Goal: Information Seeking & Learning: Find specific page/section

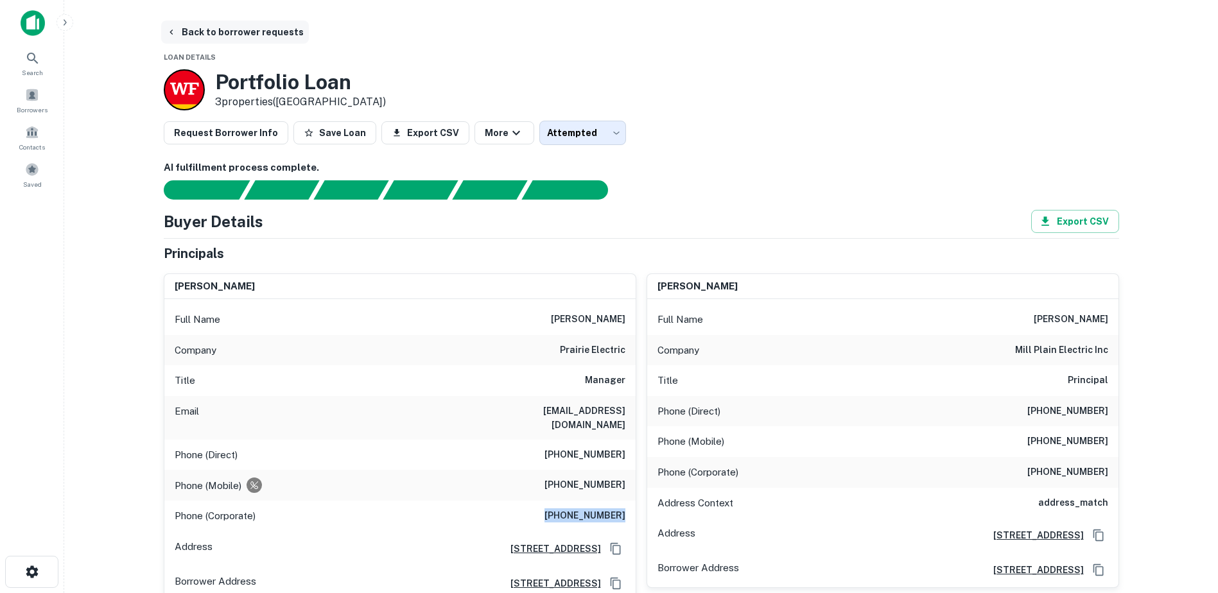
click at [162, 32] on button "Back to borrower requests" at bounding box center [235, 32] width 148 height 23
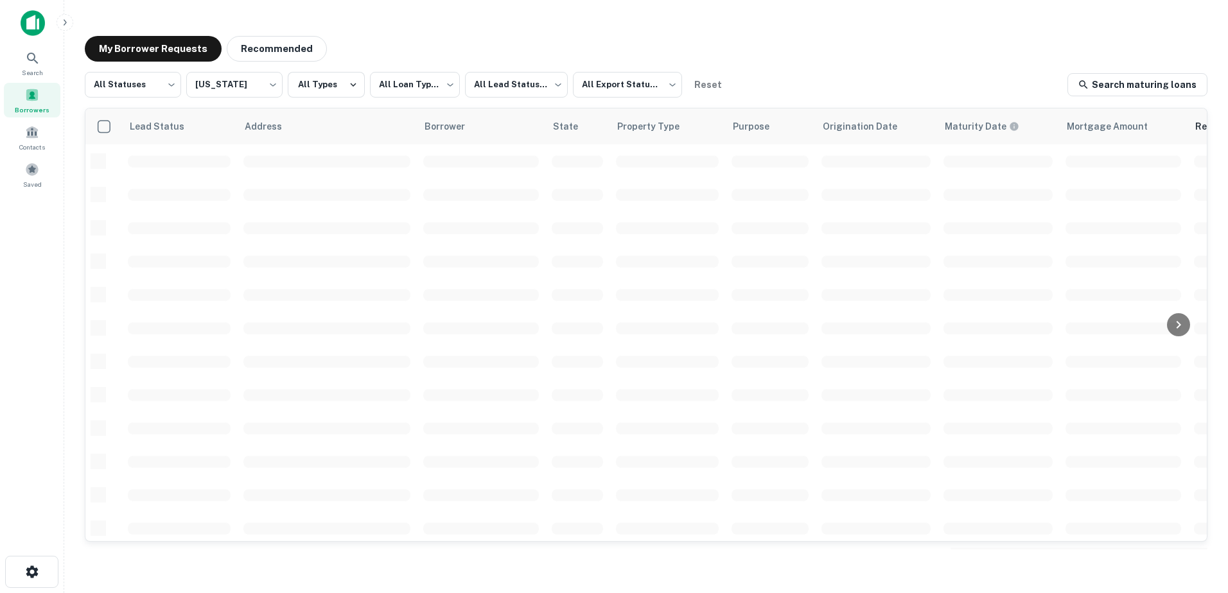
scroll to position [256, 0]
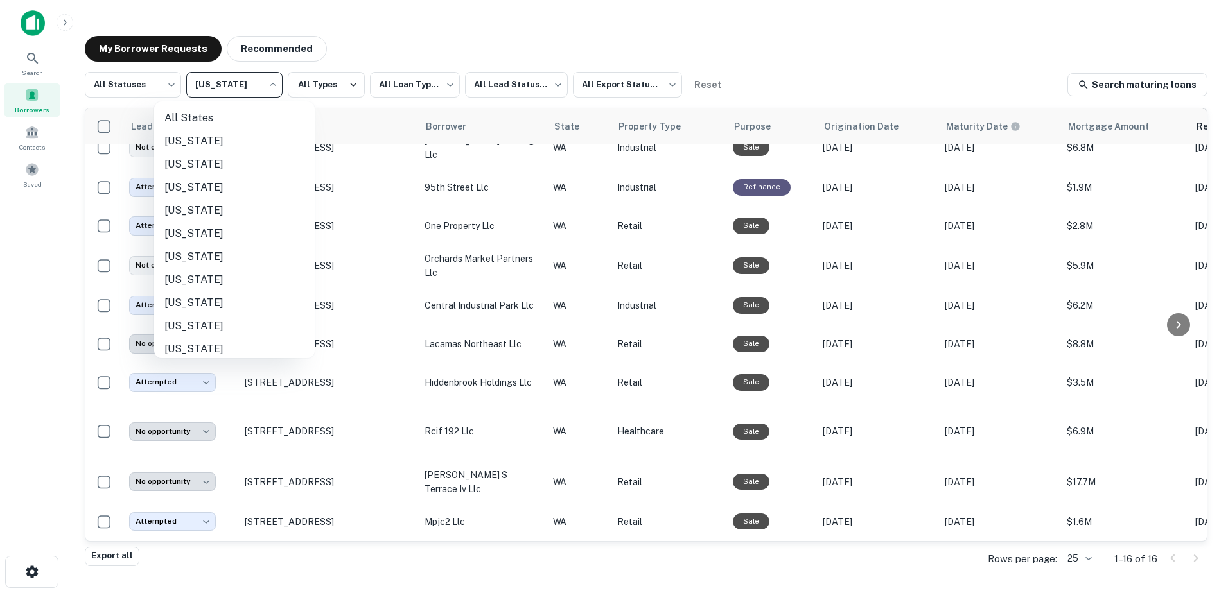
click at [238, 94] on body "**********" at bounding box center [614, 296] width 1228 height 593
click at [184, 150] on li "[US_STATE]" at bounding box center [234, 155] width 161 height 23
type input "**"
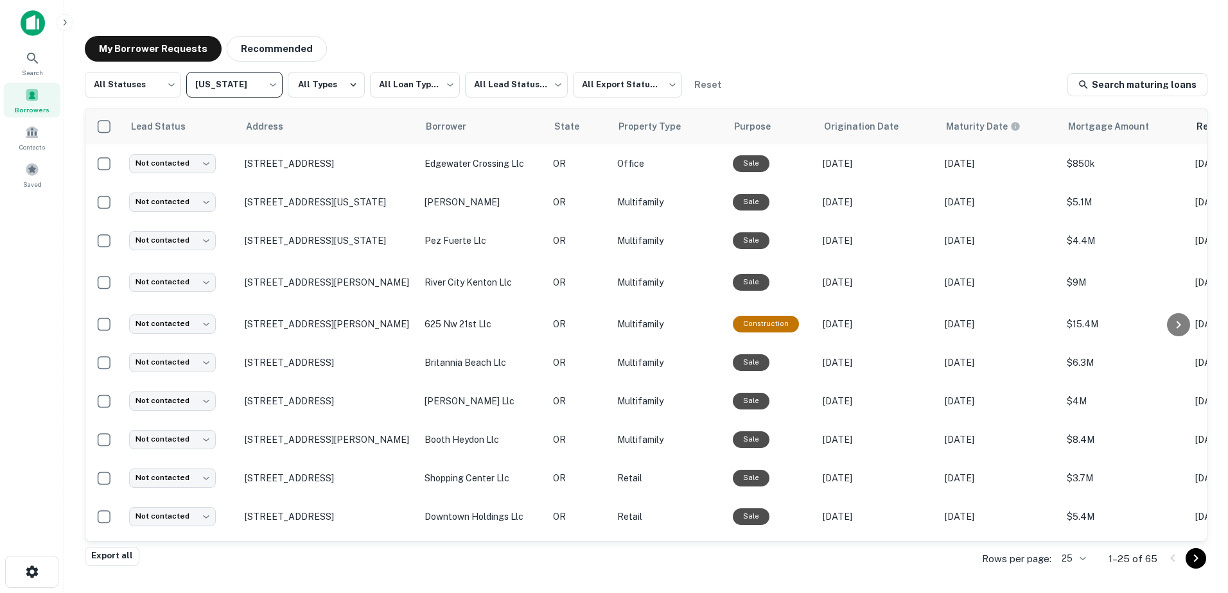
click at [1192, 560] on icon "Go to next page" at bounding box center [1195, 558] width 15 height 15
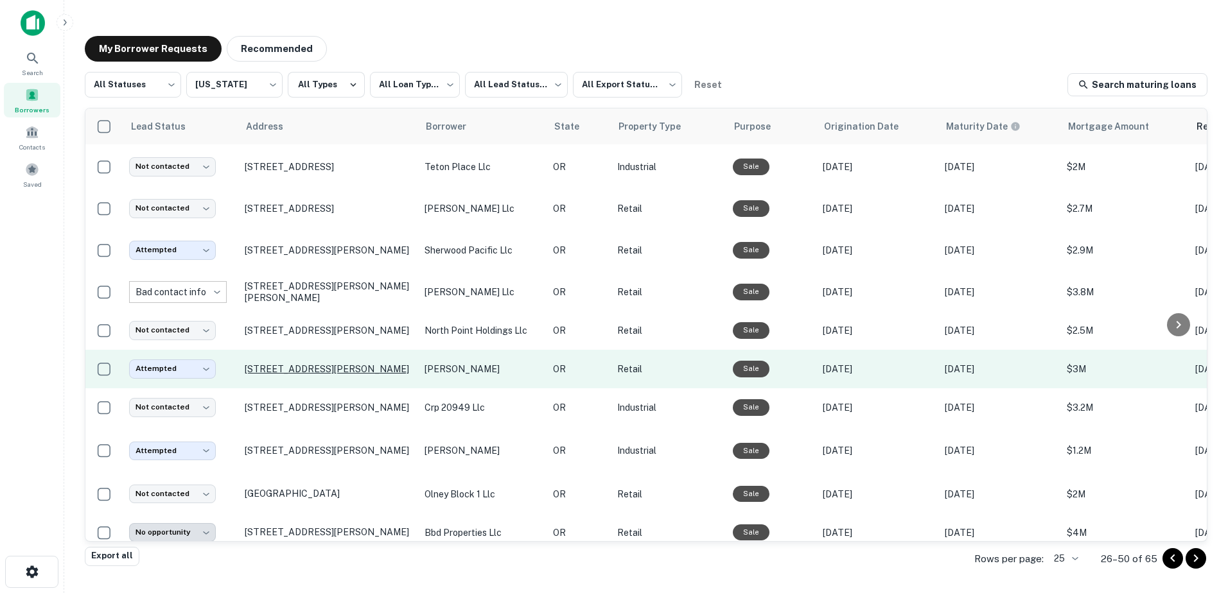
click at [308, 372] on p "[STREET_ADDRESS][PERSON_NAME]" at bounding box center [328, 369] width 167 height 12
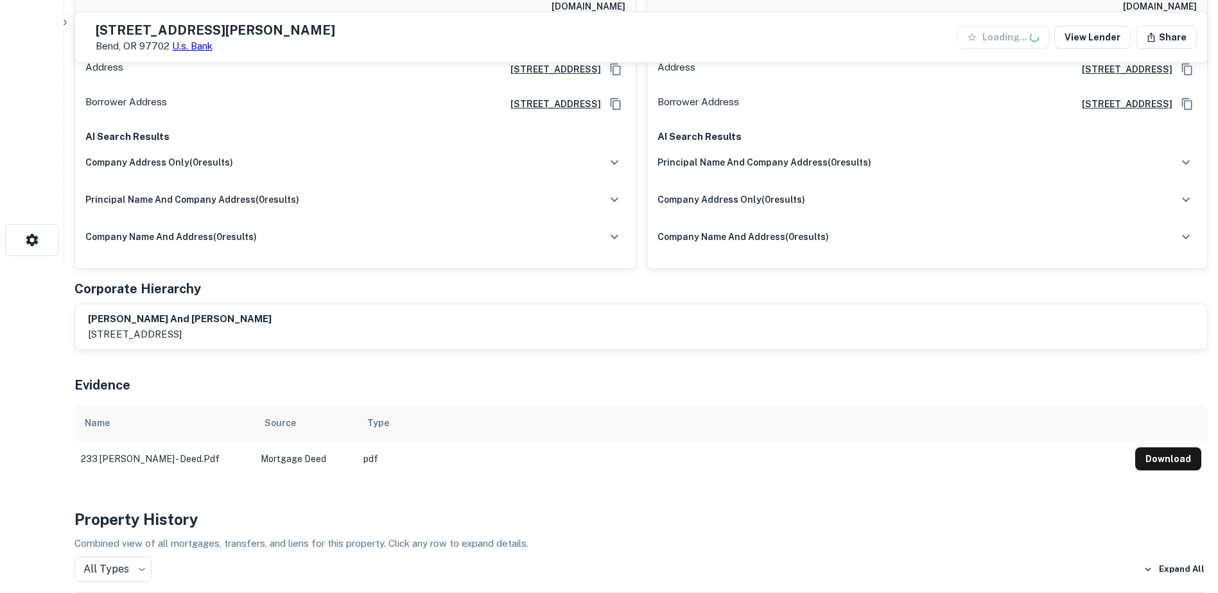
scroll to position [347, 0]
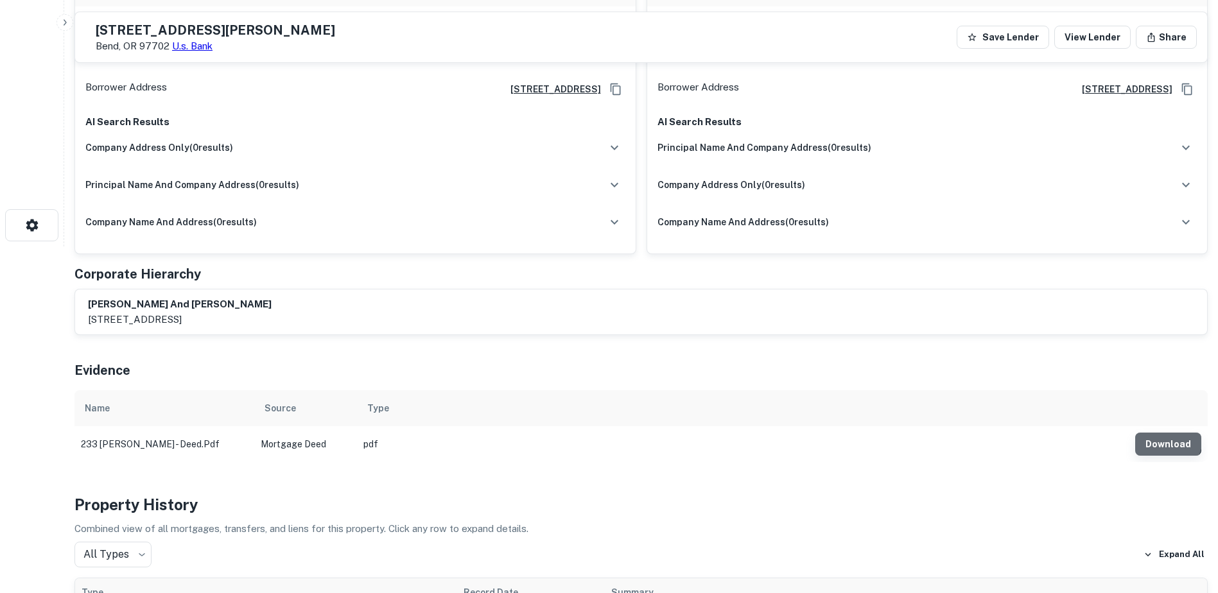
click at [1135, 437] on button "Download" at bounding box center [1168, 444] width 66 height 23
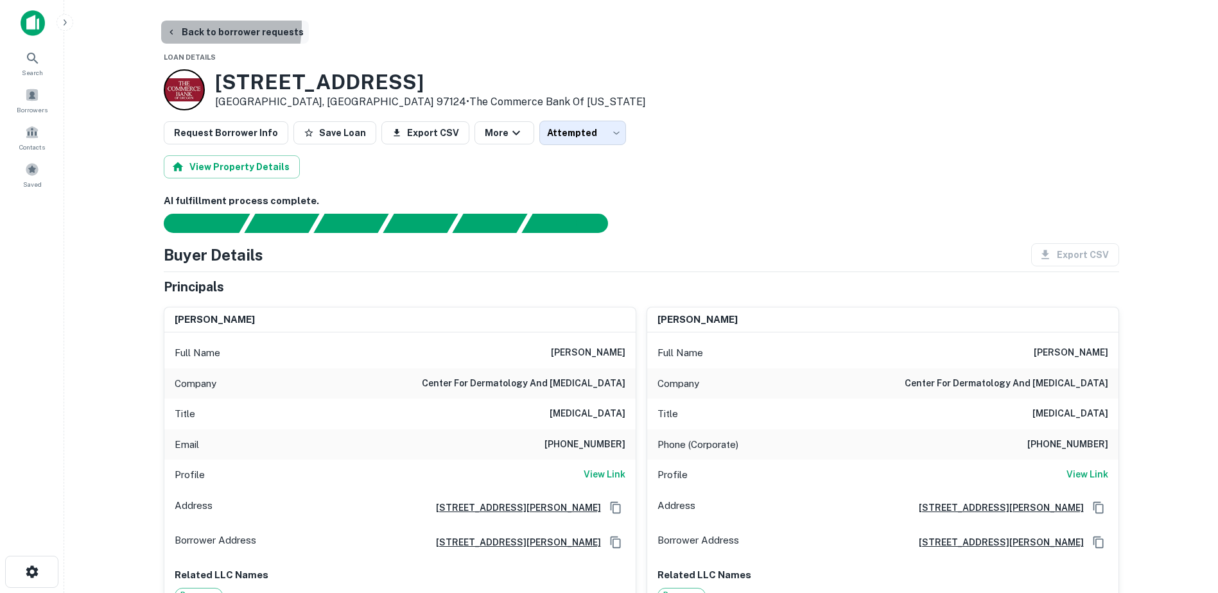
click at [188, 26] on button "Back to borrower requests" at bounding box center [235, 32] width 148 height 23
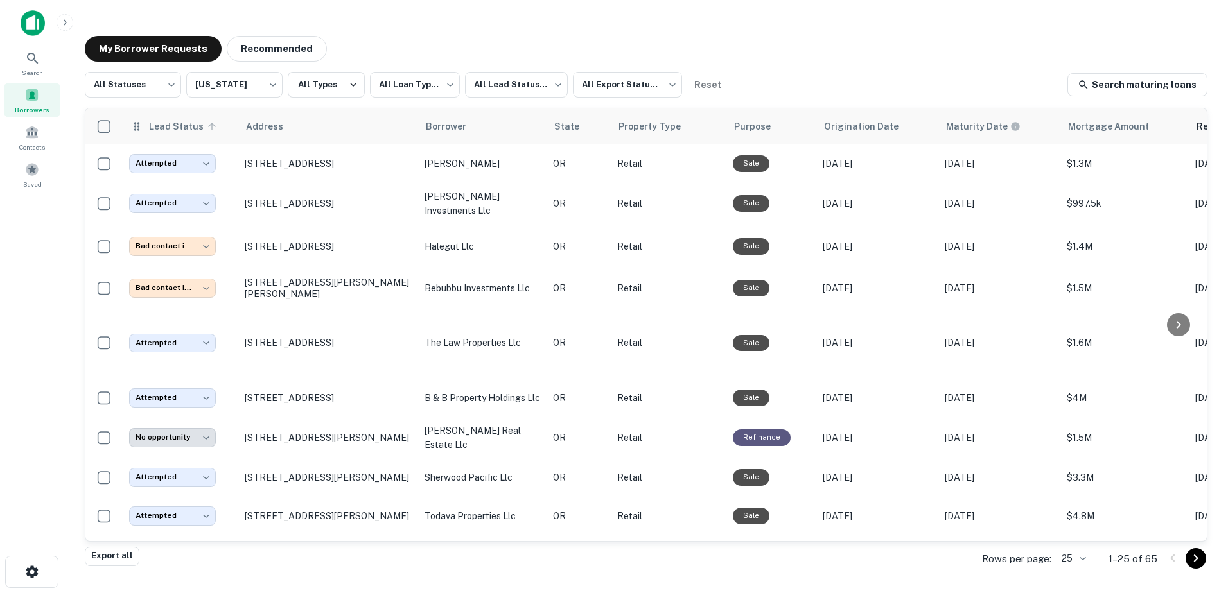
click at [166, 130] on span "Lead Status" at bounding box center [184, 126] width 72 height 15
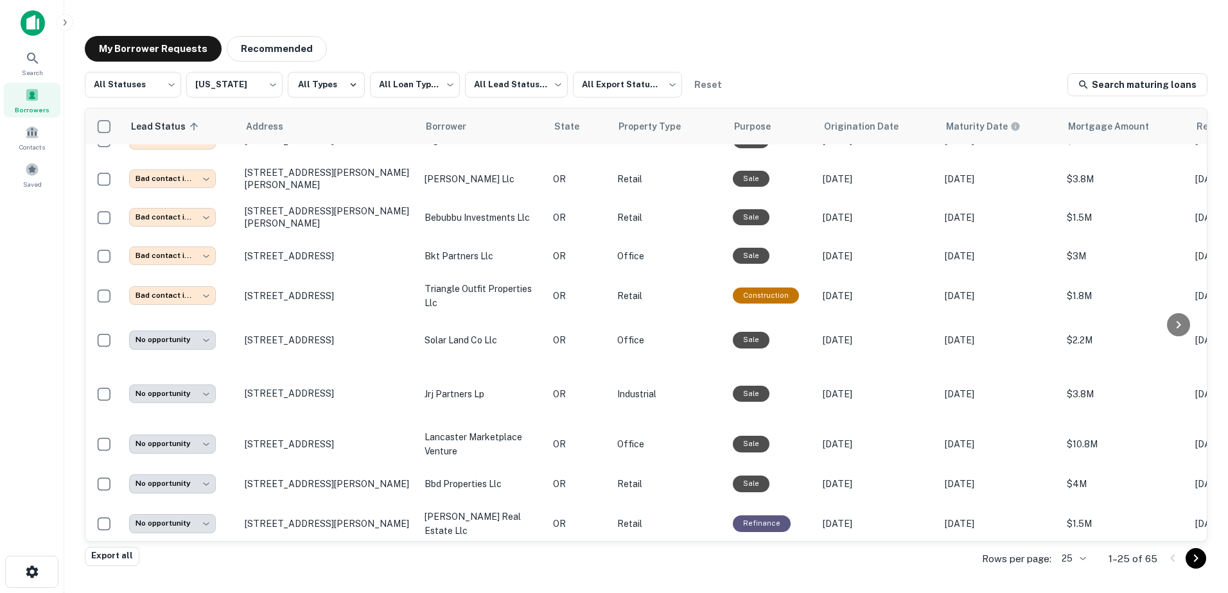
scroll to position [713, 0]
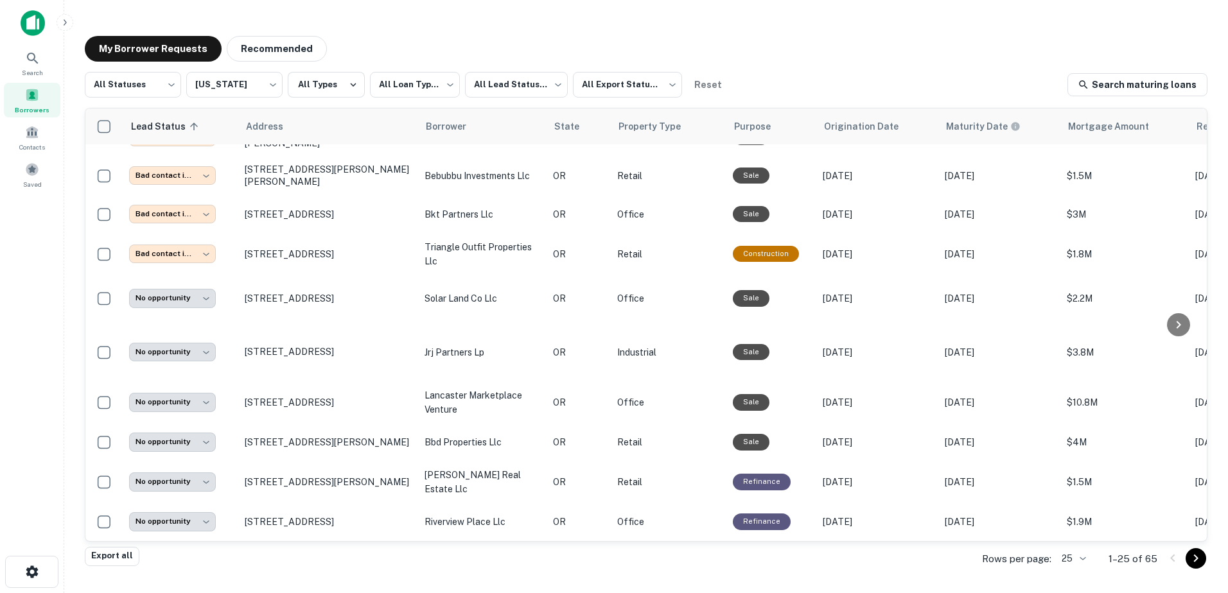
click at [1201, 563] on icon "Go to next page" at bounding box center [1195, 558] width 15 height 15
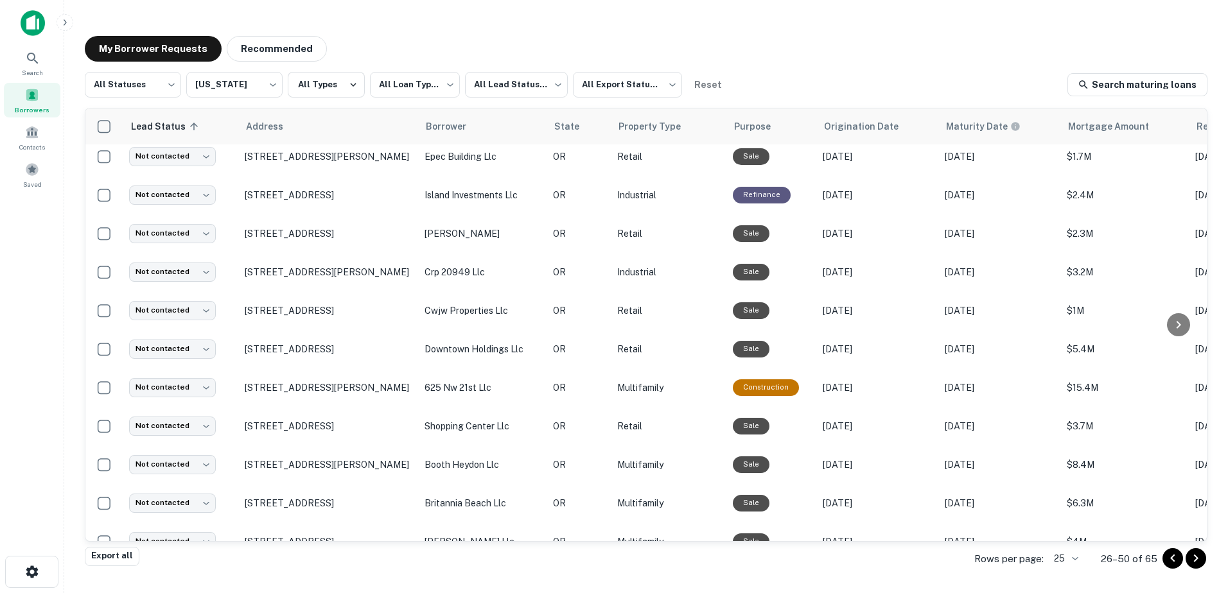
scroll to position [588, 0]
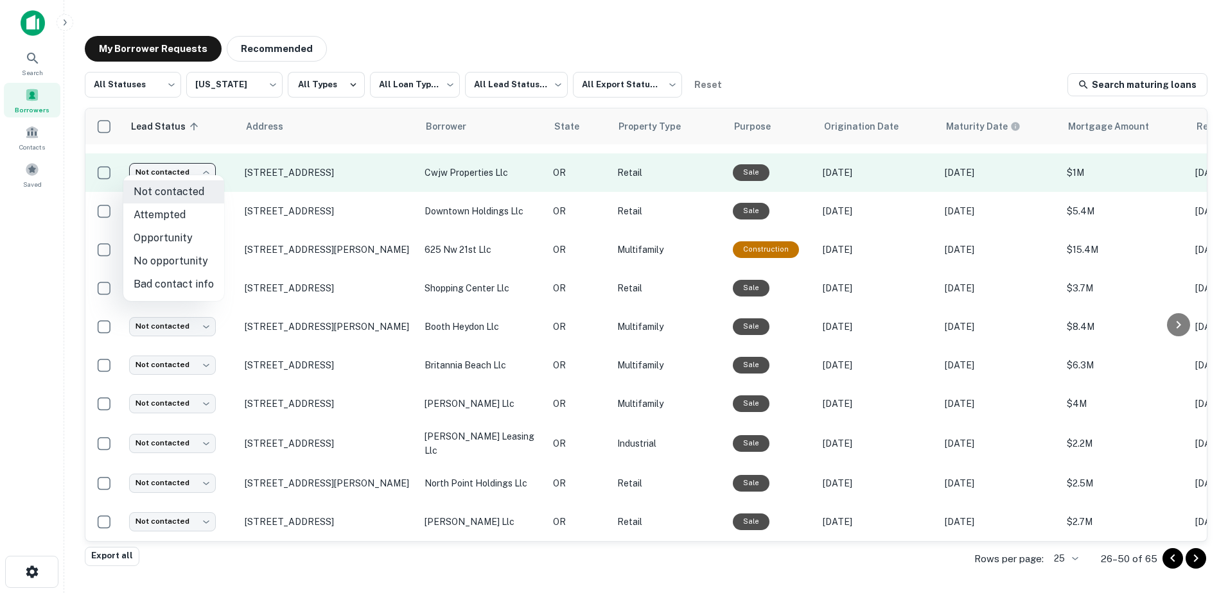
click at [189, 164] on body "**********" at bounding box center [614, 296] width 1228 height 593
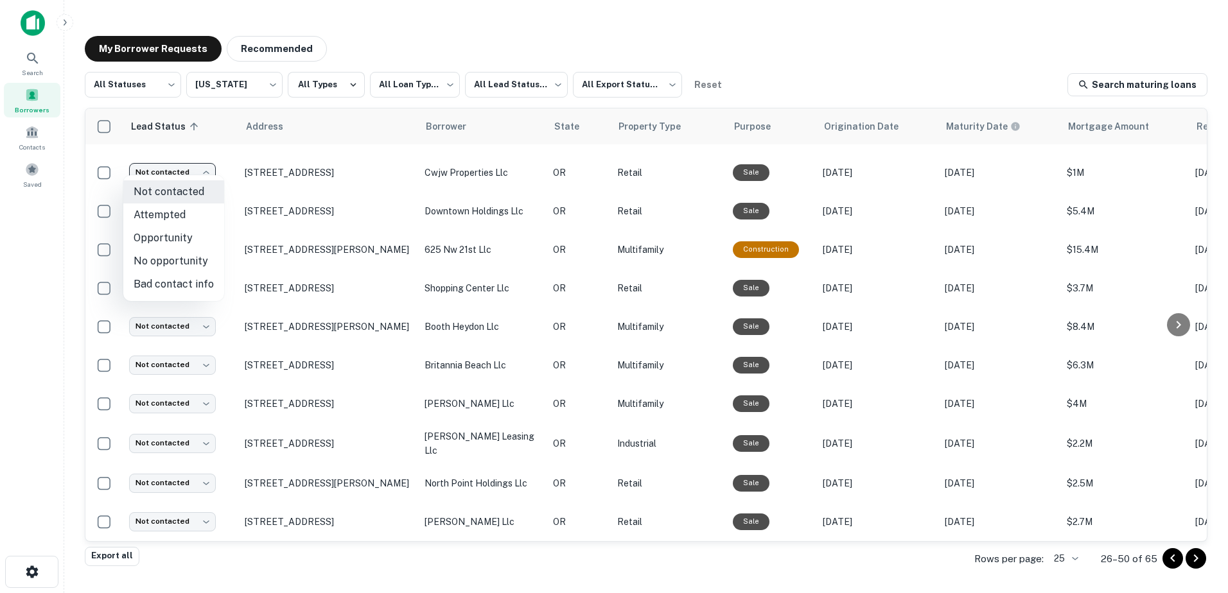
click at [172, 213] on li "Attempted" at bounding box center [173, 215] width 101 height 23
type input "*********"
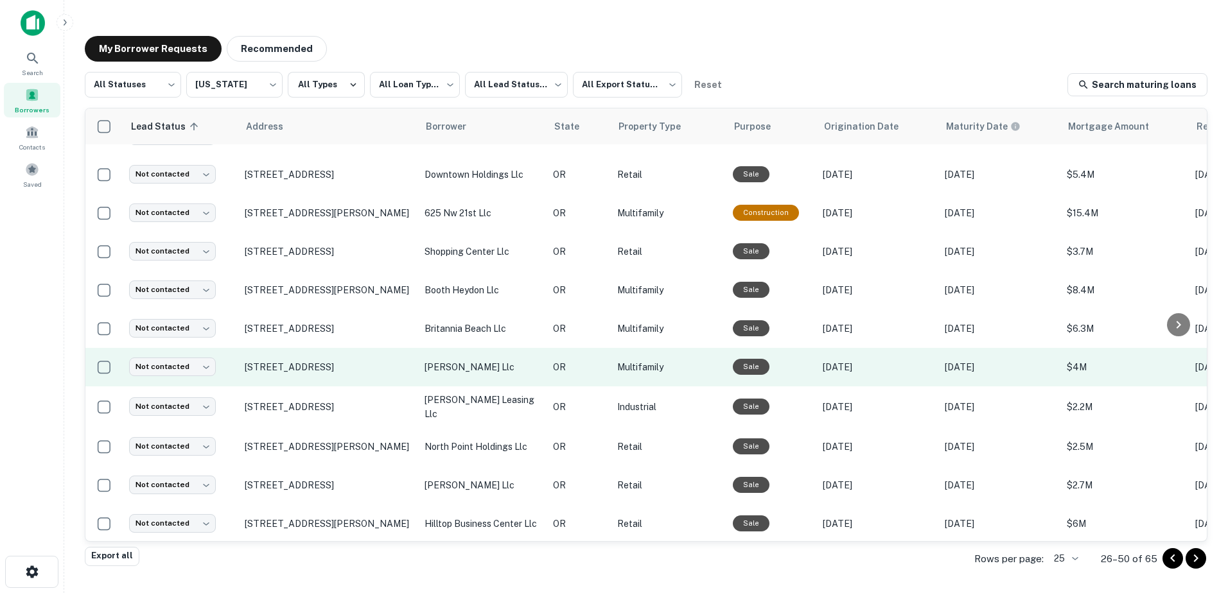
scroll to position [609, 0]
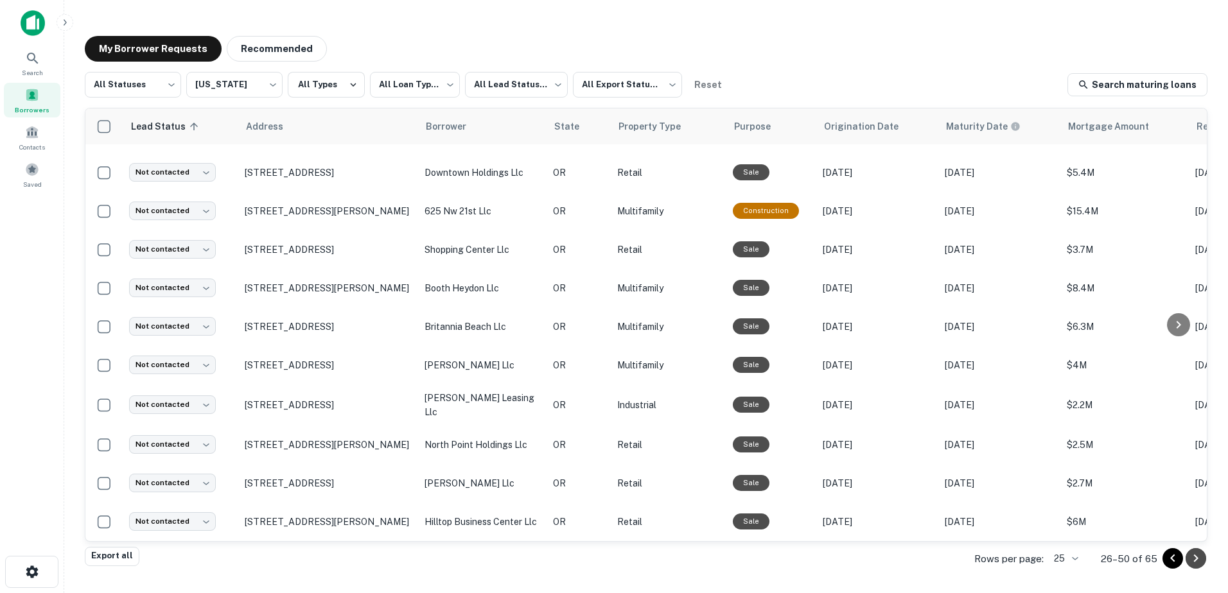
click at [1190, 554] on icon "Go to next page" at bounding box center [1195, 558] width 15 height 15
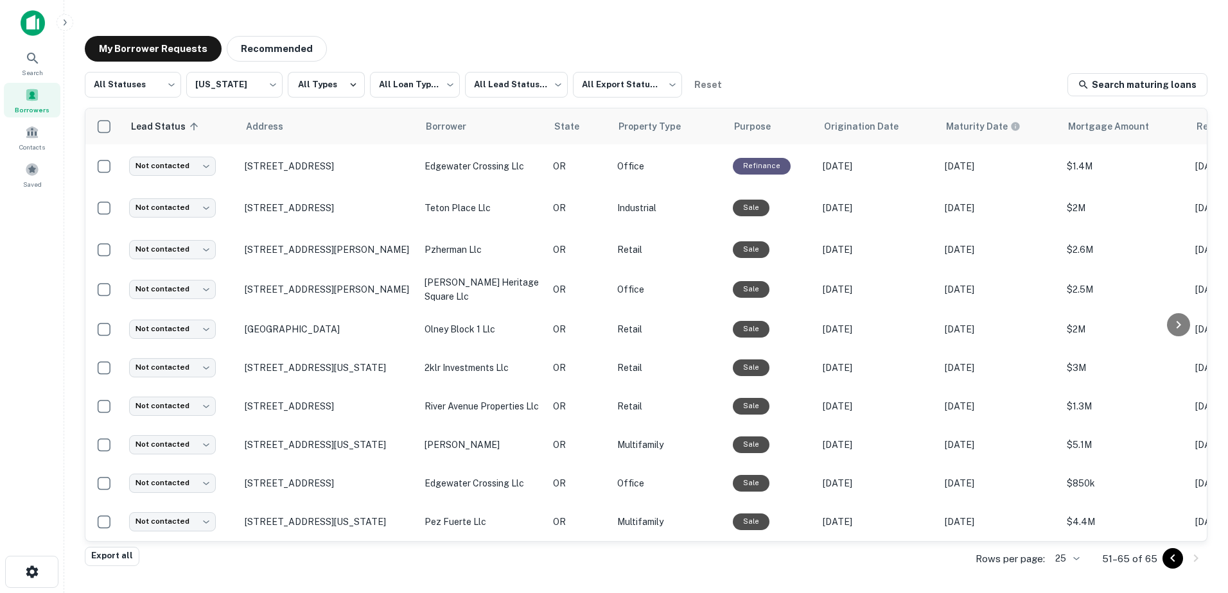
scroll to position [206, 0]
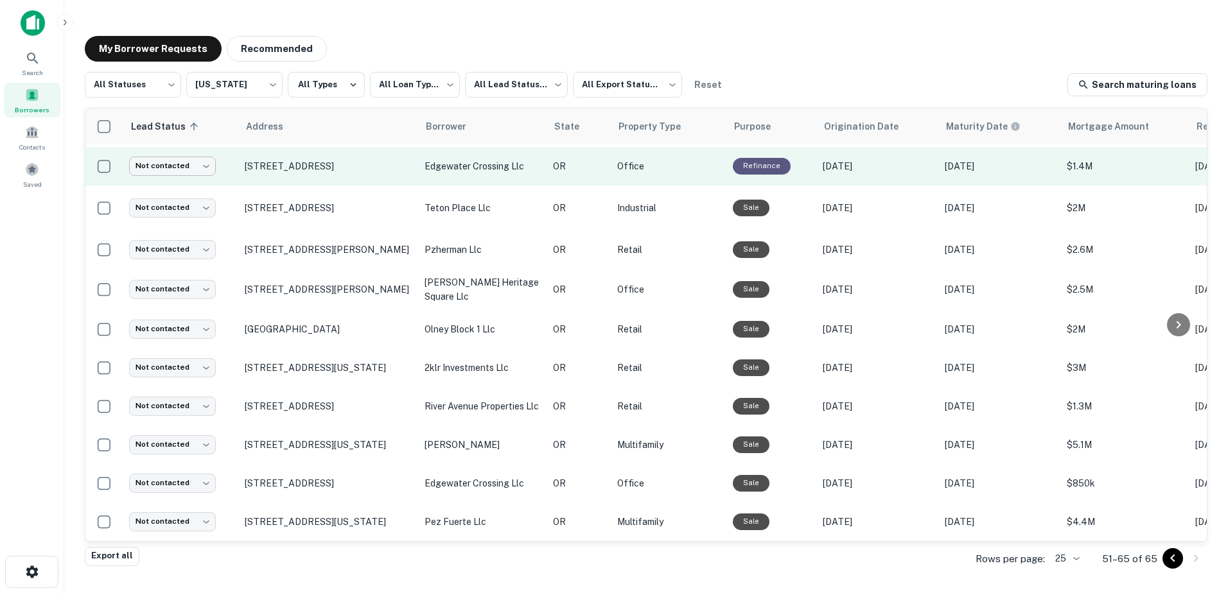
click at [205, 154] on body "**********" at bounding box center [614, 296] width 1228 height 593
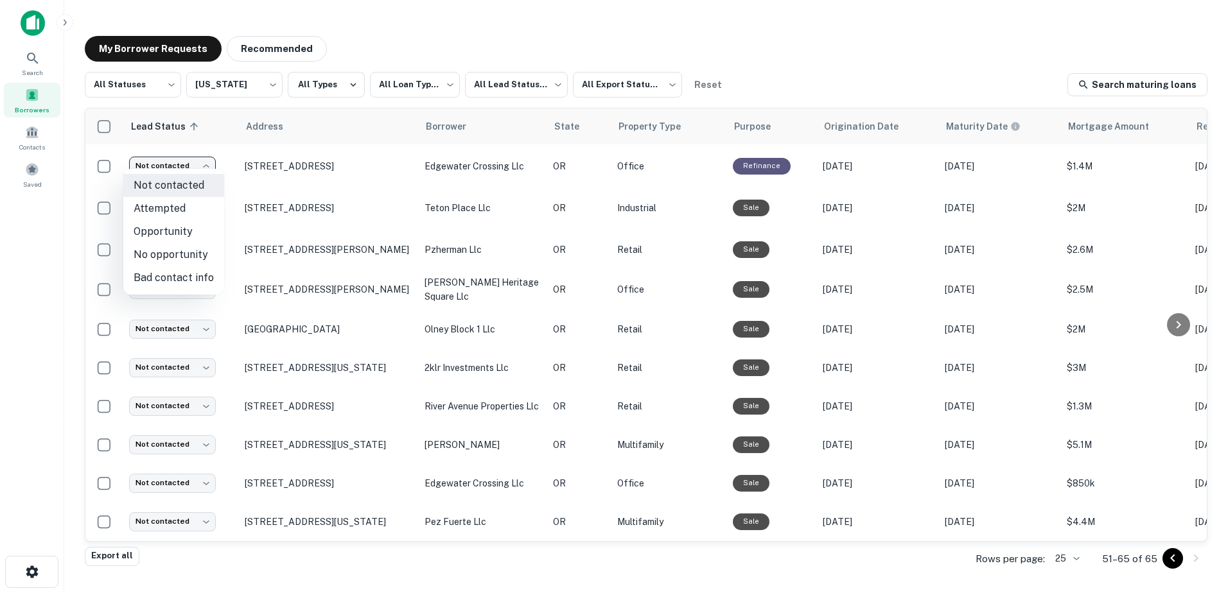
click at [160, 208] on li "Attempted" at bounding box center [173, 208] width 101 height 23
type input "*********"
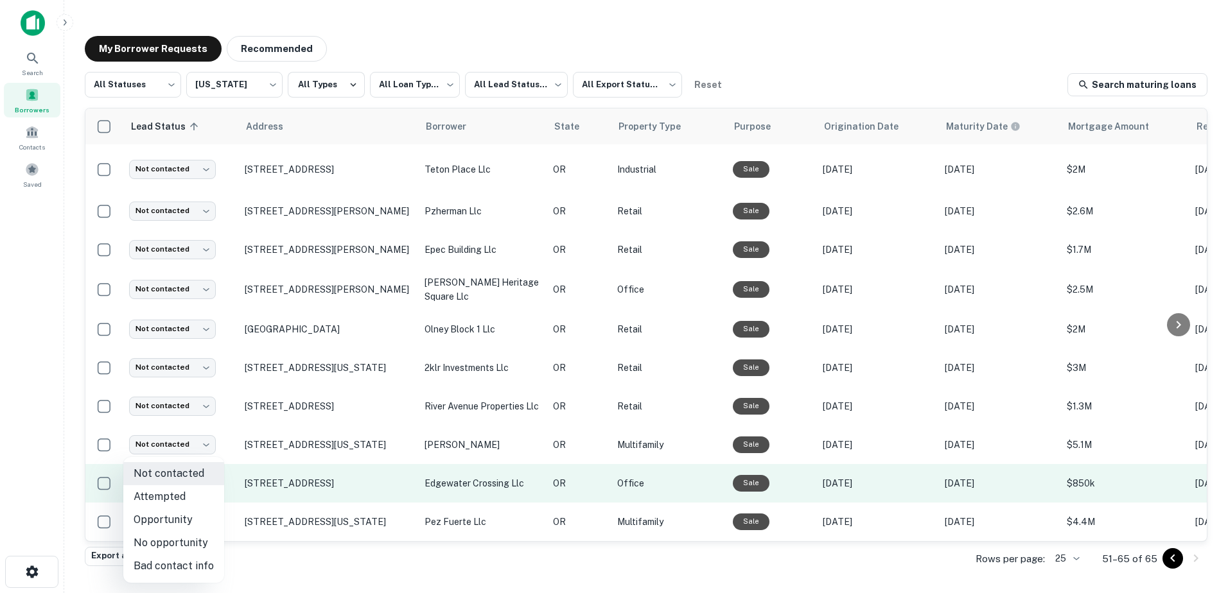
click at [199, 475] on body "**********" at bounding box center [614, 296] width 1228 height 593
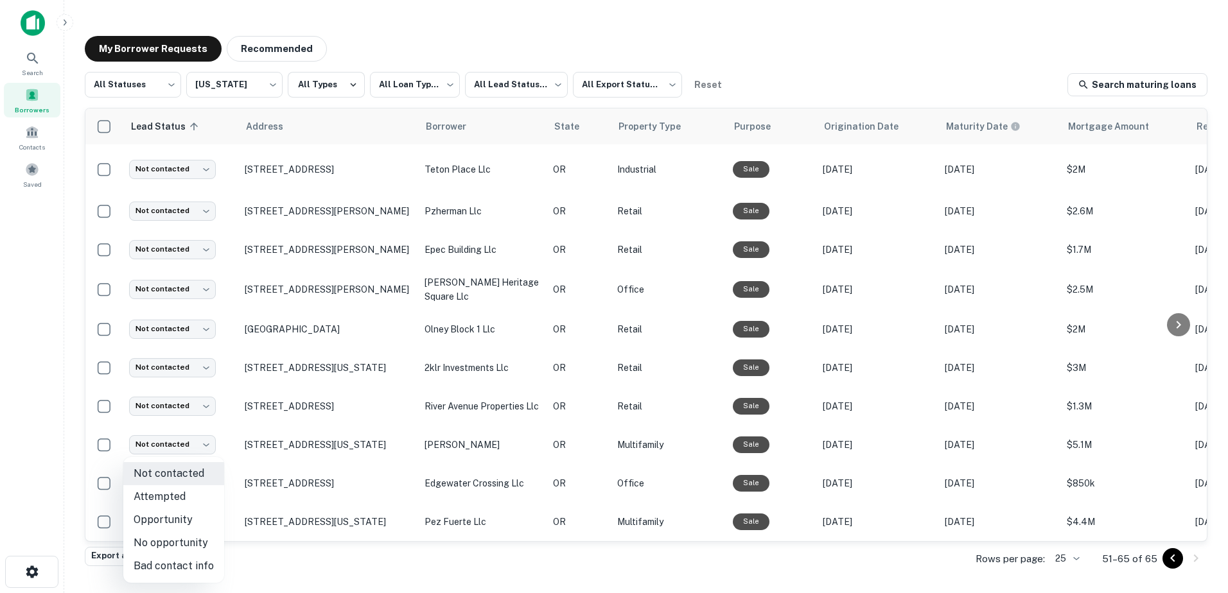
click at [101, 476] on div at bounding box center [614, 296] width 1228 height 593
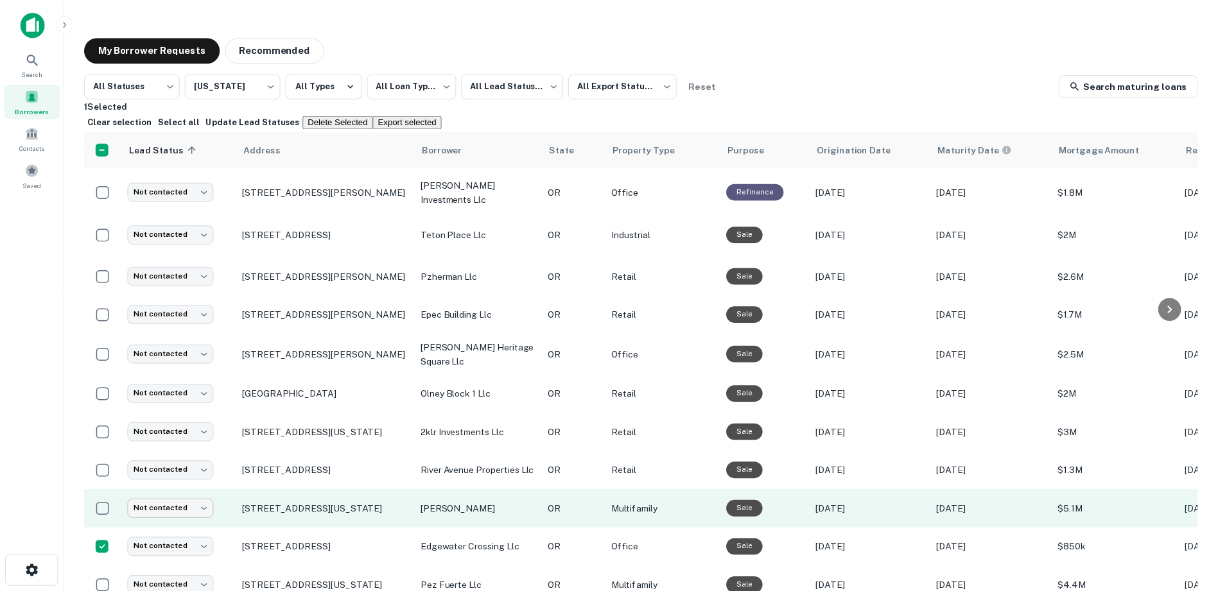
scroll to position [245, 0]
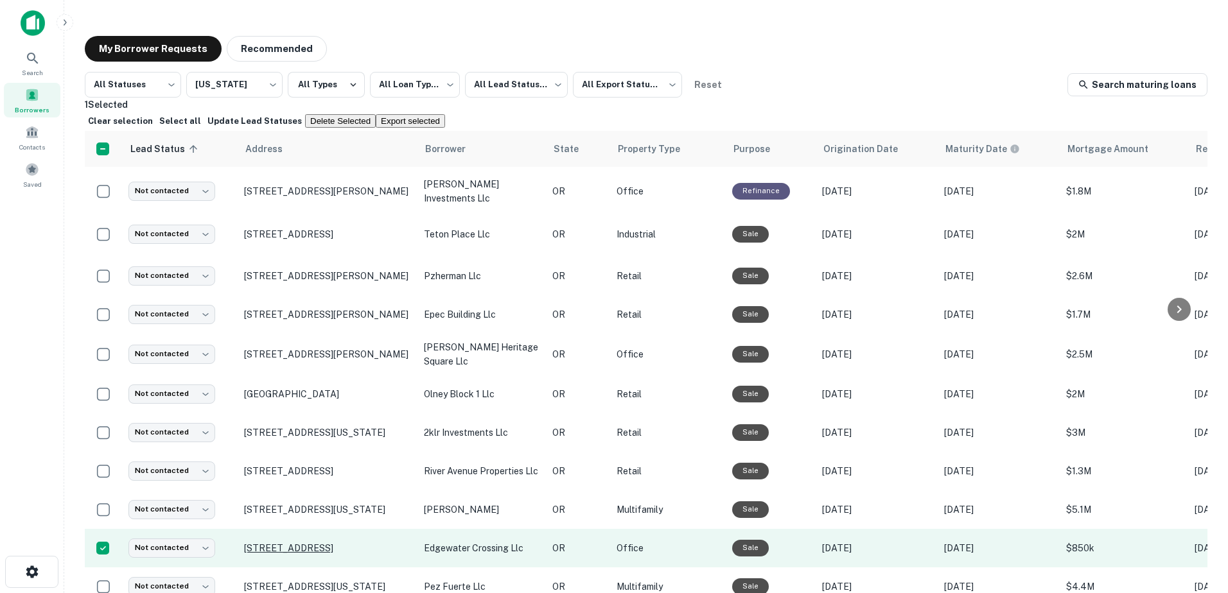
click at [289, 543] on p "[STREET_ADDRESS]" at bounding box center [327, 549] width 167 height 12
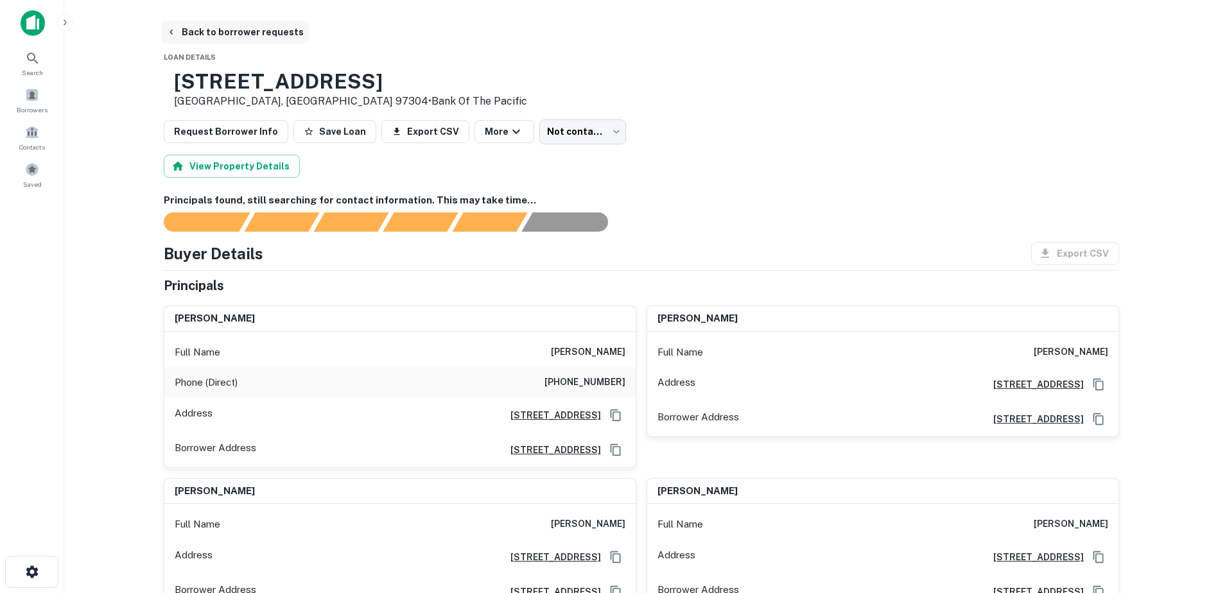
click at [172, 34] on icon "button" at bounding box center [171, 32] width 3 height 5
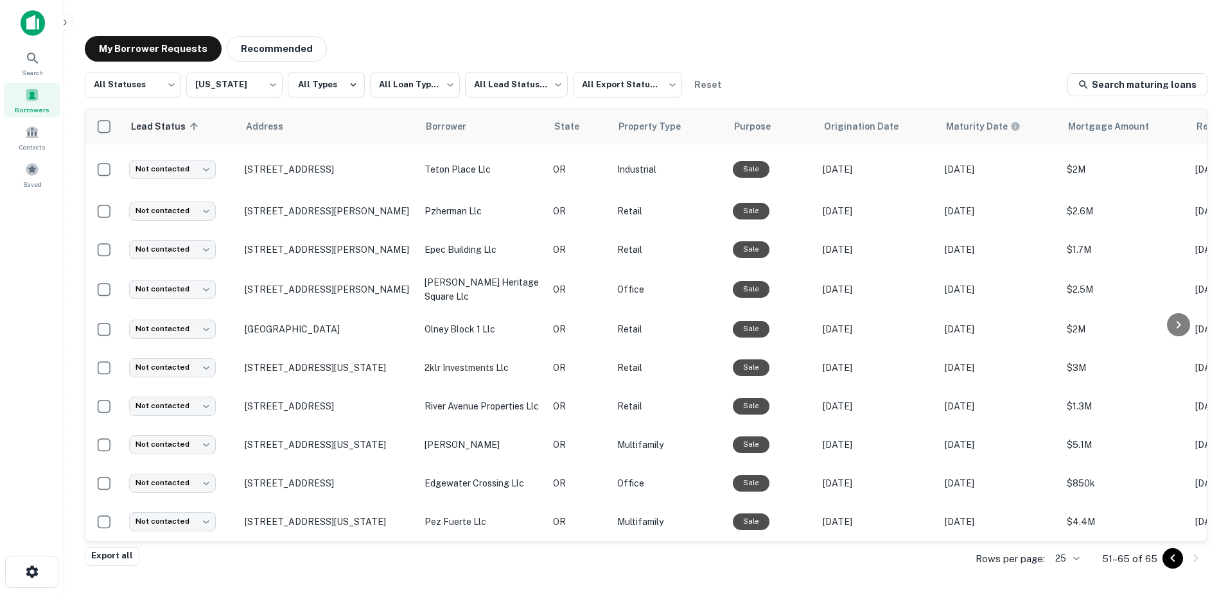
scroll to position [206, 0]
click at [187, 134] on span "Lead Status sorted ascending" at bounding box center [184, 126] width 72 height 15
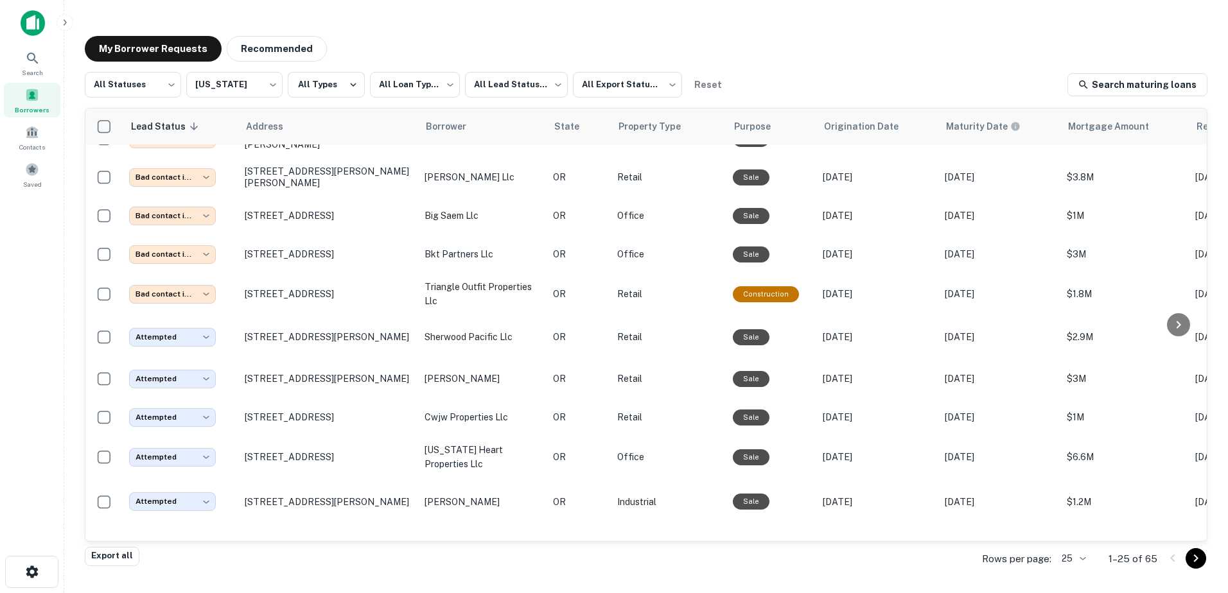
scroll to position [701, 0]
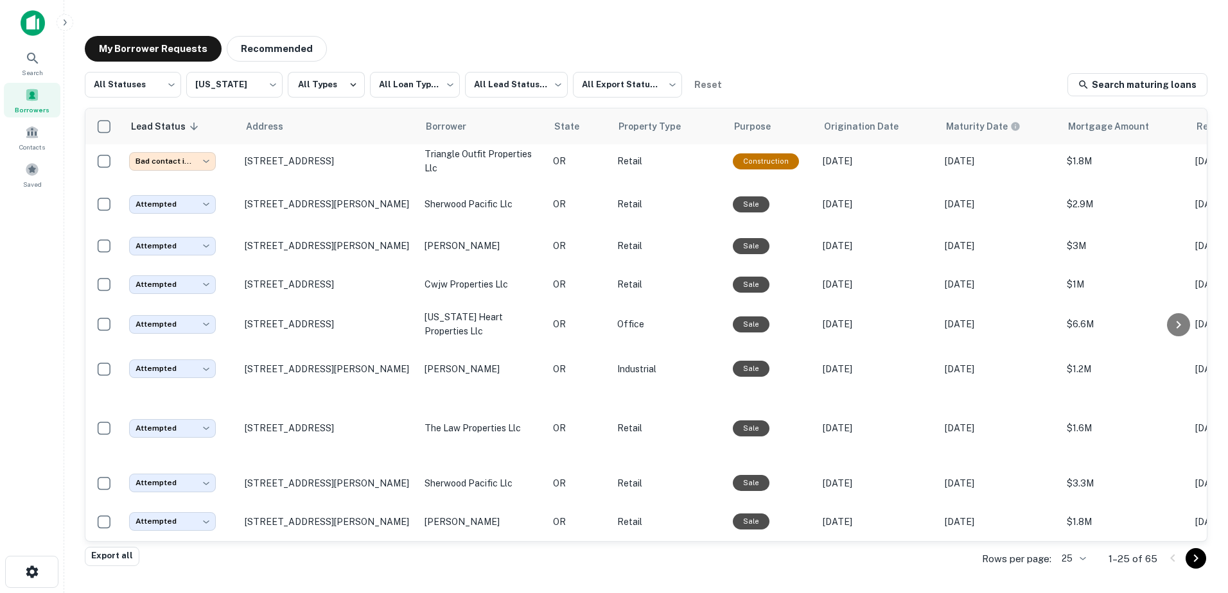
click at [1194, 556] on icon "Go to next page" at bounding box center [1195, 558] width 15 height 15
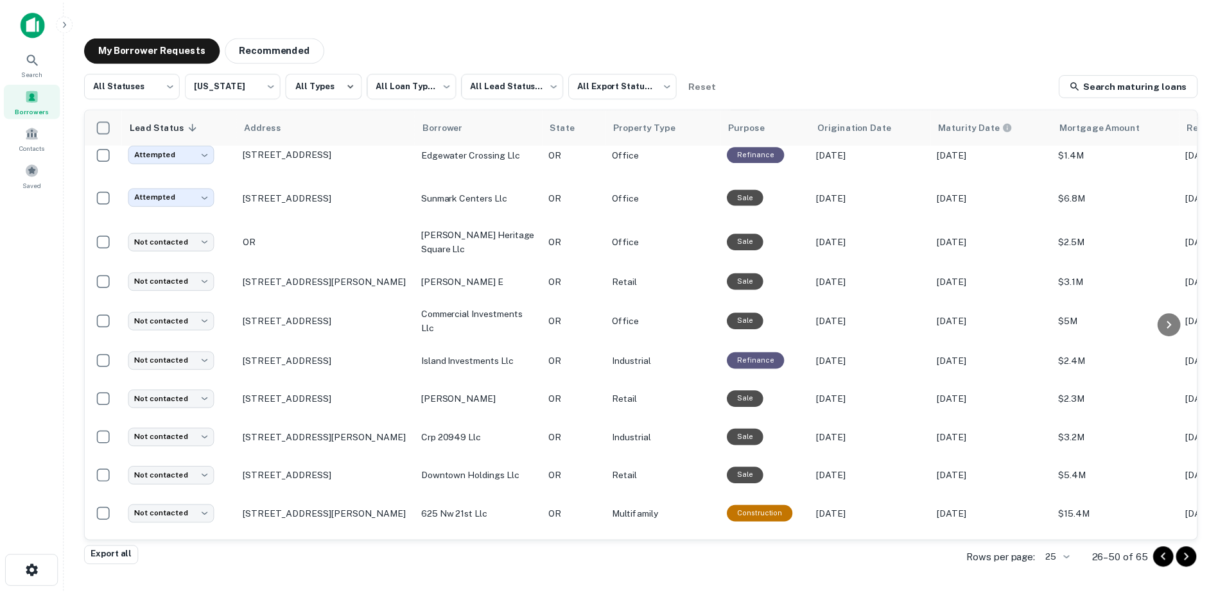
scroll to position [128, 0]
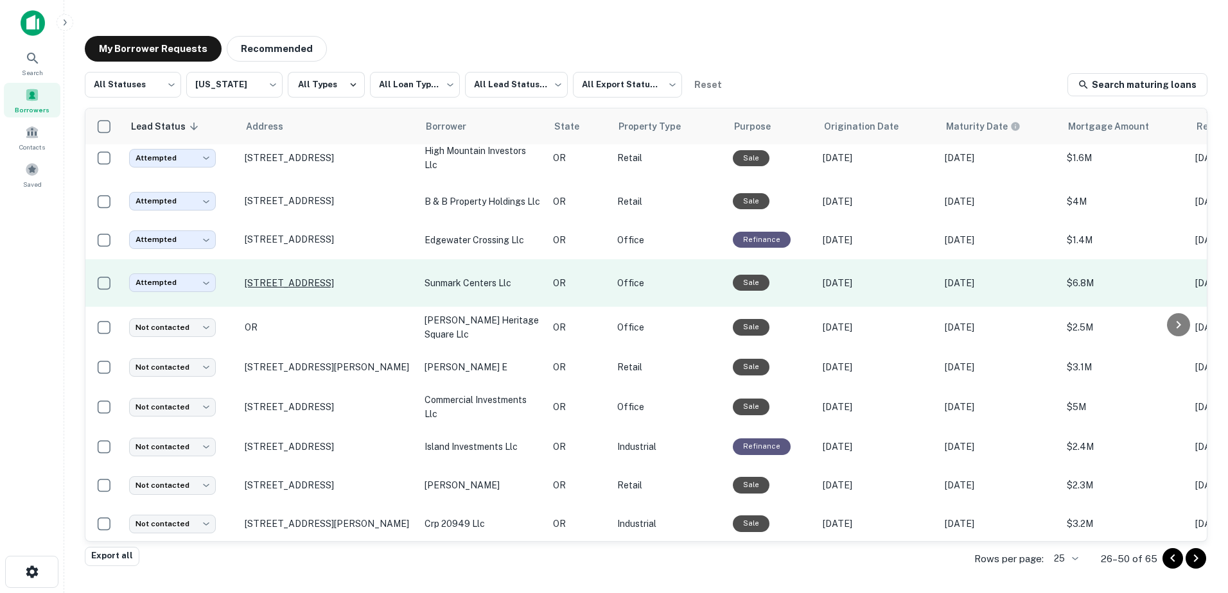
click at [311, 277] on p "[STREET_ADDRESS]" at bounding box center [328, 283] width 167 height 12
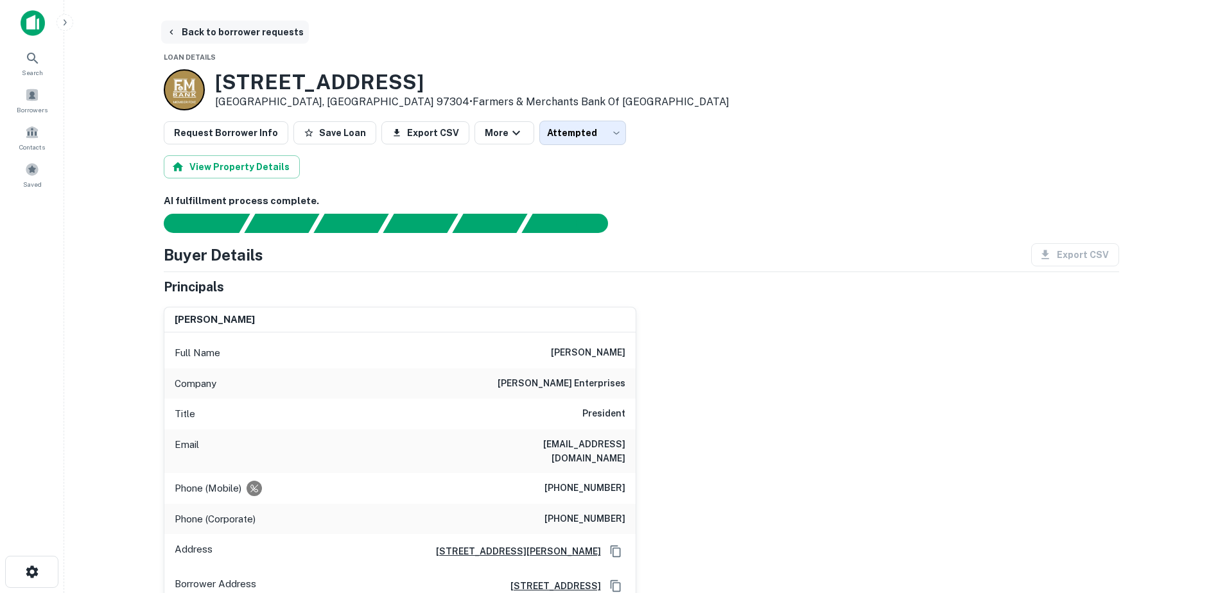
click at [187, 33] on button "Back to borrower requests" at bounding box center [235, 32] width 148 height 23
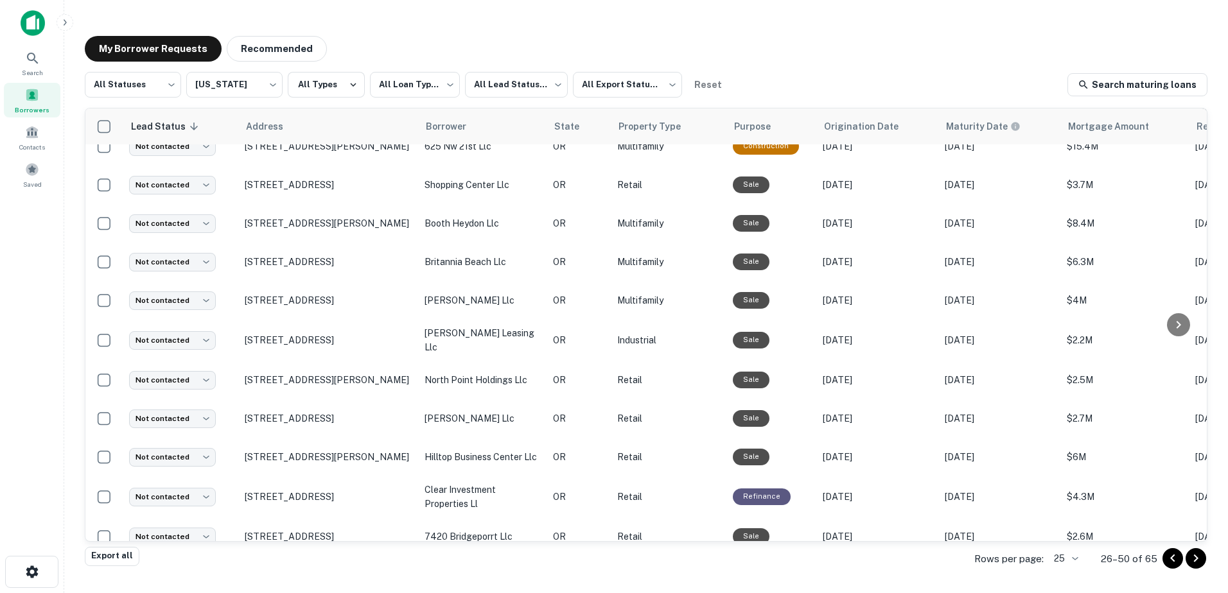
scroll to position [600, 0]
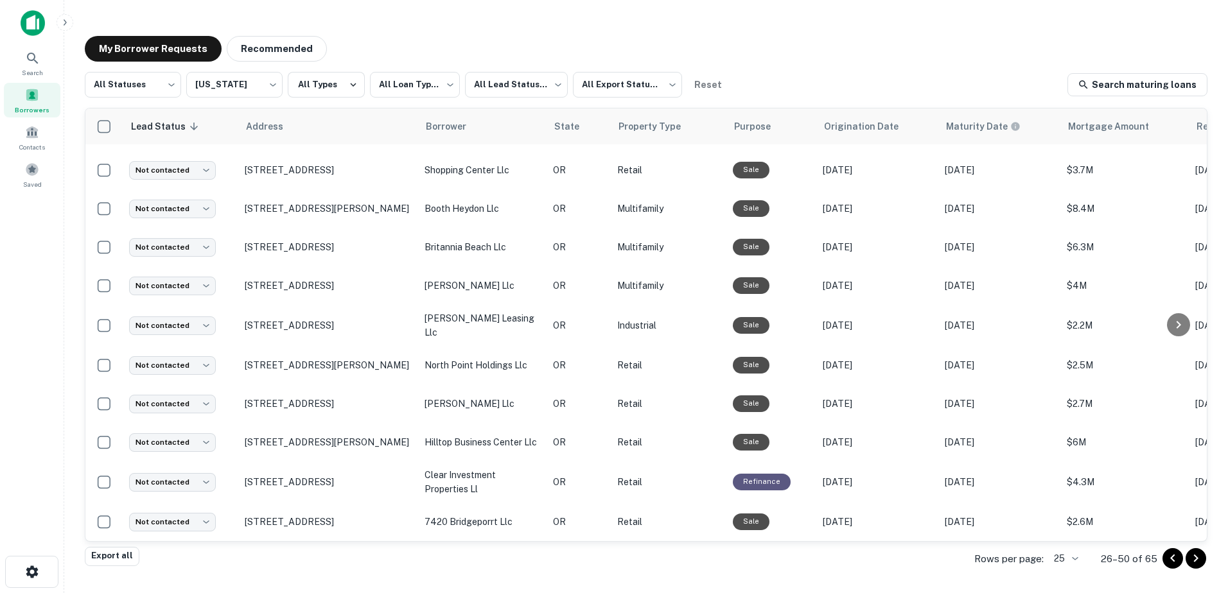
click at [1192, 561] on icon "Go to next page" at bounding box center [1195, 558] width 15 height 15
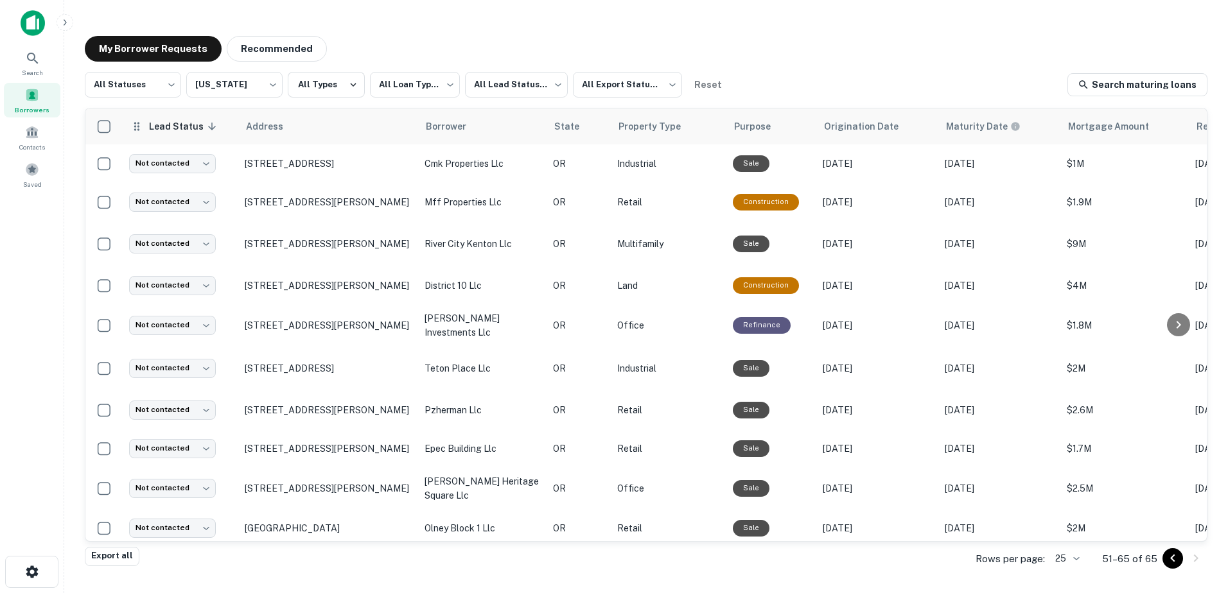
click at [191, 123] on span "Lead Status sorted descending" at bounding box center [184, 126] width 72 height 15
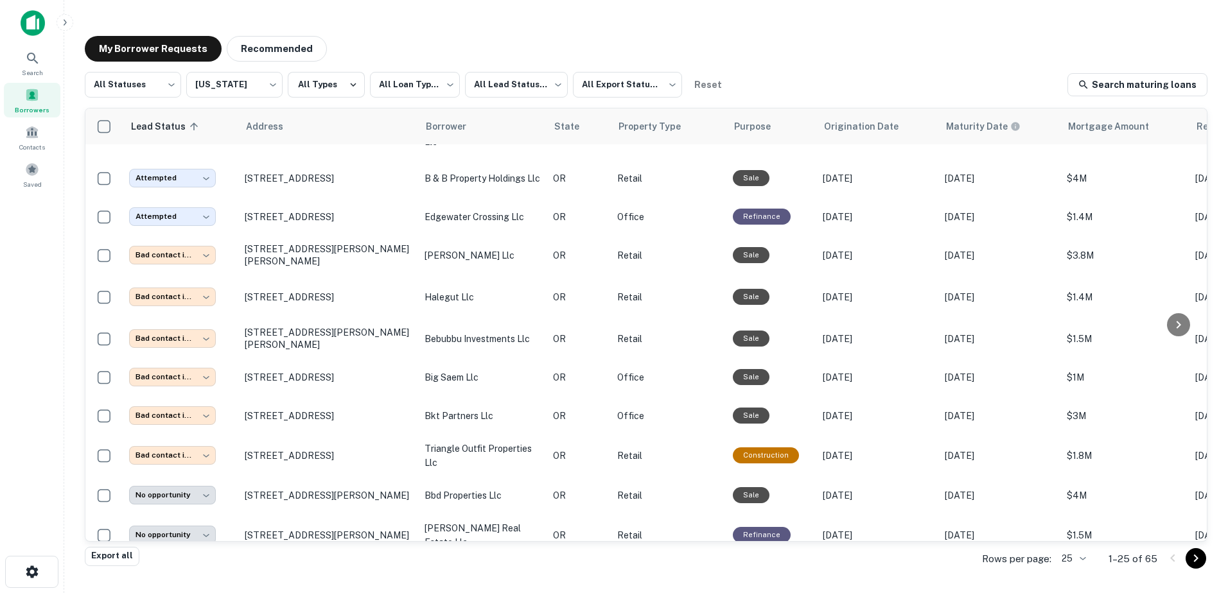
scroll to position [690, 0]
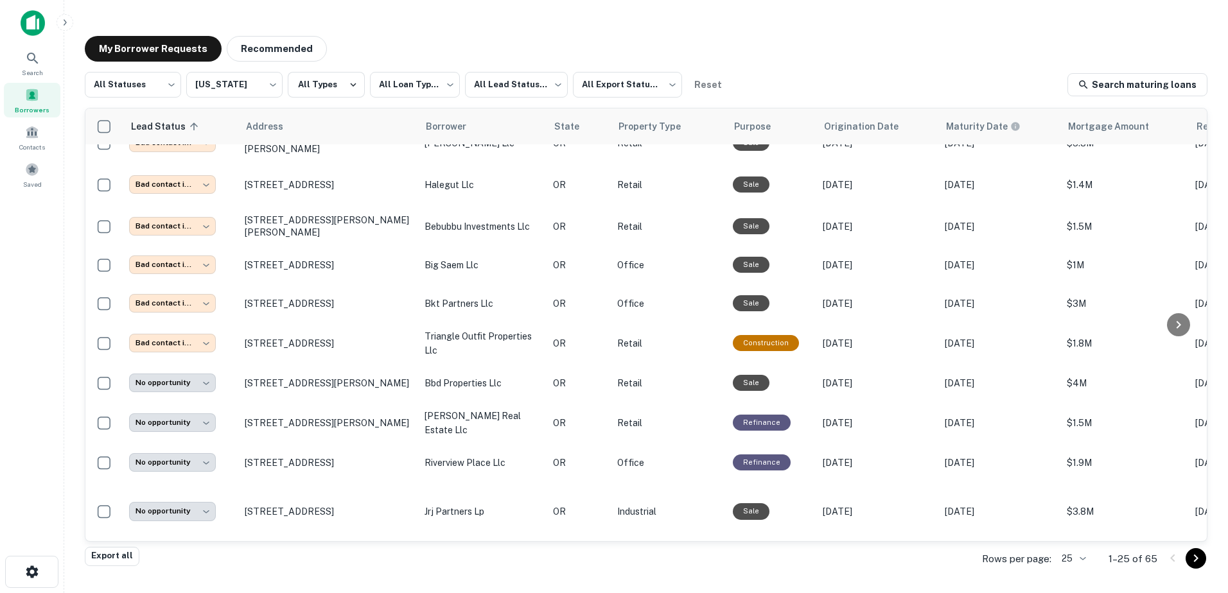
click at [1199, 561] on icon "Go to next page" at bounding box center [1195, 558] width 15 height 15
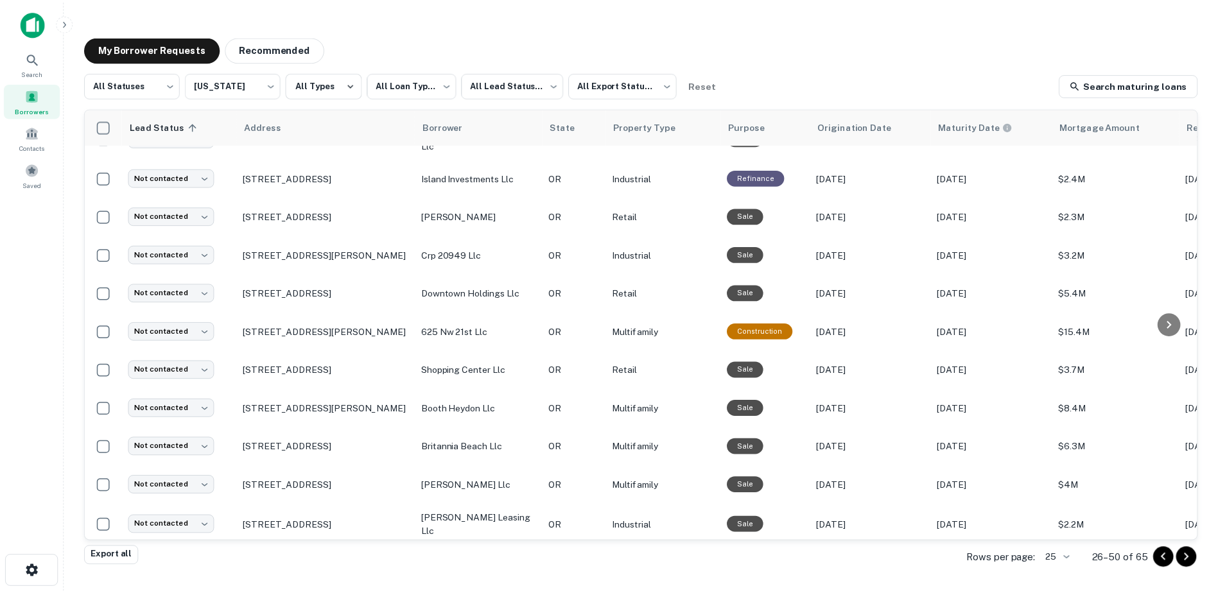
scroll to position [611, 0]
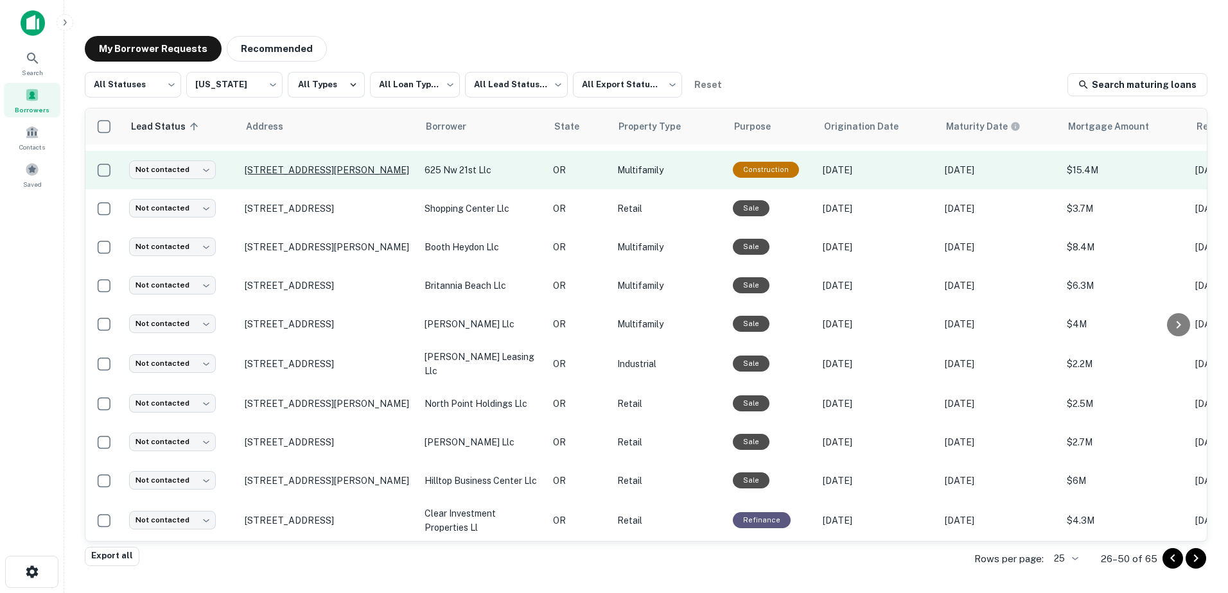
click at [336, 164] on p "[STREET_ADDRESS][PERSON_NAME]" at bounding box center [328, 170] width 167 height 12
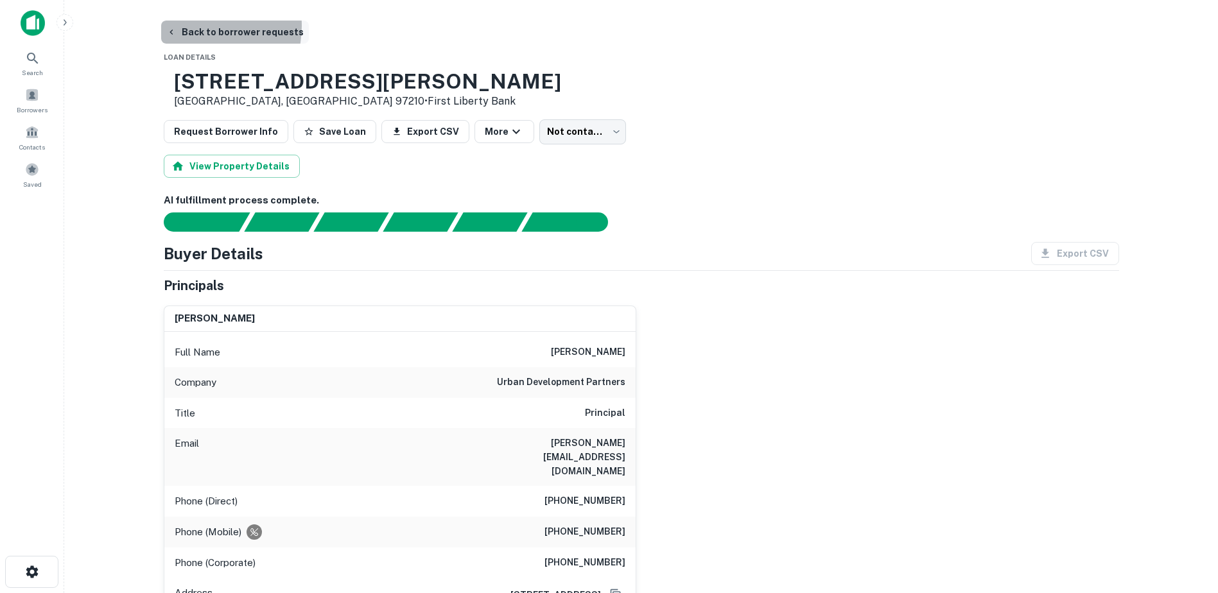
click at [193, 26] on button "Back to borrower requests" at bounding box center [235, 32] width 148 height 23
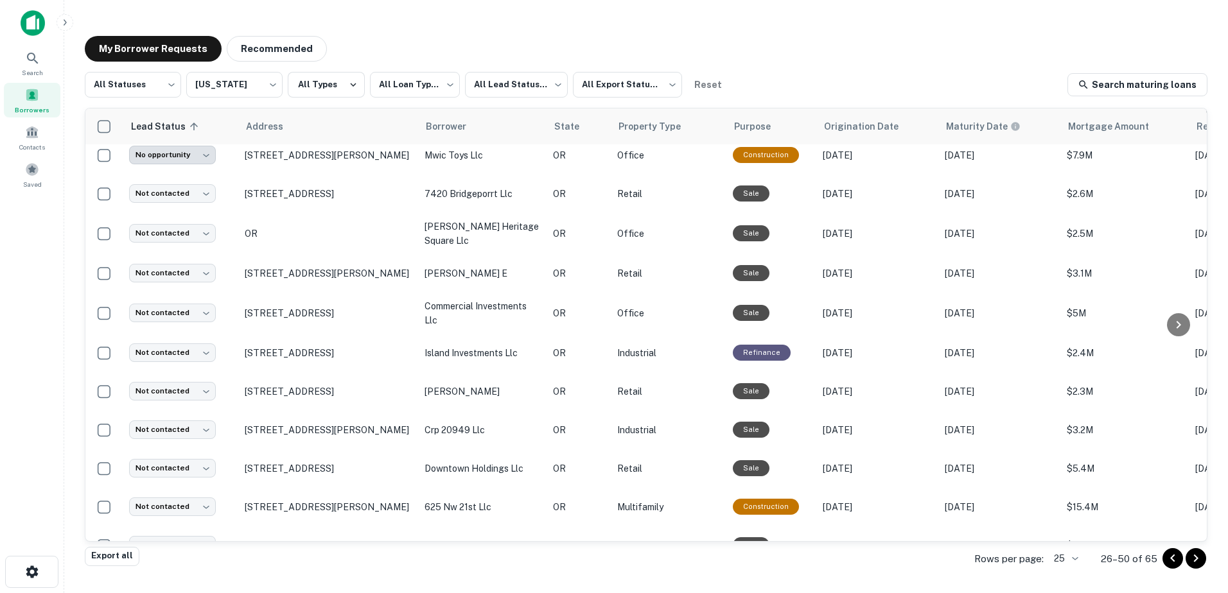
scroll to position [287, 0]
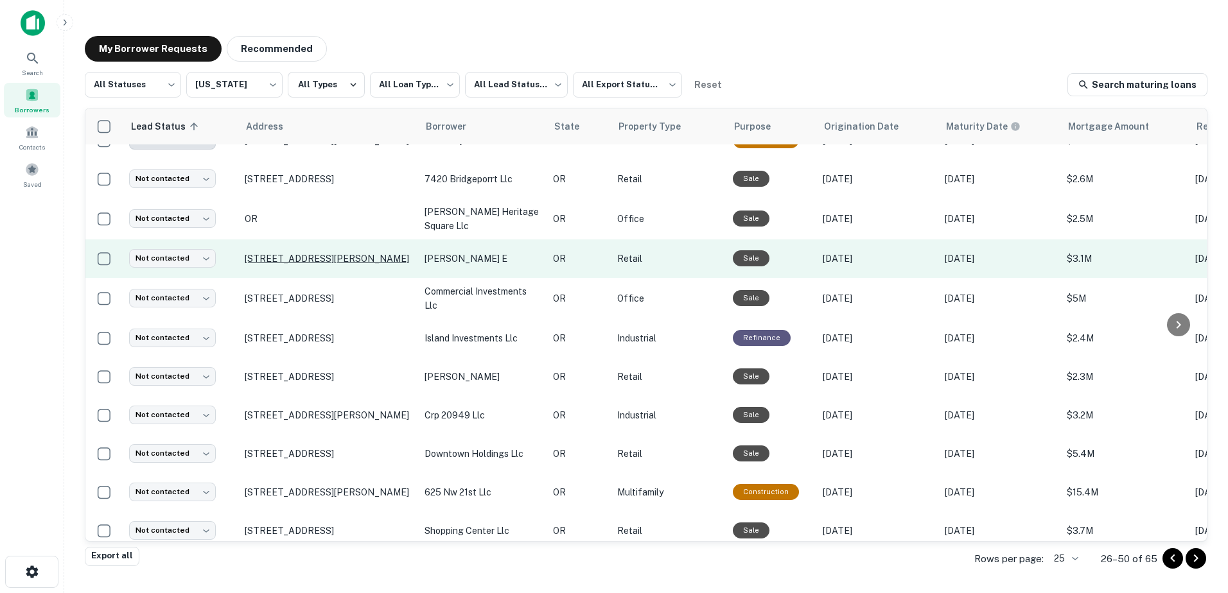
click at [308, 253] on p "[STREET_ADDRESS][PERSON_NAME]" at bounding box center [328, 259] width 167 height 12
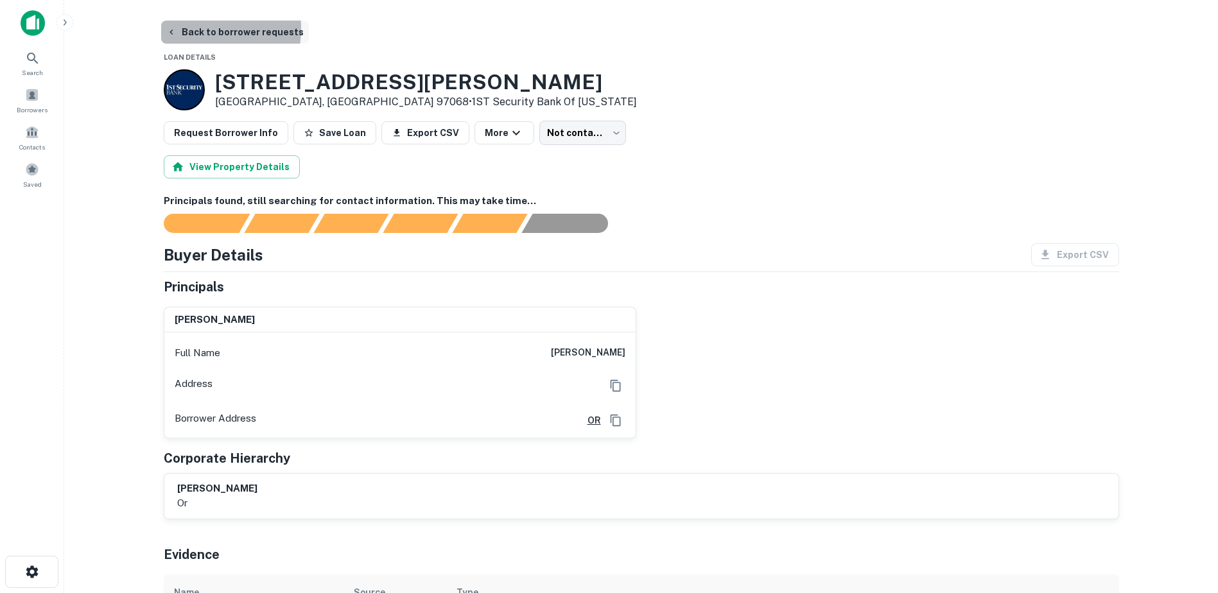
click at [183, 28] on button "Back to borrower requests" at bounding box center [235, 32] width 148 height 23
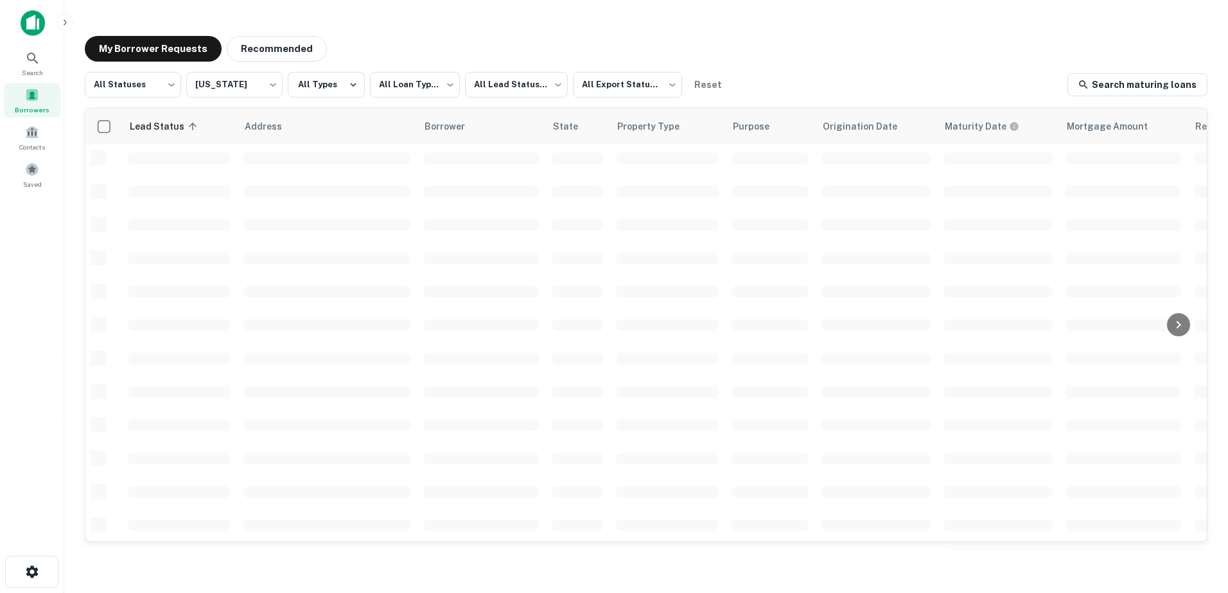
scroll to position [287, 0]
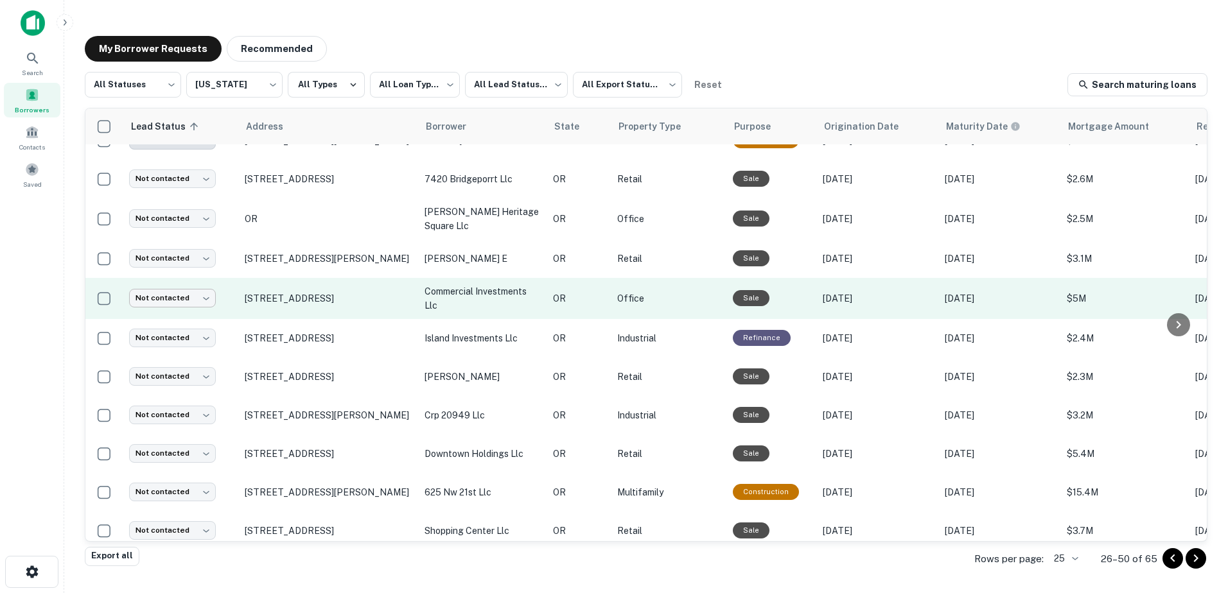
click at [171, 293] on body "**********" at bounding box center [614, 296] width 1228 height 593
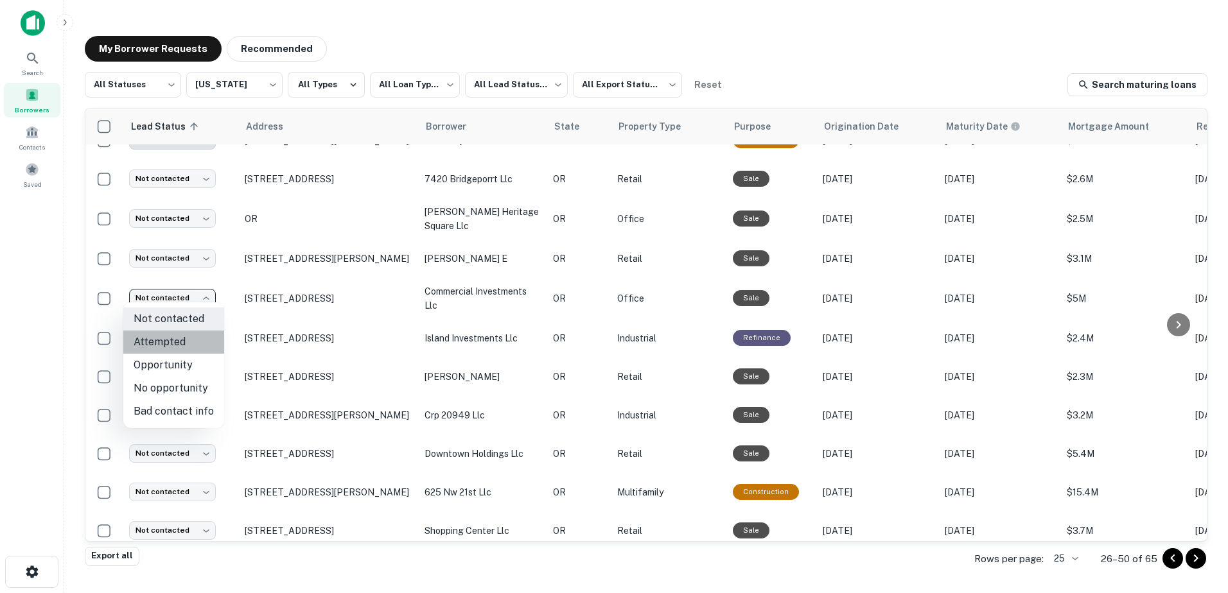
click at [176, 344] on li "Attempted" at bounding box center [173, 342] width 101 height 23
type input "*********"
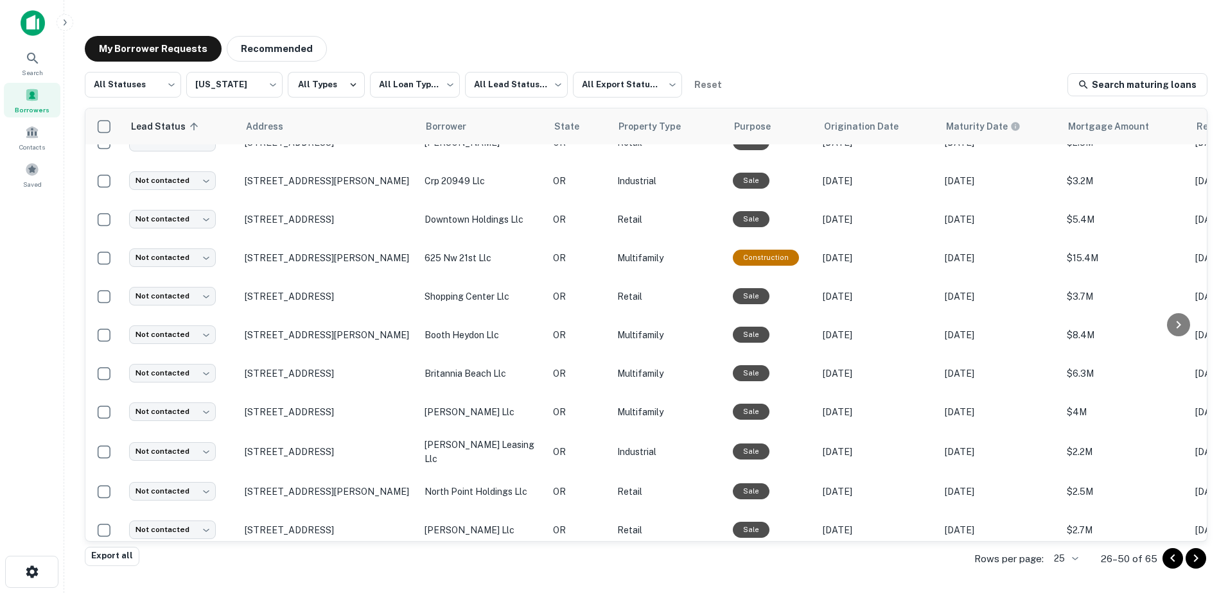
scroll to position [449, 0]
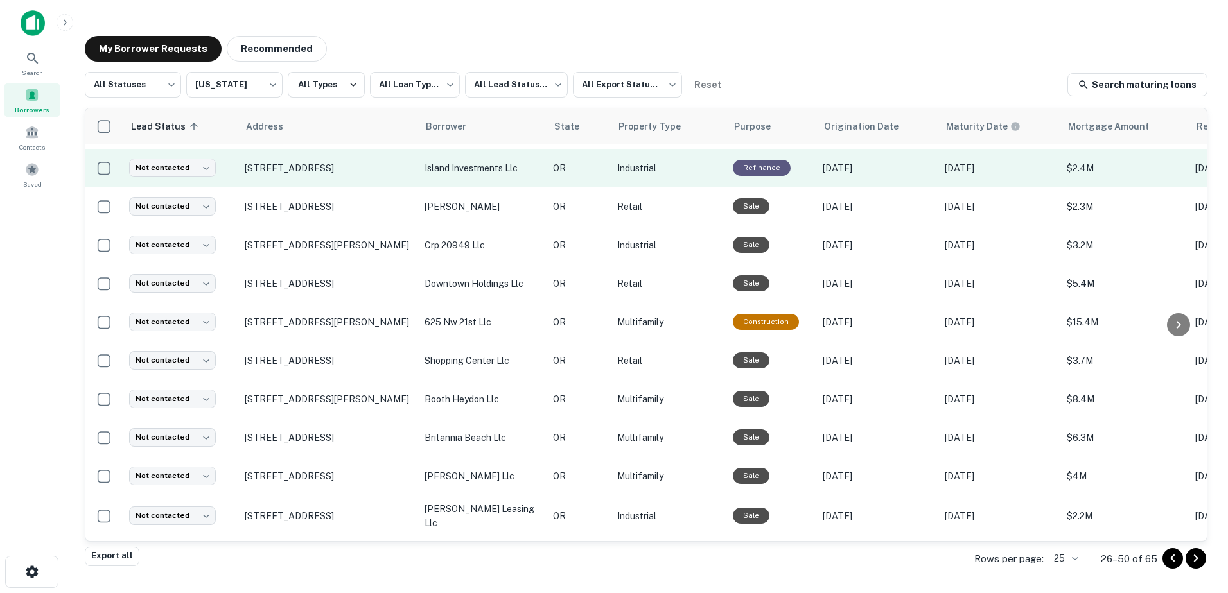
click at [453, 161] on p "island investments llc" at bounding box center [482, 168] width 116 height 14
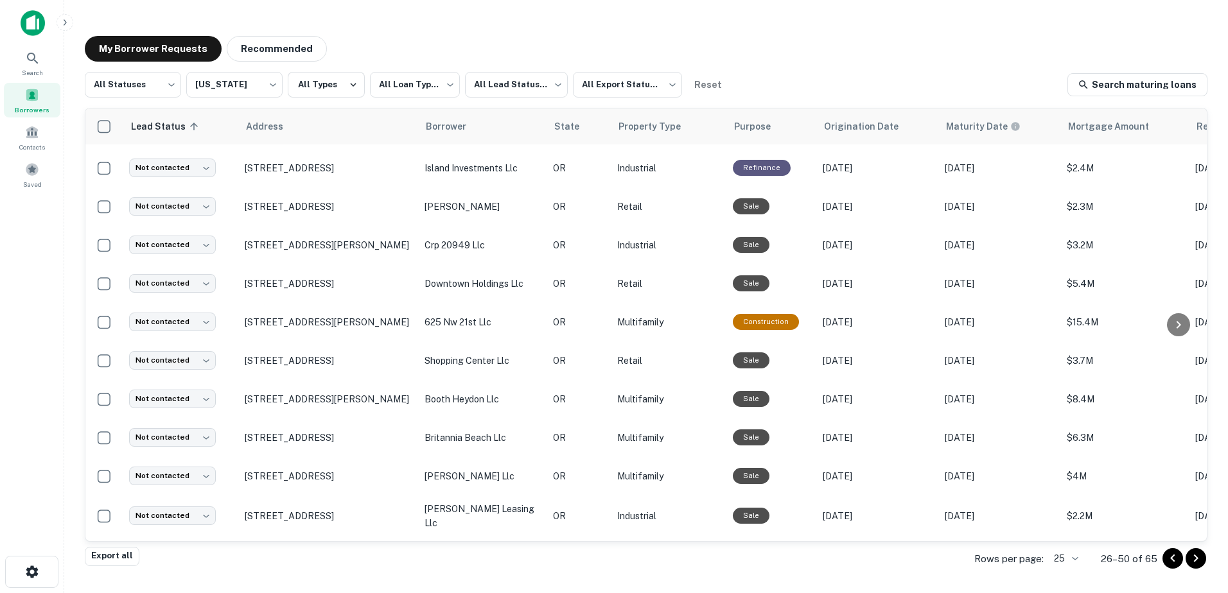
click at [443, 593] on div at bounding box center [614, 604] width 1228 height 0
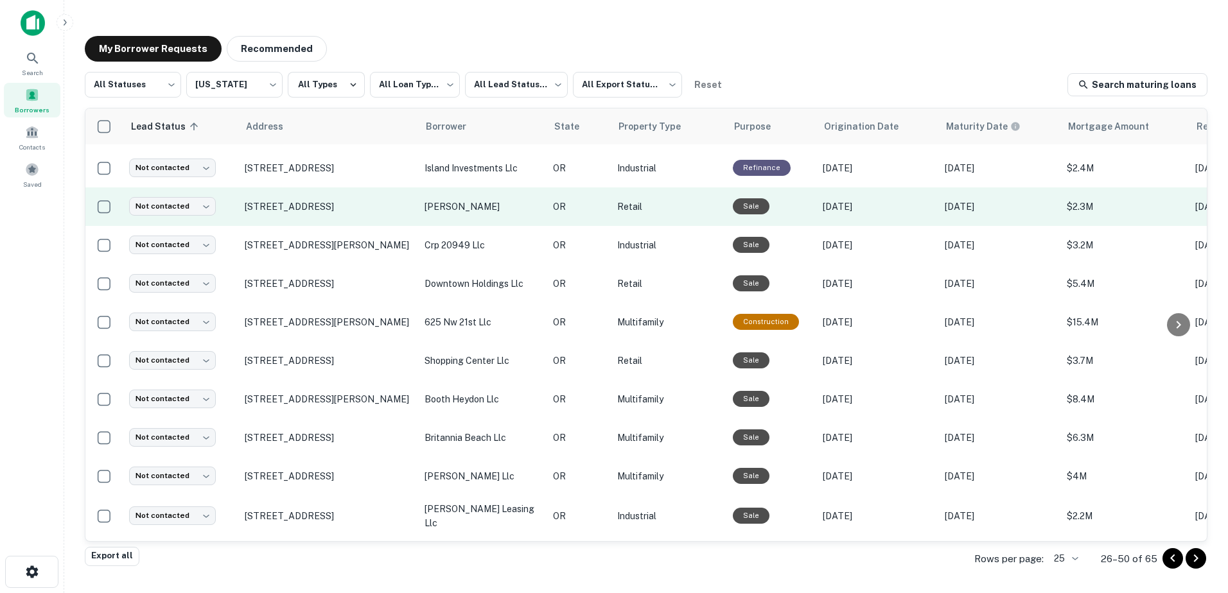
click at [460, 204] on p "[PERSON_NAME]" at bounding box center [482, 207] width 116 height 14
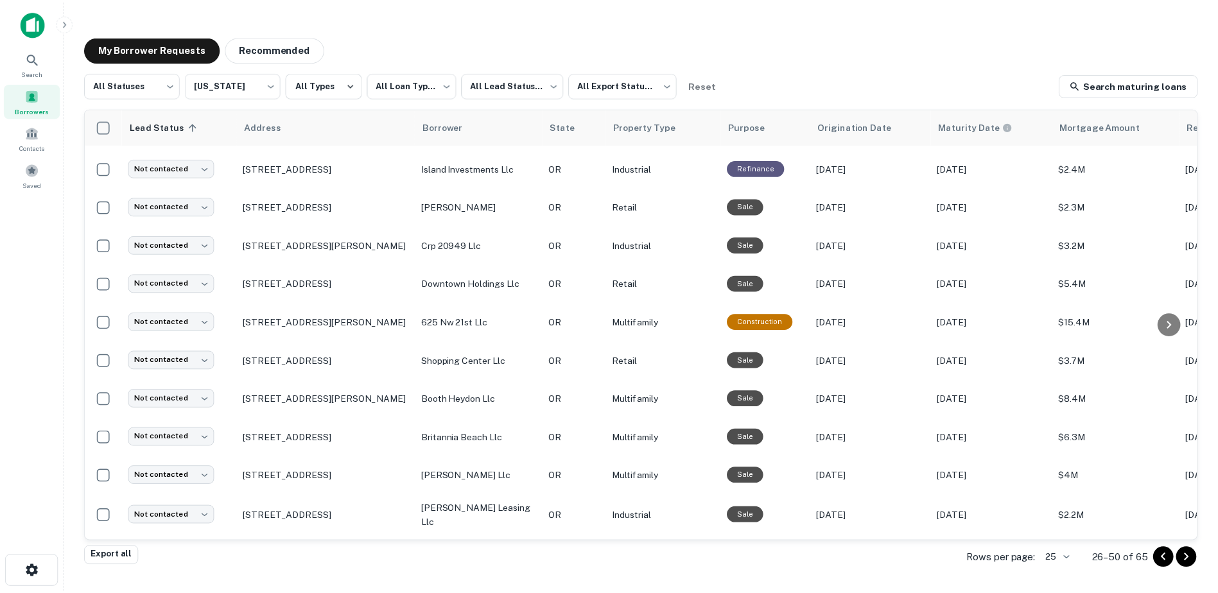
scroll to position [29, 0]
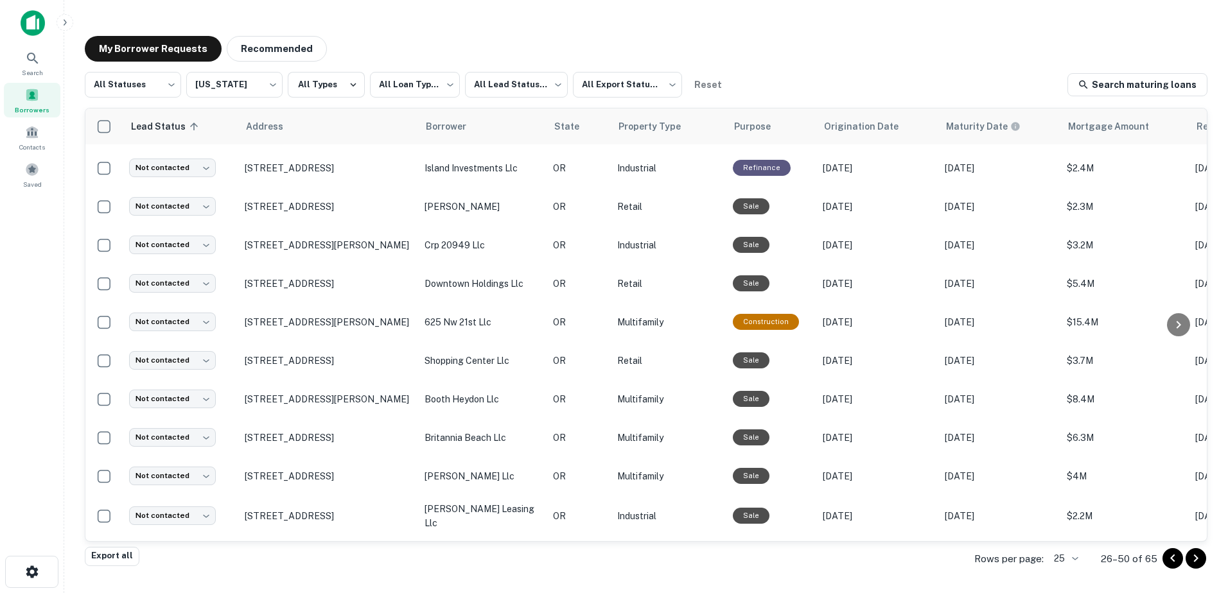
click at [361, 593] on div at bounding box center [614, 604] width 1228 height 0
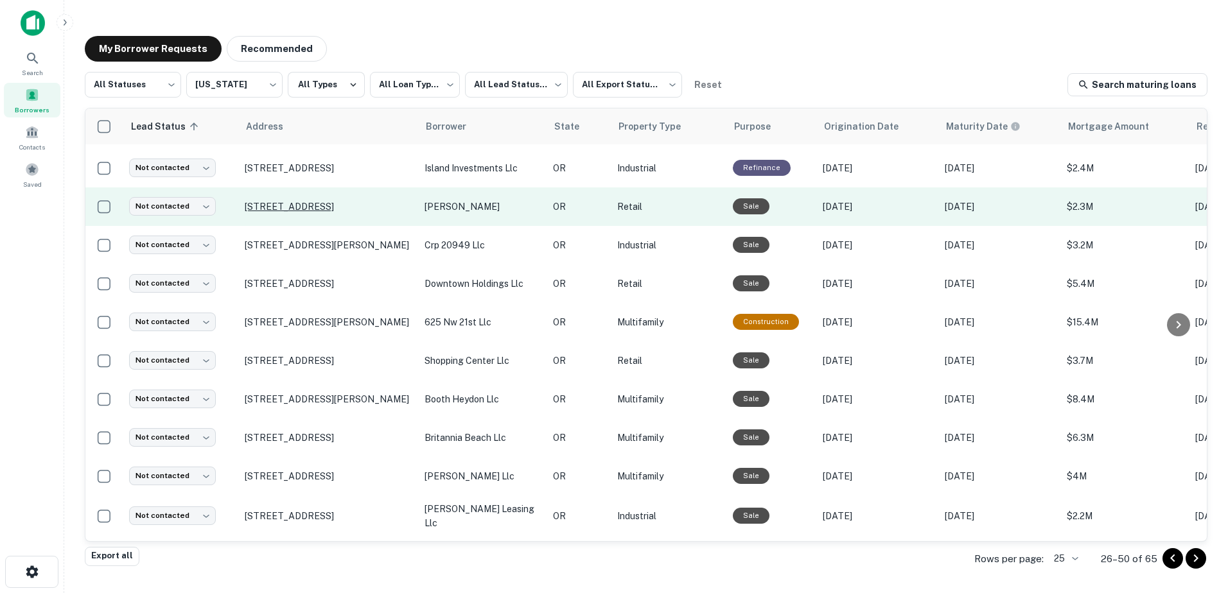
click at [335, 201] on p "[STREET_ADDRESS]" at bounding box center [328, 207] width 167 height 12
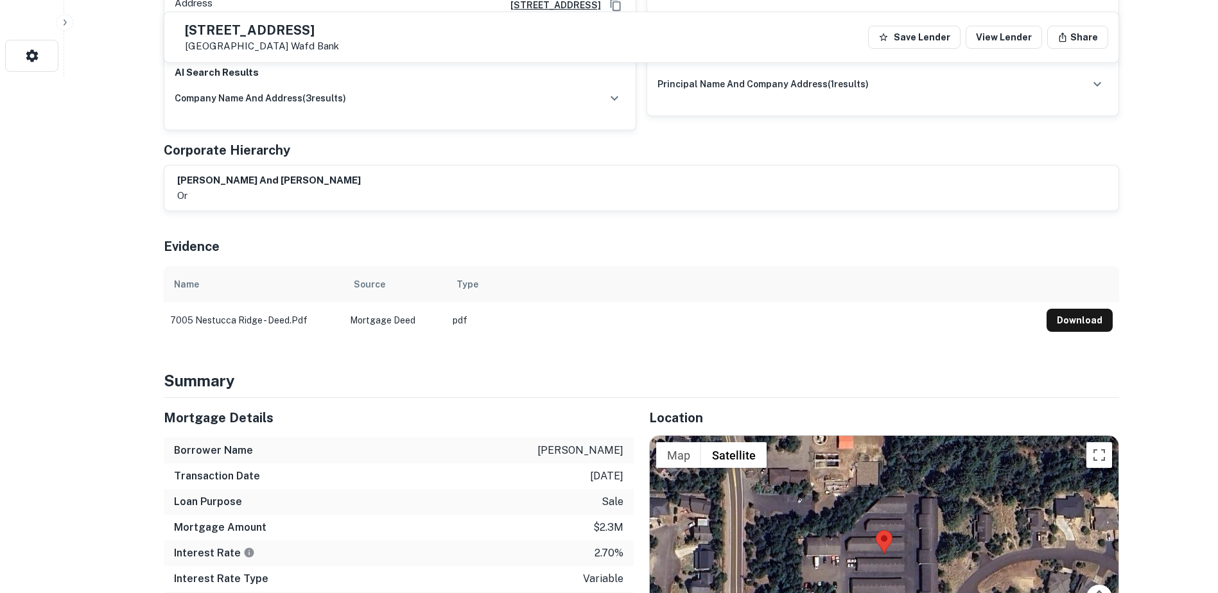
scroll to position [670, 0]
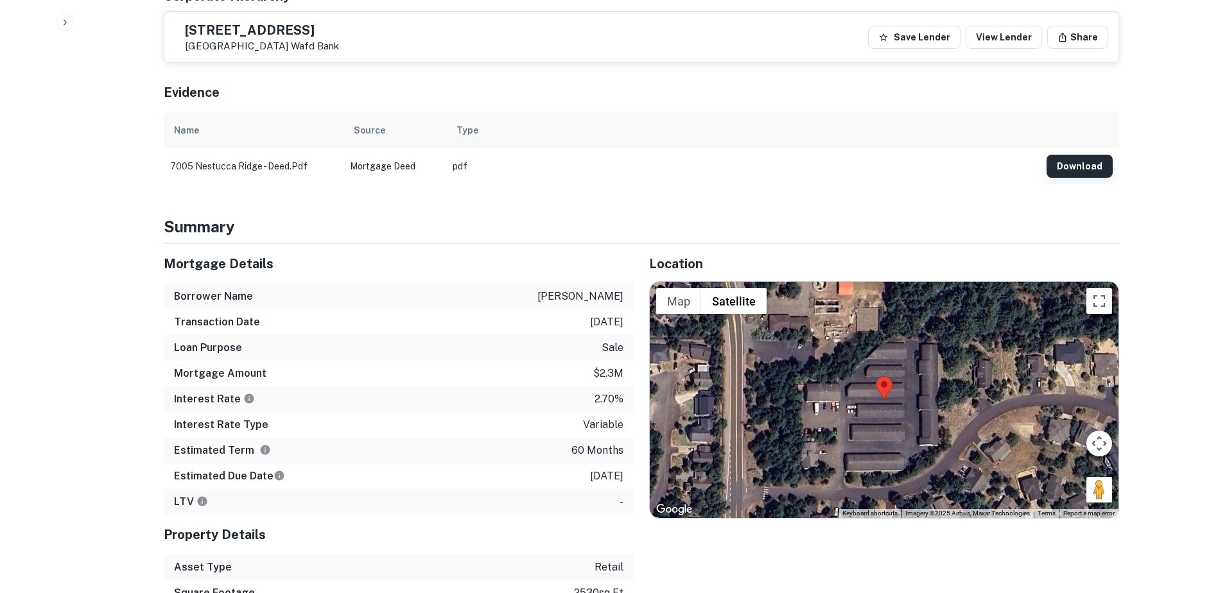
click at [1101, 155] on button "Download" at bounding box center [1080, 166] width 66 height 23
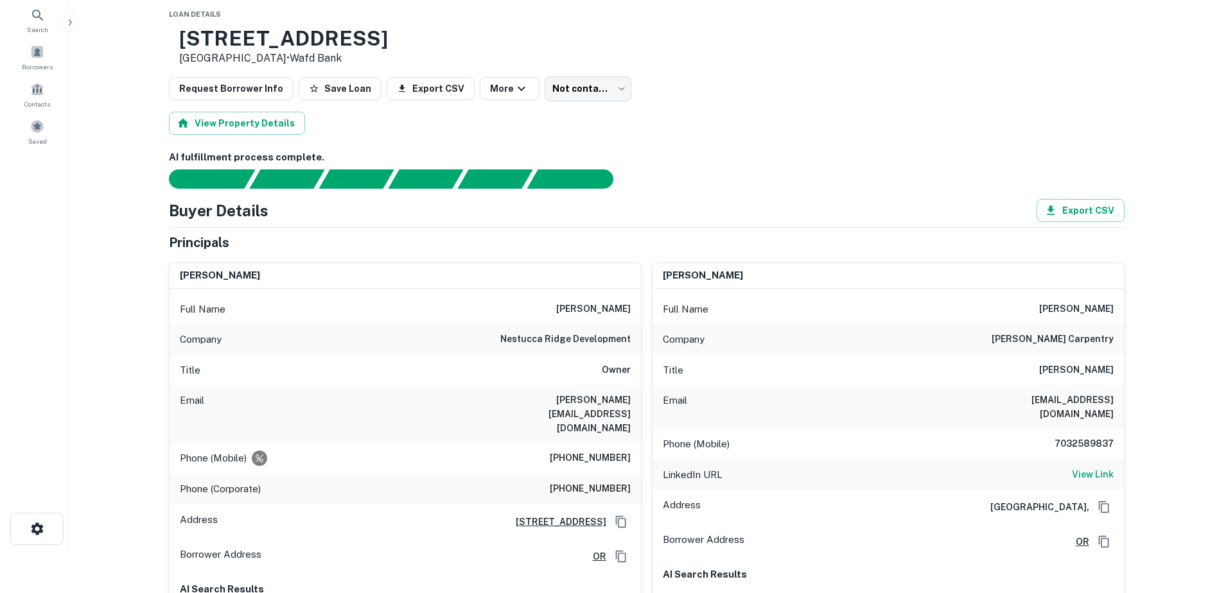
scroll to position [0, 0]
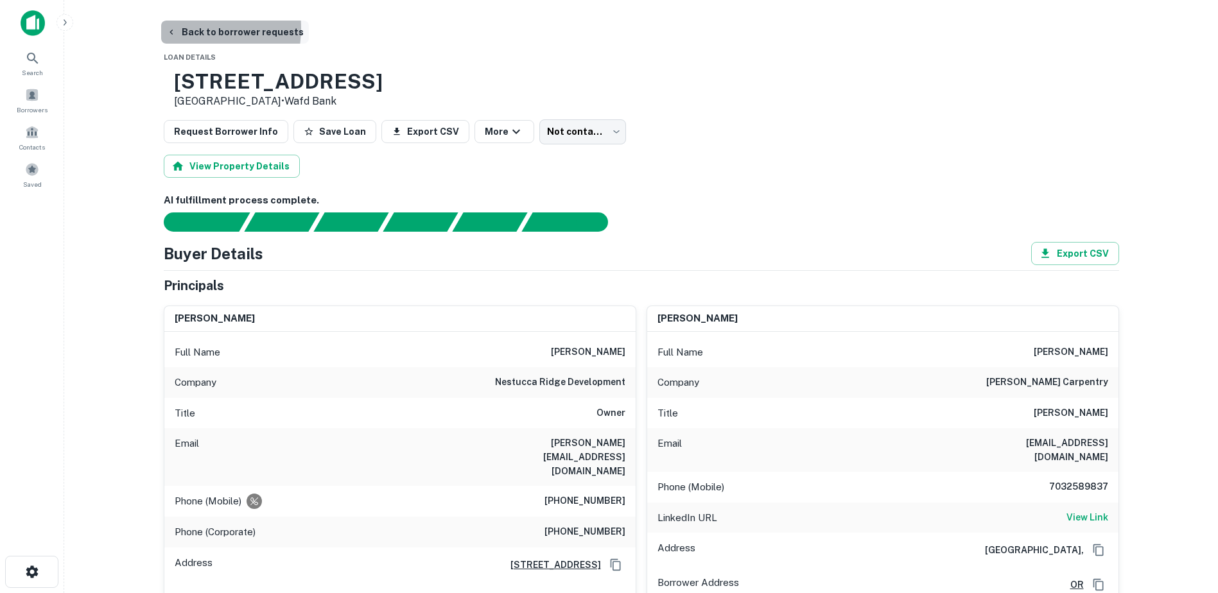
click at [187, 28] on button "Back to borrower requests" at bounding box center [235, 32] width 148 height 23
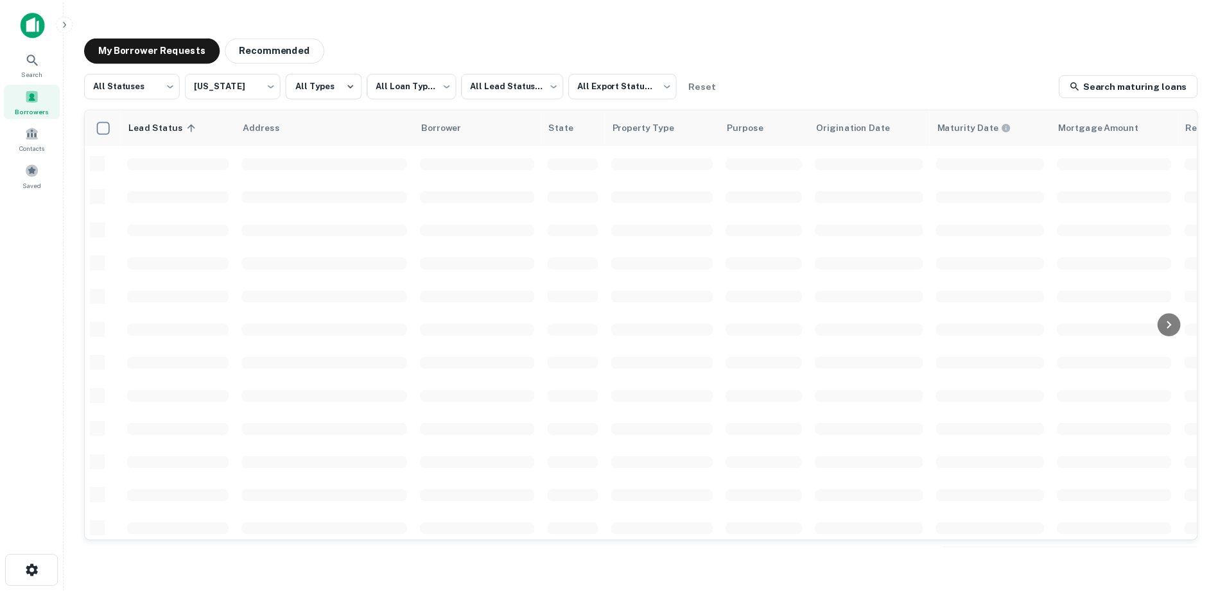
scroll to position [448, 0]
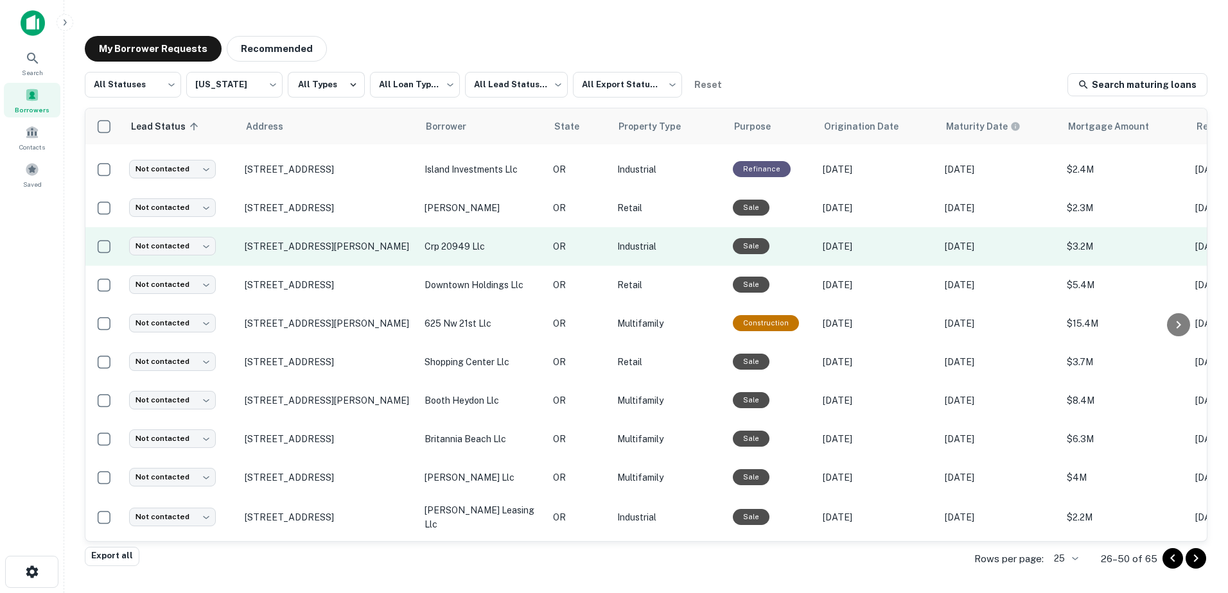
click at [456, 240] on p "crp 20949 llc" at bounding box center [482, 247] width 116 height 14
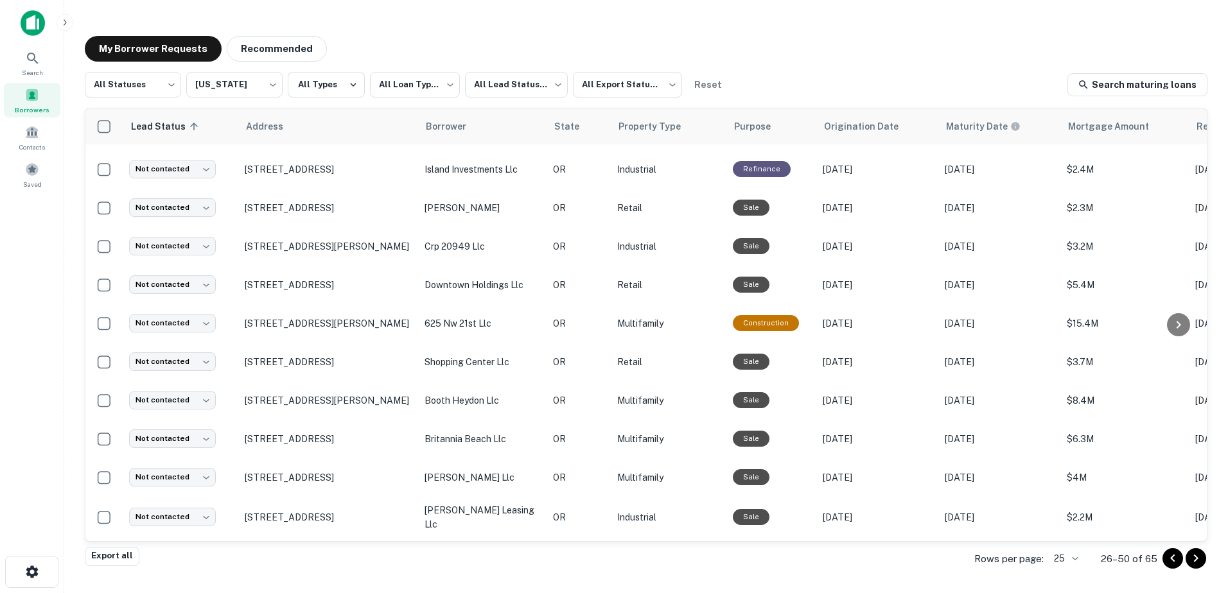
click at [298, 593] on div at bounding box center [614, 604] width 1228 height 0
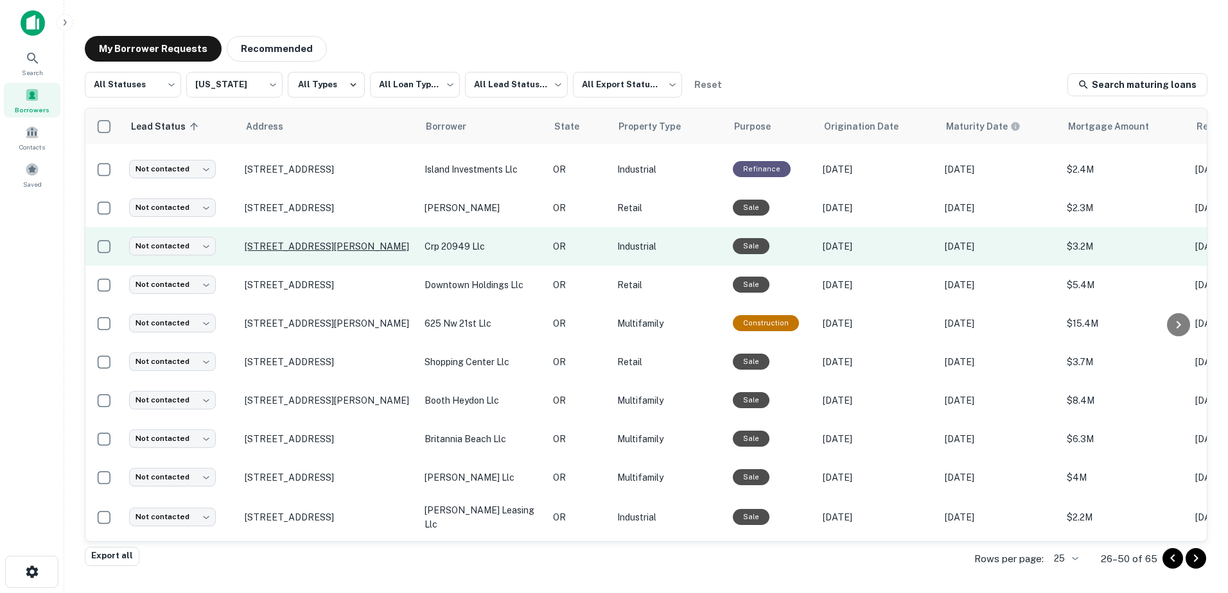
click at [326, 241] on p "[STREET_ADDRESS][PERSON_NAME]" at bounding box center [328, 247] width 167 height 12
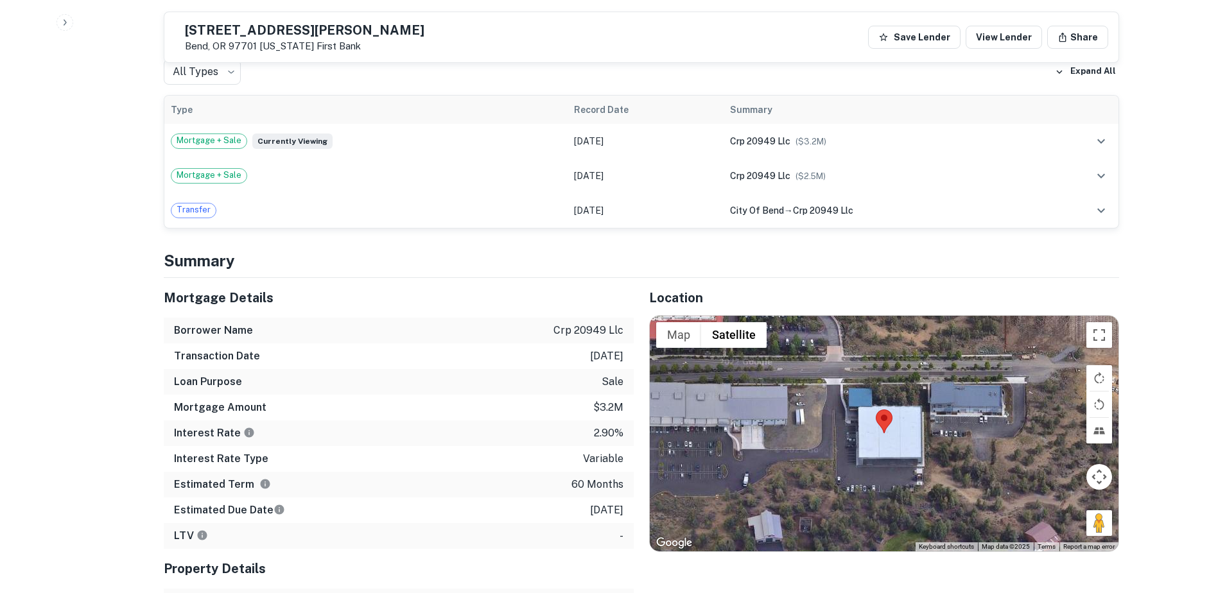
scroll to position [646, 0]
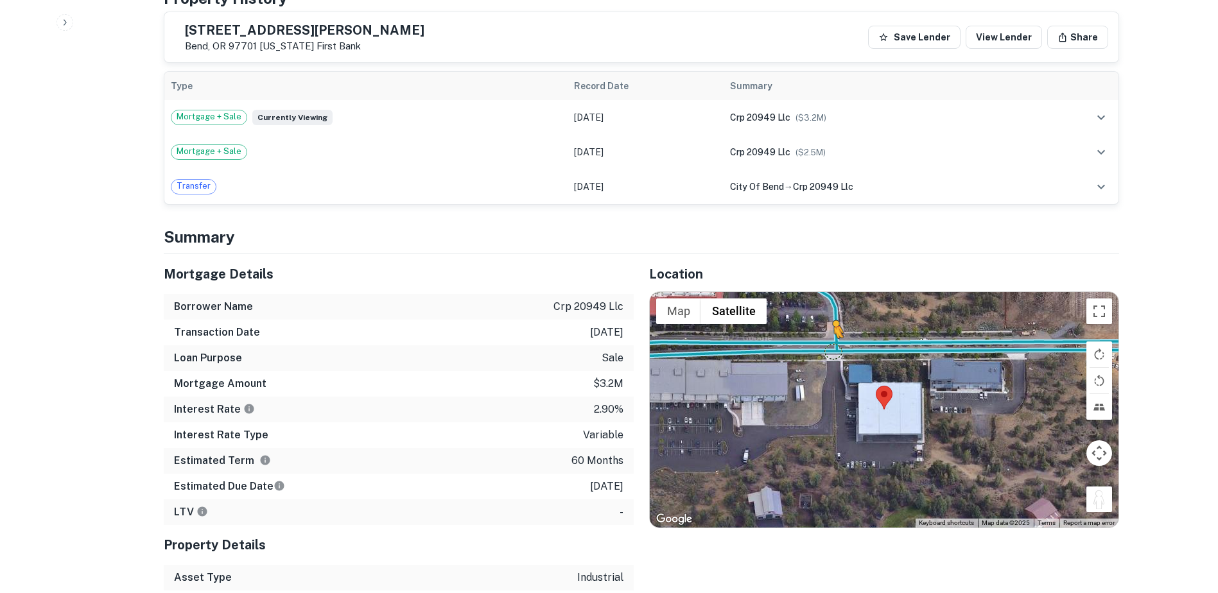
drag, startPoint x: 1097, startPoint y: 503, endPoint x: 833, endPoint y: 351, distance: 303.8
click at [833, 351] on div "To activate drag with keyboard, press Alt + Enter. Once in keyboard drag state,…" at bounding box center [884, 410] width 469 height 236
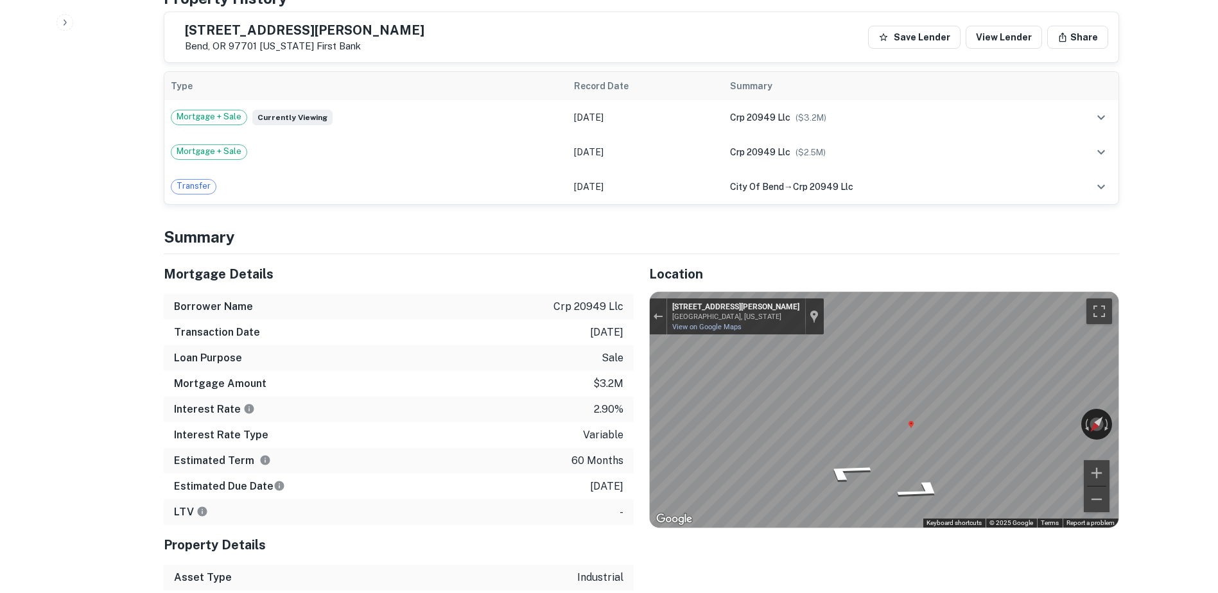
click at [720, 334] on div "[STREET_ADDRESS][PERSON_NAME][US_STATE][PERSON_NAME] View on Google Maps Custom…" at bounding box center [745, 317] width 157 height 36
click at [720, 328] on link "View on Google Maps" at bounding box center [706, 327] width 69 height 8
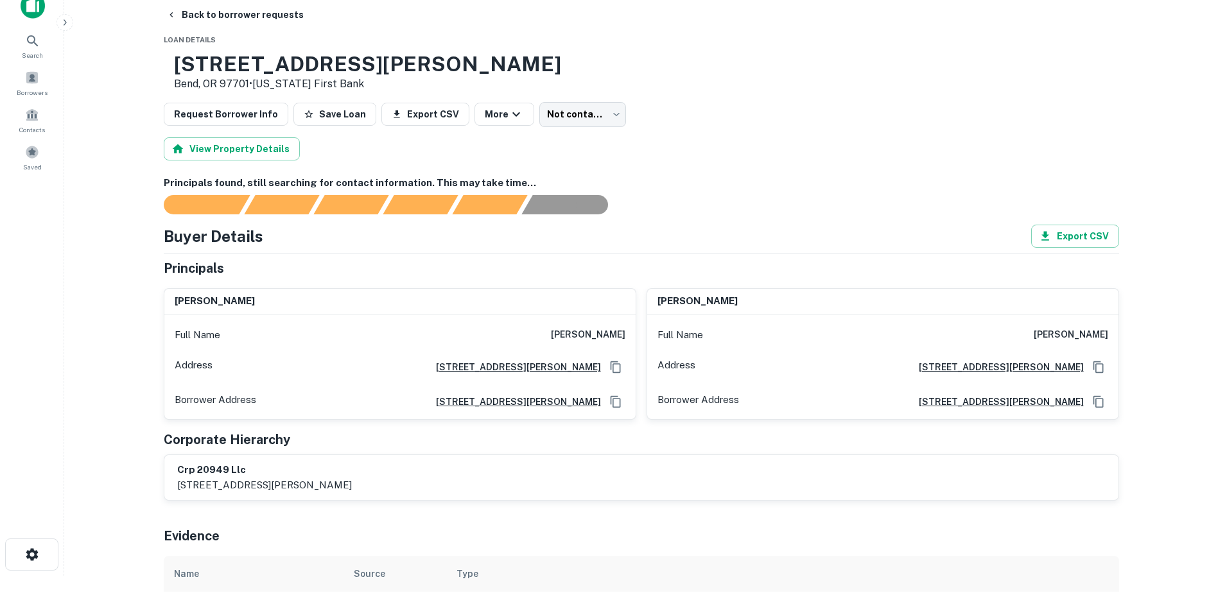
scroll to position [4, 0]
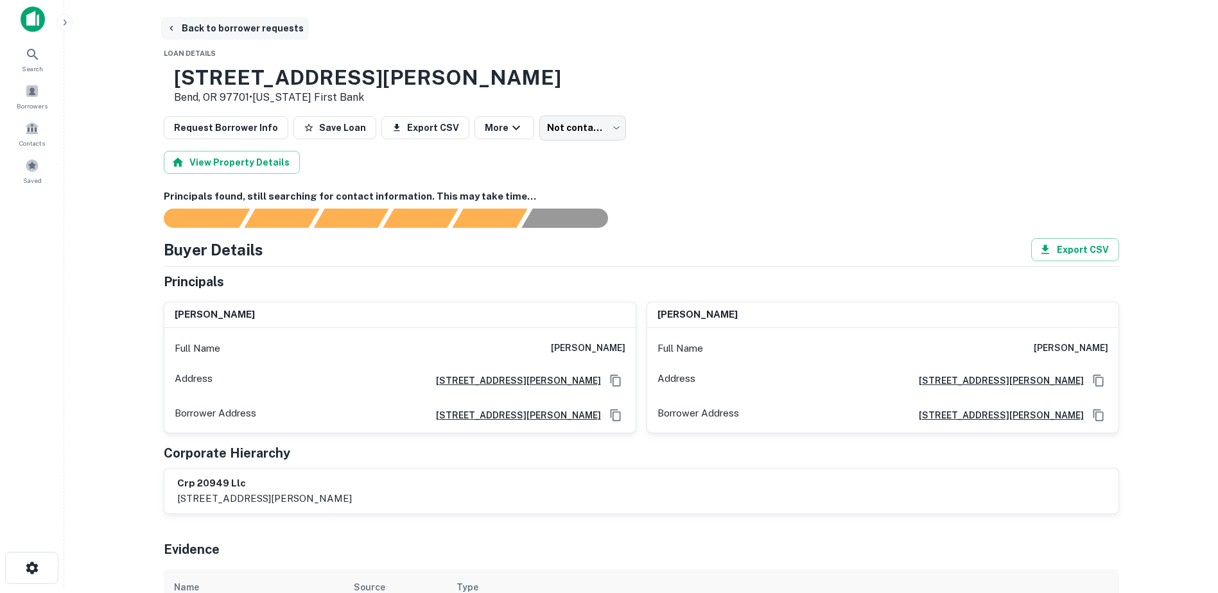
click at [177, 22] on button "Back to borrower requests" at bounding box center [235, 28] width 148 height 23
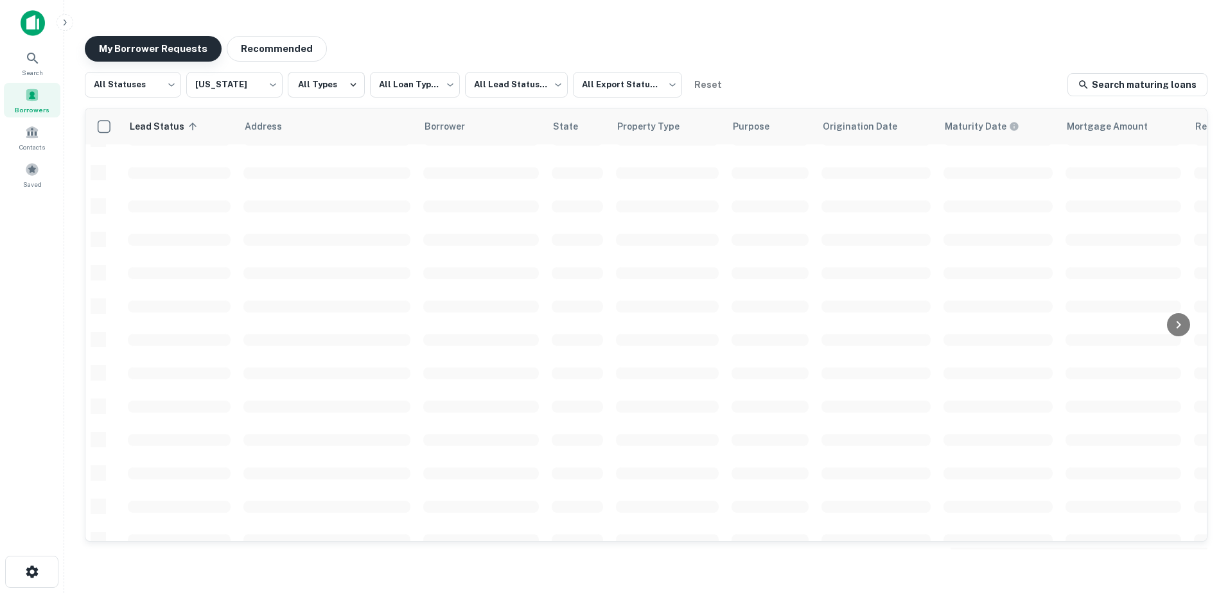
scroll to position [448, 0]
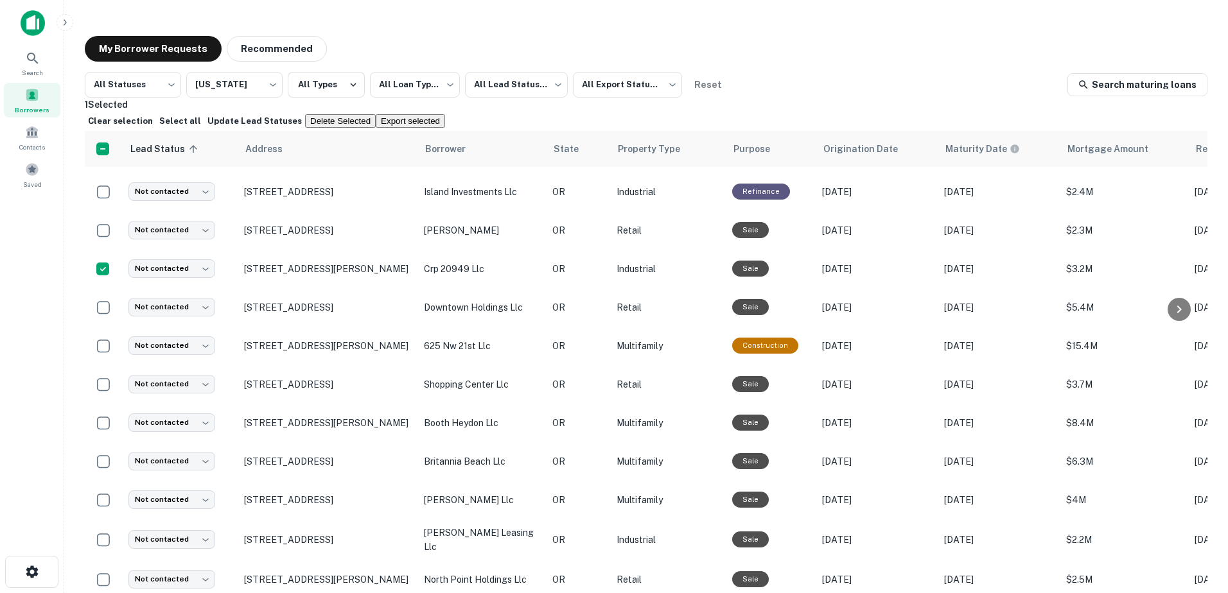
click at [376, 124] on button "Delete Selected" at bounding box center [340, 120] width 71 height 13
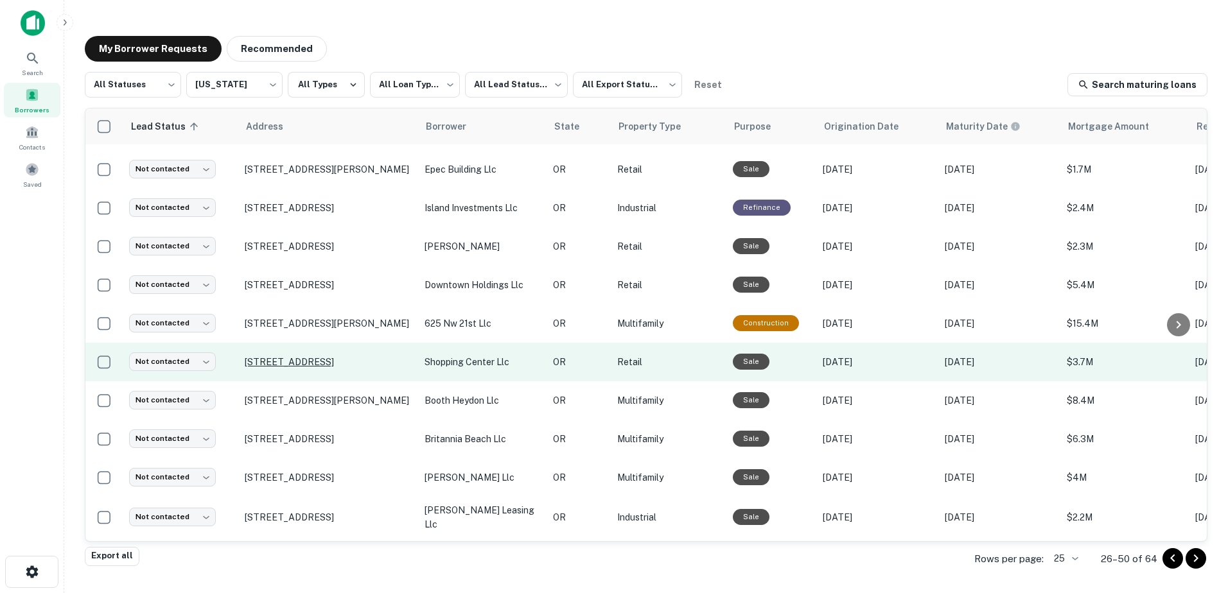
click at [334, 356] on p "[STREET_ADDRESS]" at bounding box center [328, 362] width 167 height 12
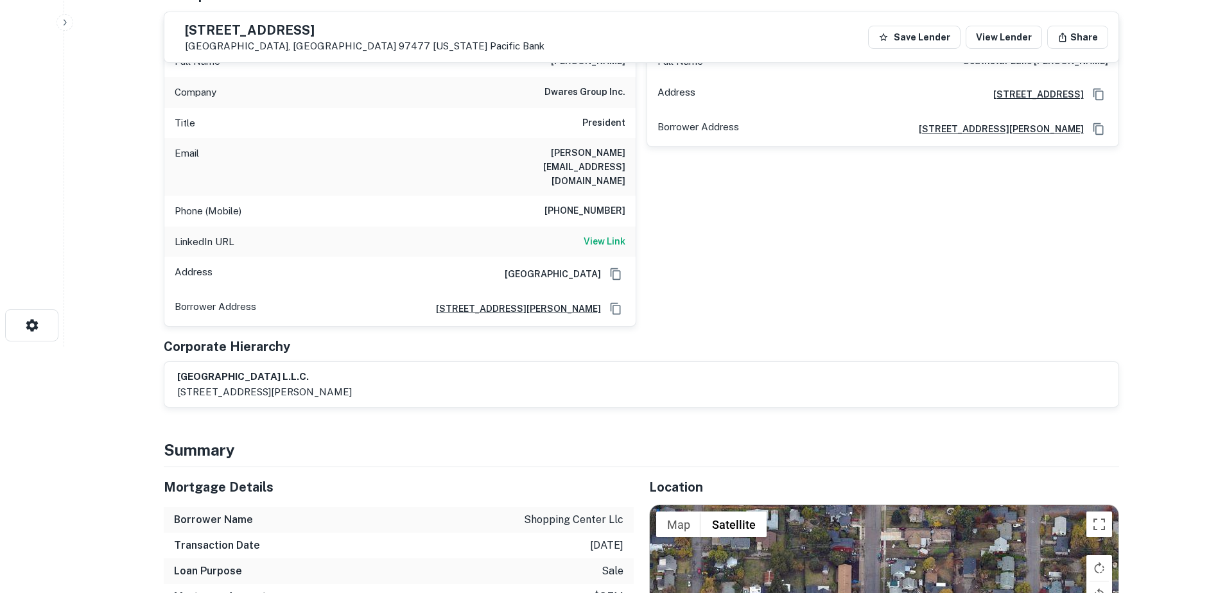
scroll to position [235, 0]
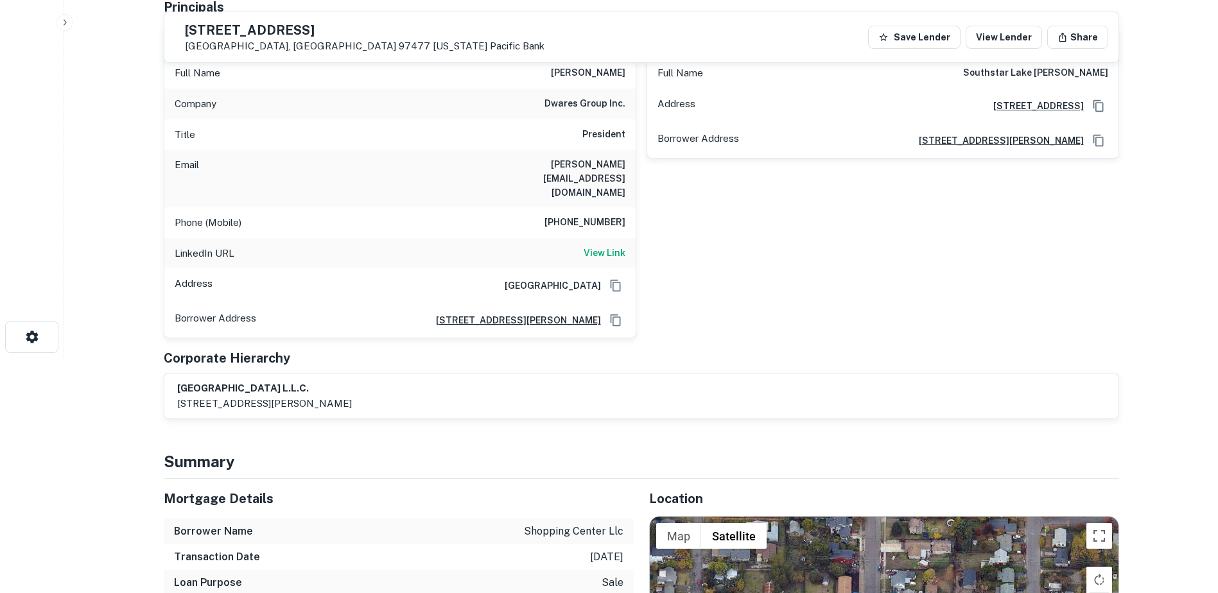
click at [417, 381] on div "[GEOGRAPHIC_DATA] l.l.c. [STREET_ADDRESS][PERSON_NAME]" at bounding box center [641, 396] width 928 height 30
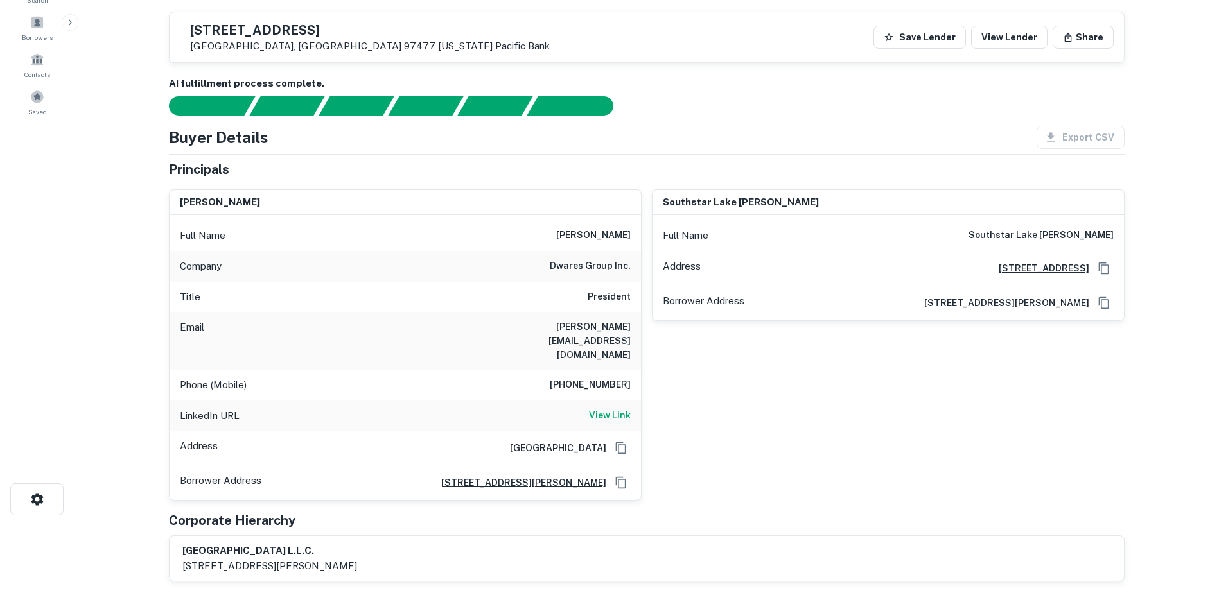
scroll to position [0, 0]
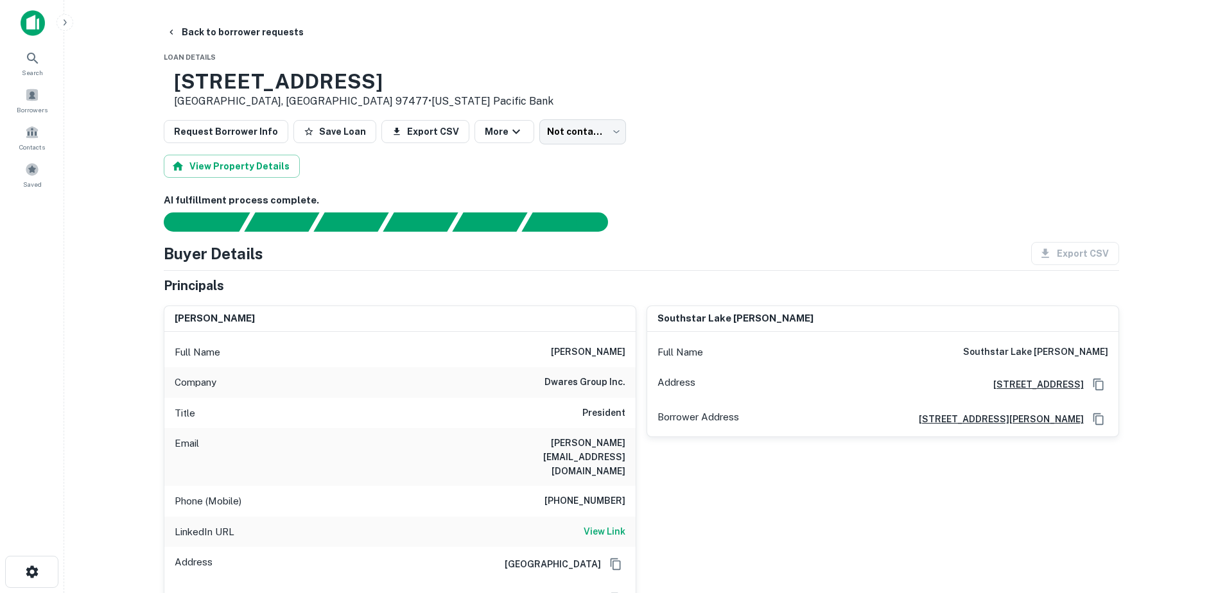
drag, startPoint x: 449, startPoint y: 80, endPoint x: 202, endPoint y: 101, distance: 248.1
click at [202, 101] on div "[STREET_ADDRESS] • [US_STATE] Pacific Bank" at bounding box center [641, 89] width 955 height 40
drag, startPoint x: 202, startPoint y: 101, endPoint x: 372, endPoint y: 89, distance: 171.2
copy div "[STREET_ADDRESS]"
click at [184, 32] on button "Back to borrower requests" at bounding box center [235, 32] width 148 height 23
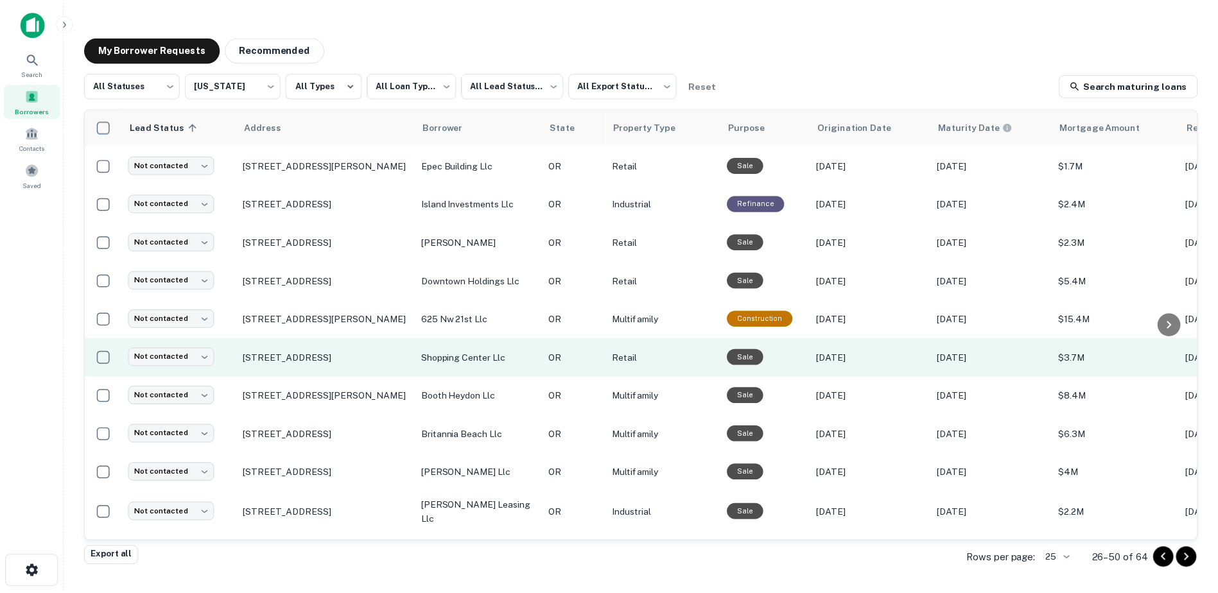
scroll to position [453, 0]
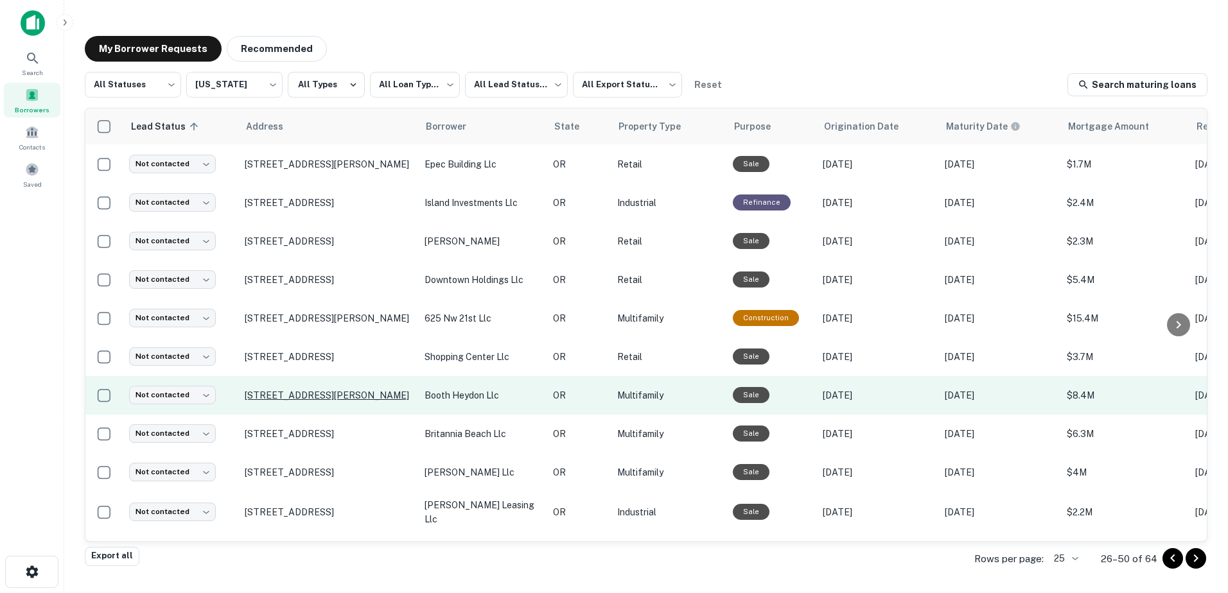
click at [335, 390] on p "[STREET_ADDRESS][PERSON_NAME]" at bounding box center [328, 396] width 167 height 12
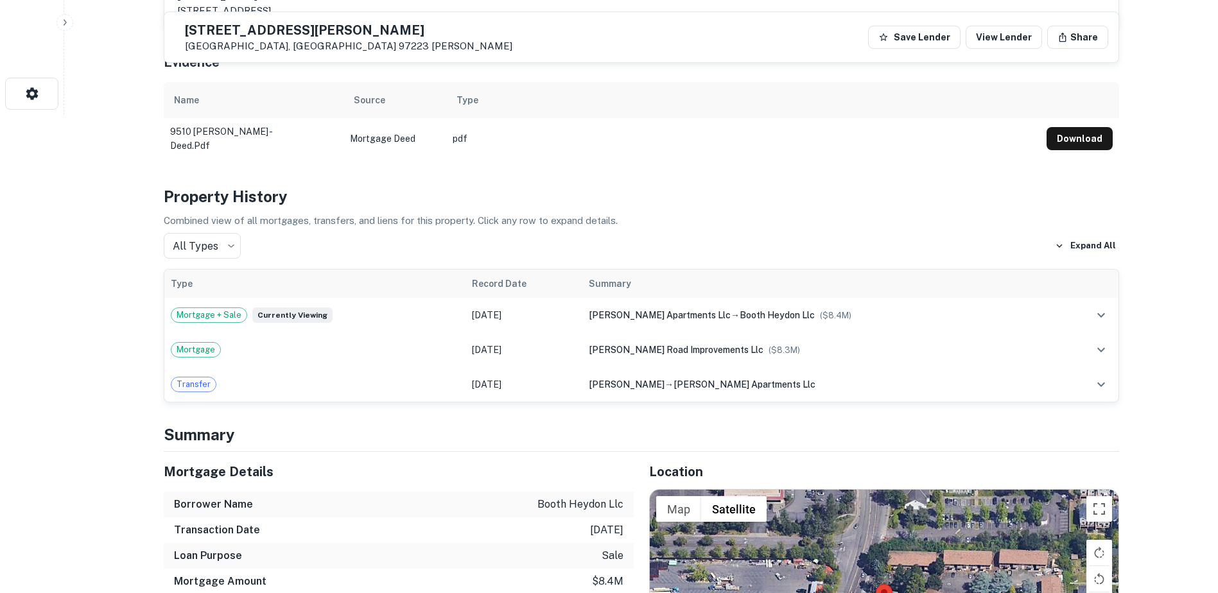
scroll to position [407, 0]
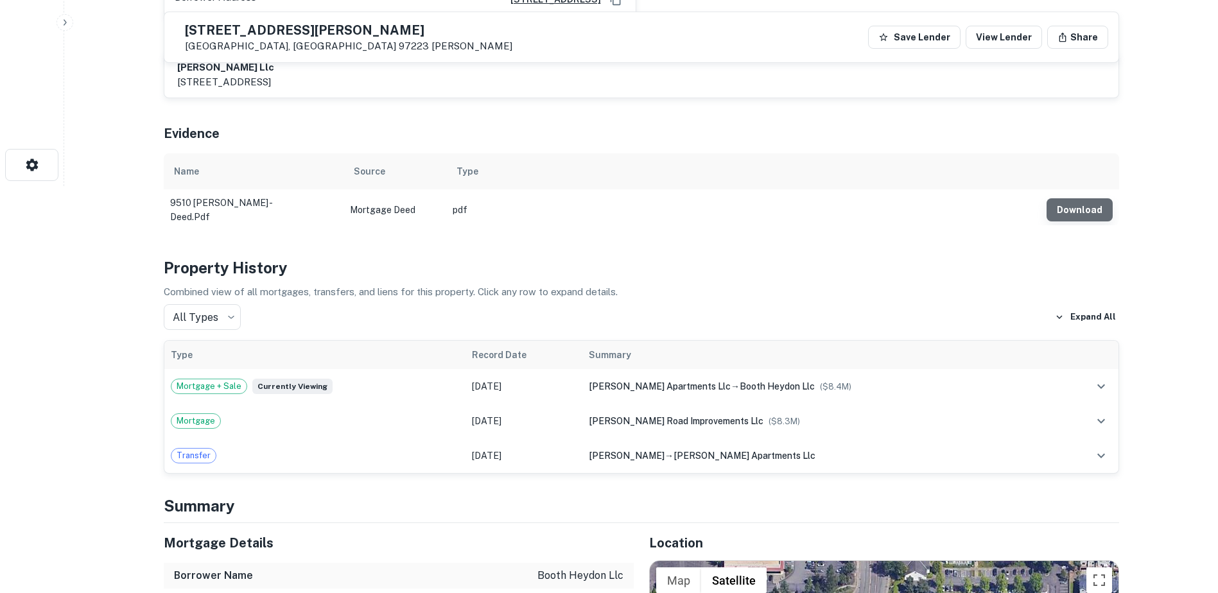
click at [1082, 211] on button "Download" at bounding box center [1080, 209] width 66 height 23
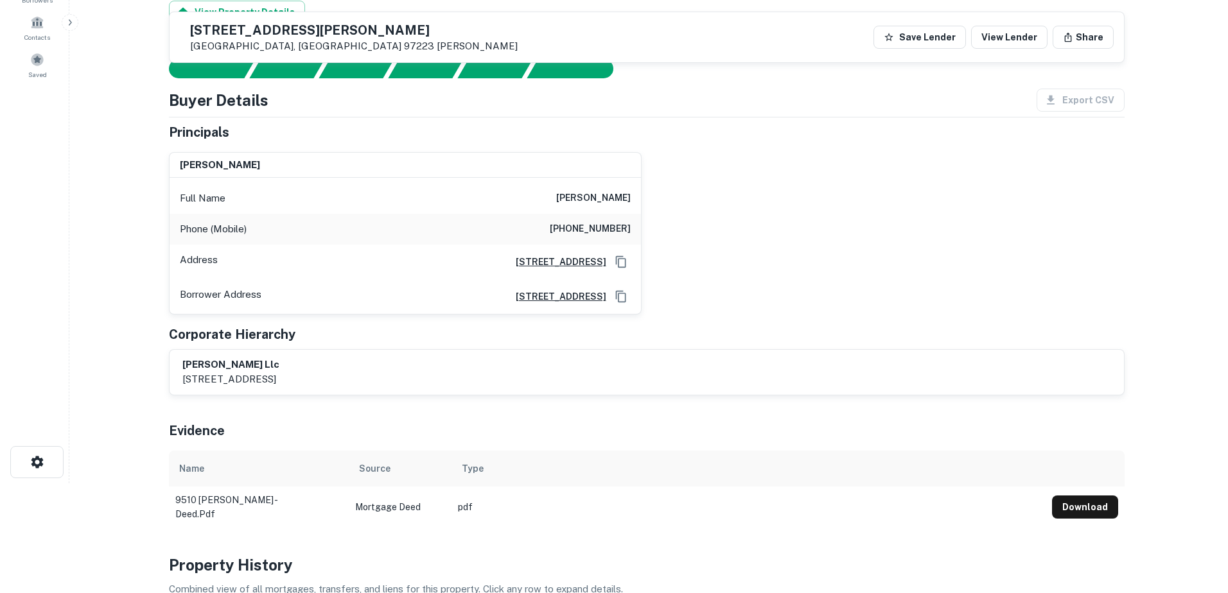
scroll to position [0, 0]
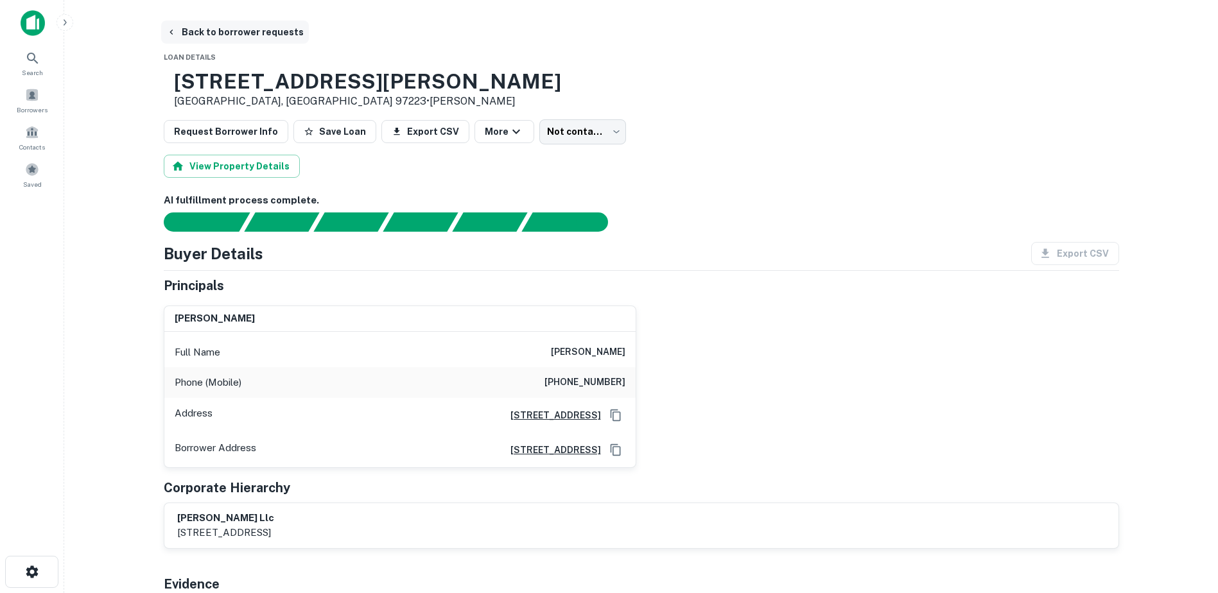
click at [214, 30] on button "Back to borrower requests" at bounding box center [235, 32] width 148 height 23
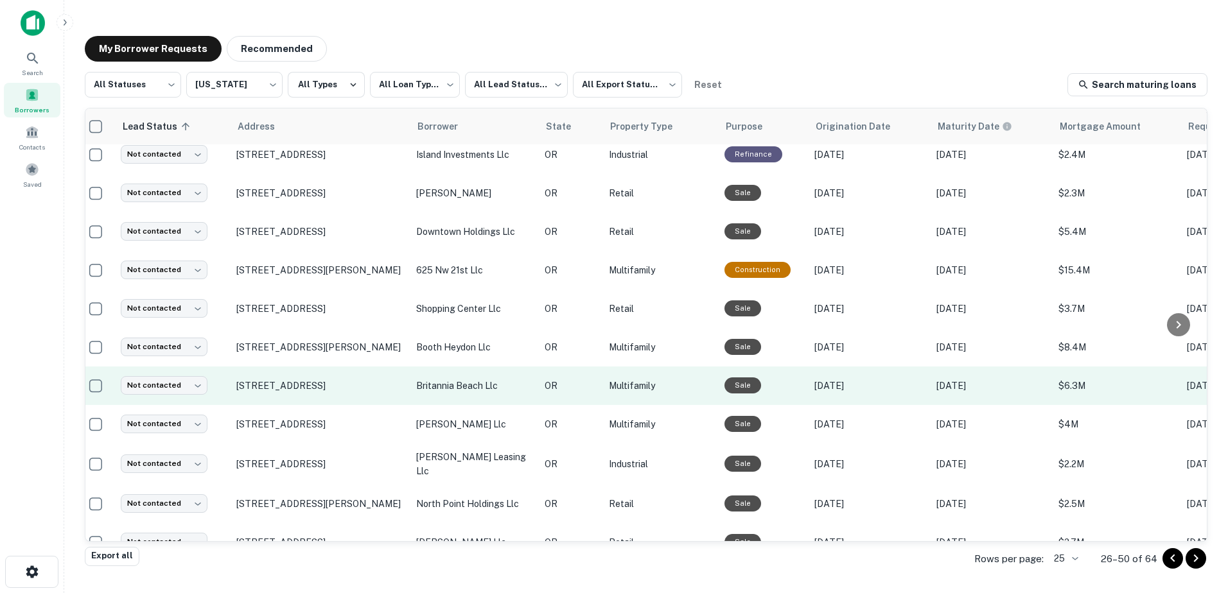
scroll to position [501, 8]
click at [310, 380] on p "[STREET_ADDRESS]" at bounding box center [319, 386] width 167 height 12
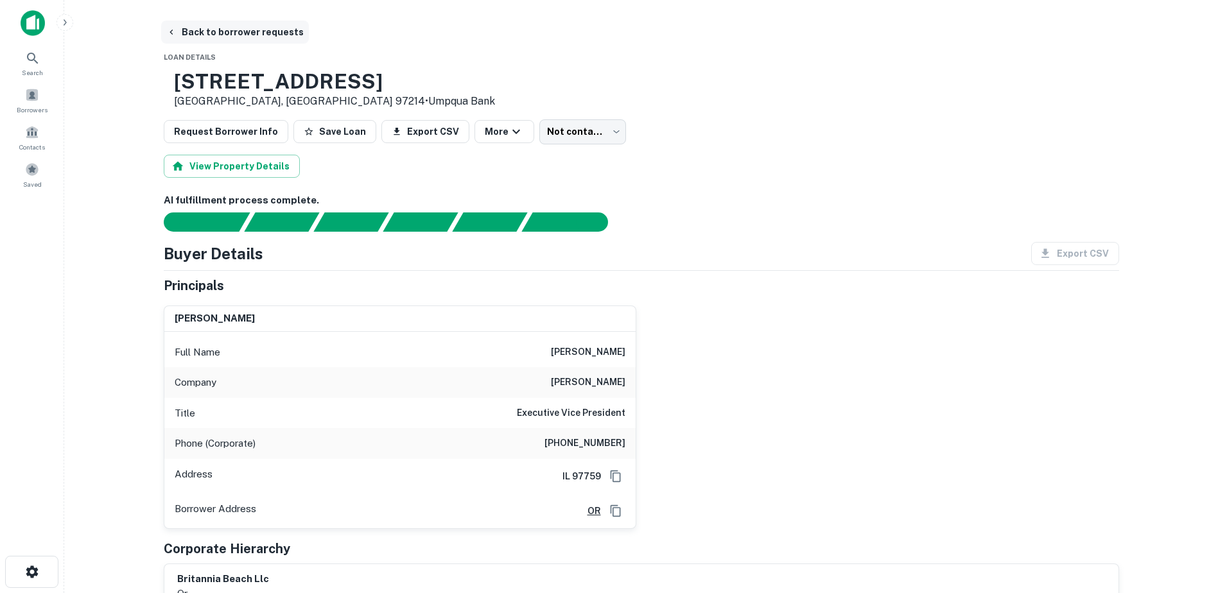
click at [186, 30] on button "Back to borrower requests" at bounding box center [235, 32] width 148 height 23
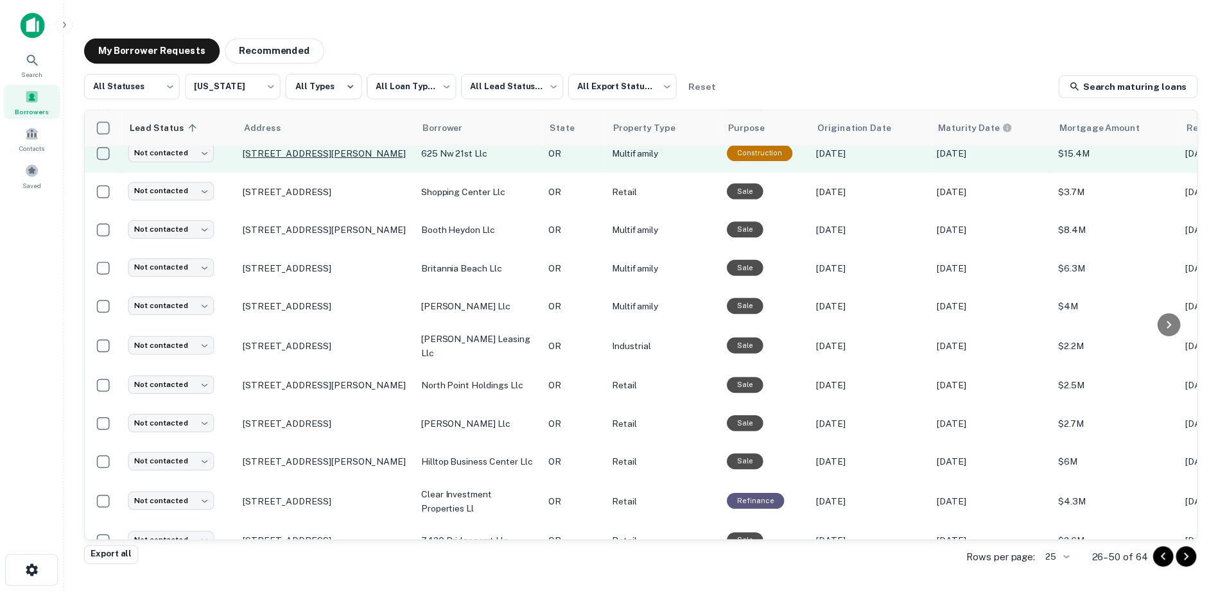
scroll to position [619, 0]
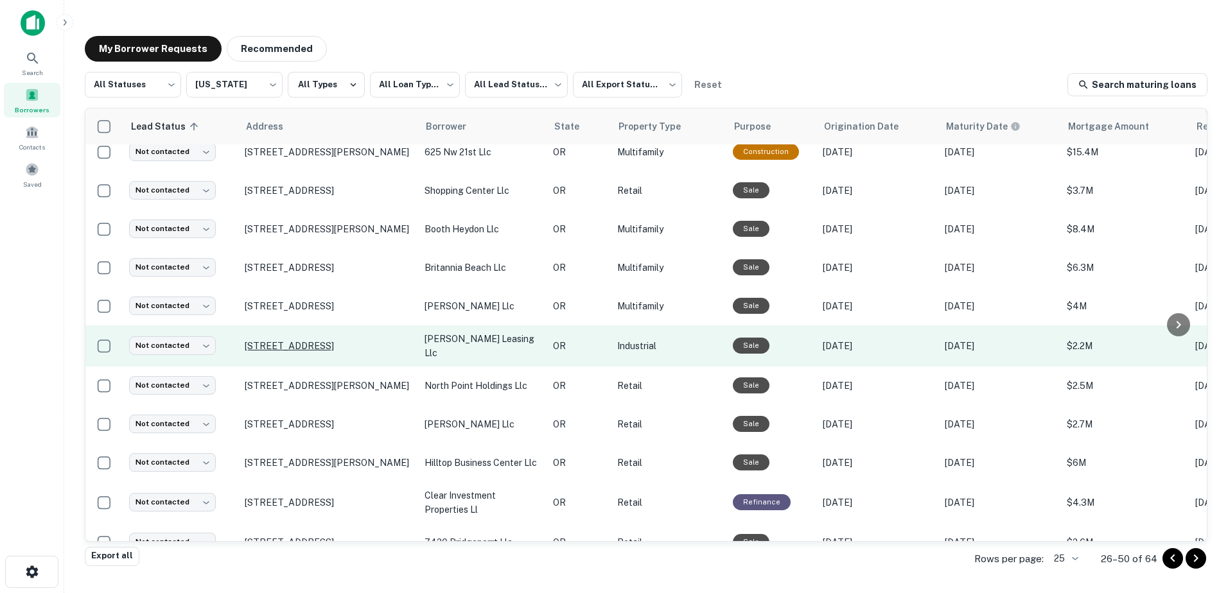
click at [338, 340] on p "[STREET_ADDRESS]" at bounding box center [328, 346] width 167 height 12
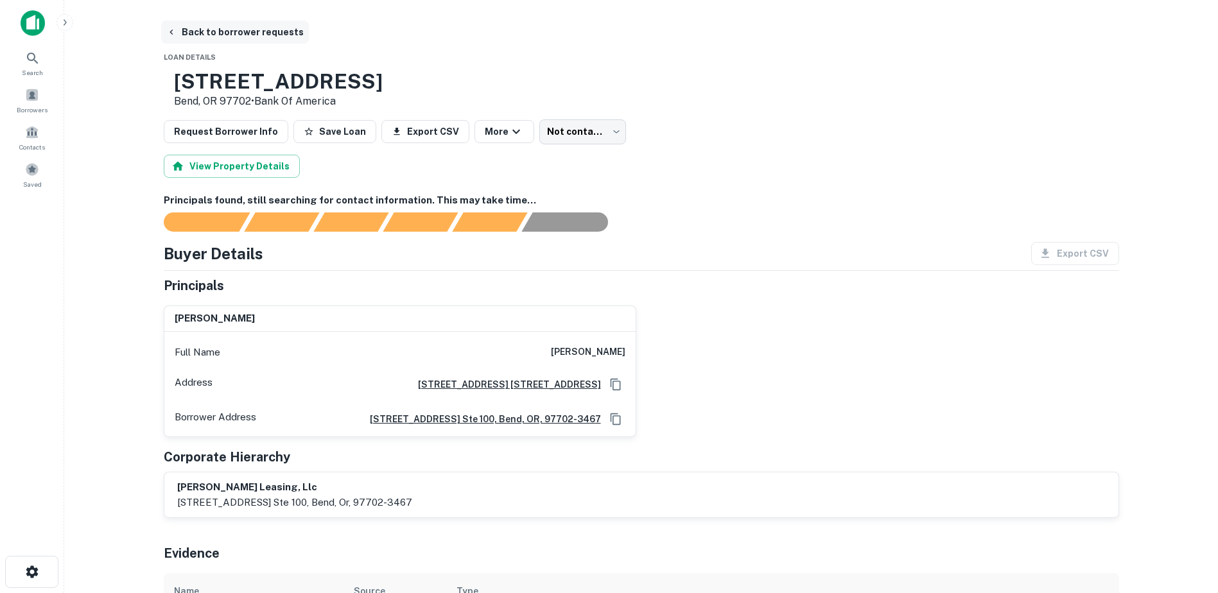
click at [180, 33] on button "Back to borrower requests" at bounding box center [235, 32] width 148 height 23
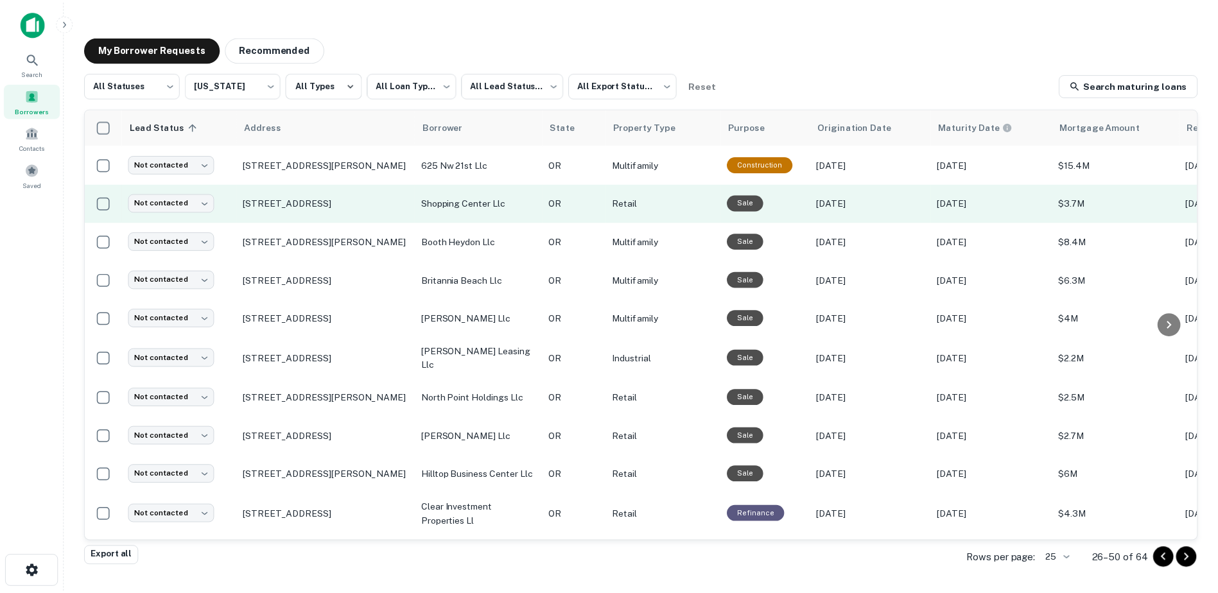
scroll to position [641, 0]
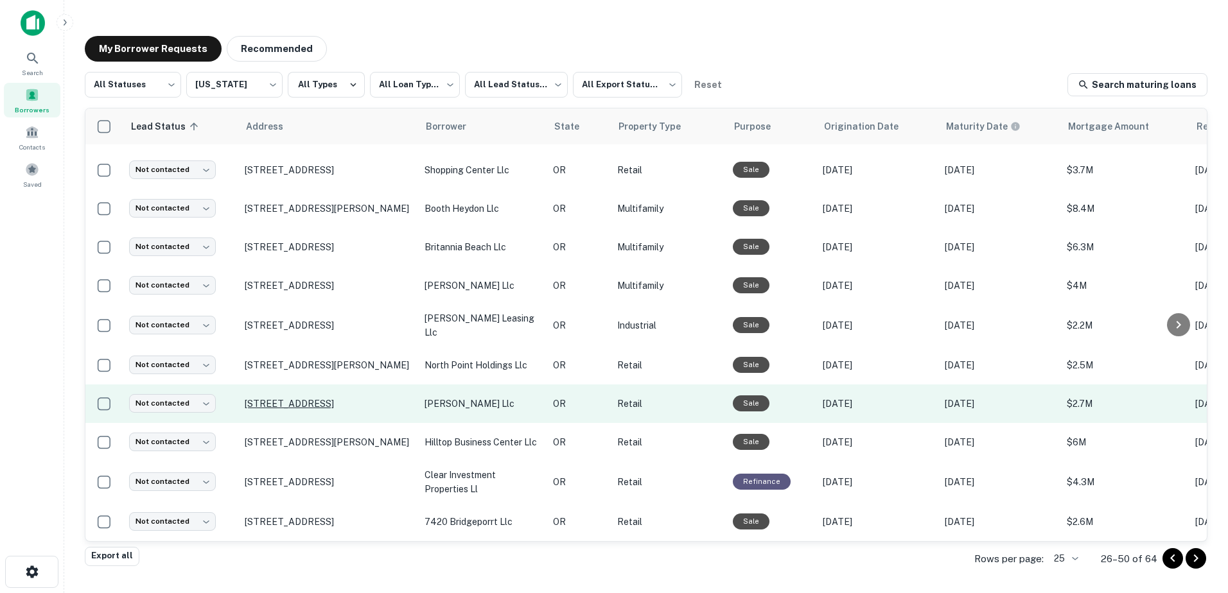
click at [314, 398] on p "[STREET_ADDRESS]" at bounding box center [328, 404] width 167 height 12
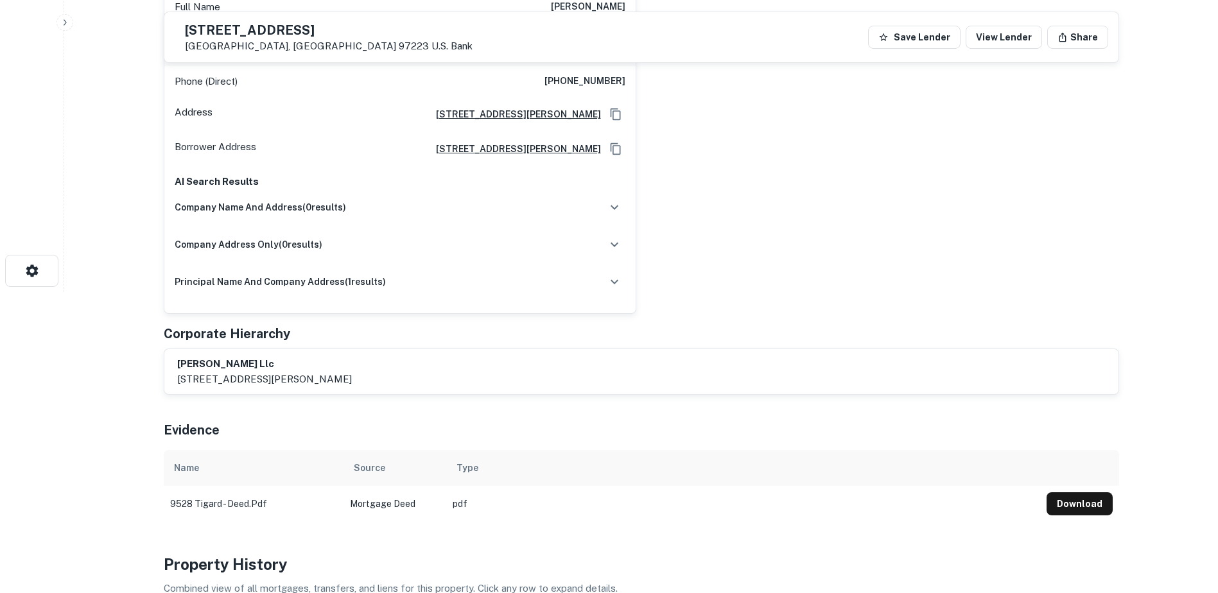
scroll to position [301, 0]
click at [1059, 494] on button "Download" at bounding box center [1080, 504] width 66 height 23
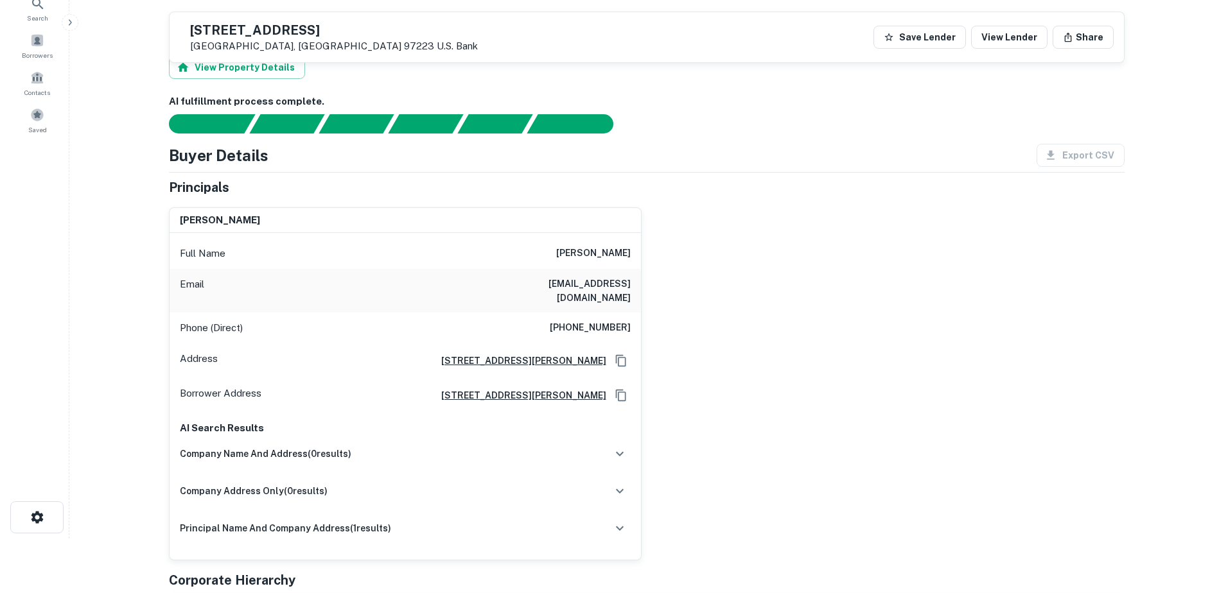
scroll to position [0, 0]
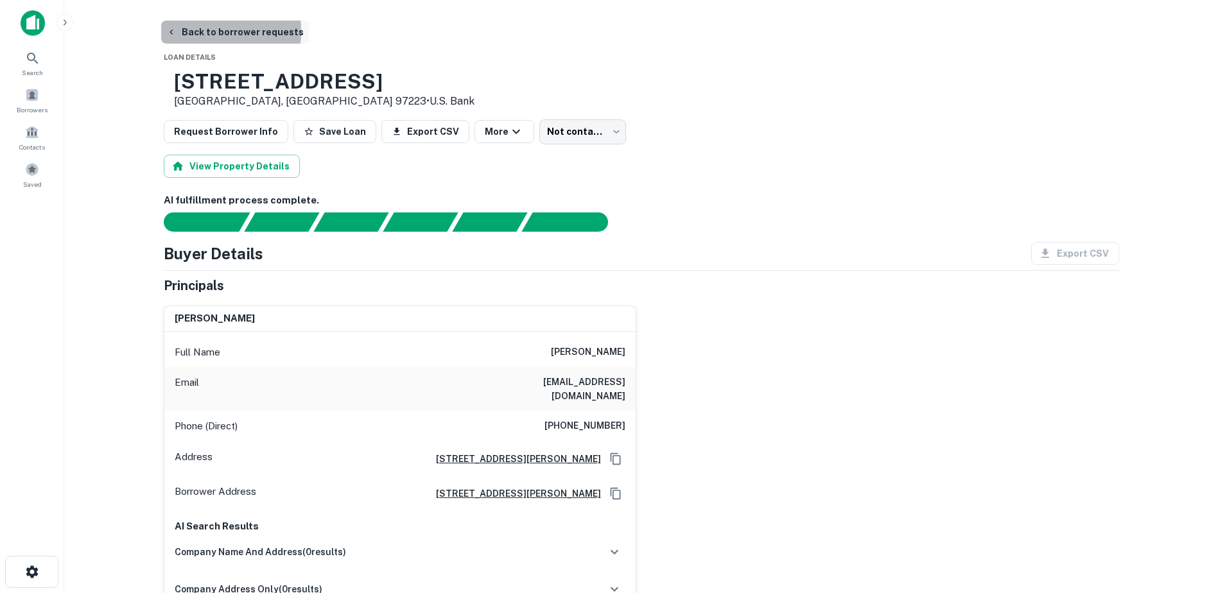
click at [184, 31] on button "Back to borrower requests" at bounding box center [235, 32] width 148 height 23
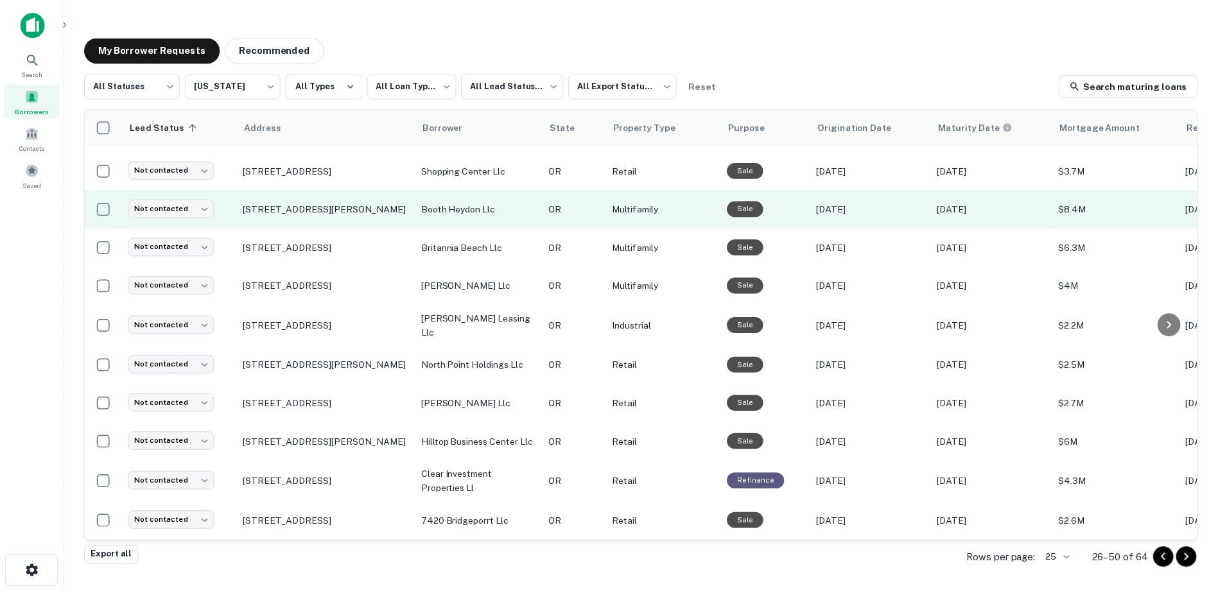
scroll to position [641, 0]
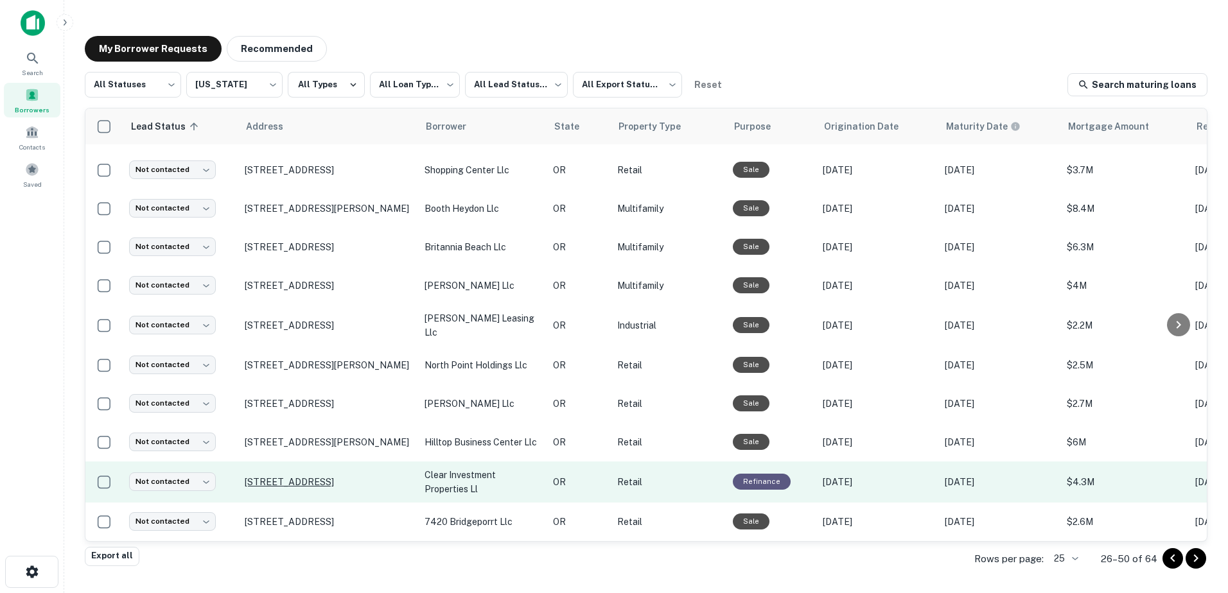
click at [331, 476] on p "[STREET_ADDRESS]" at bounding box center [328, 482] width 167 height 12
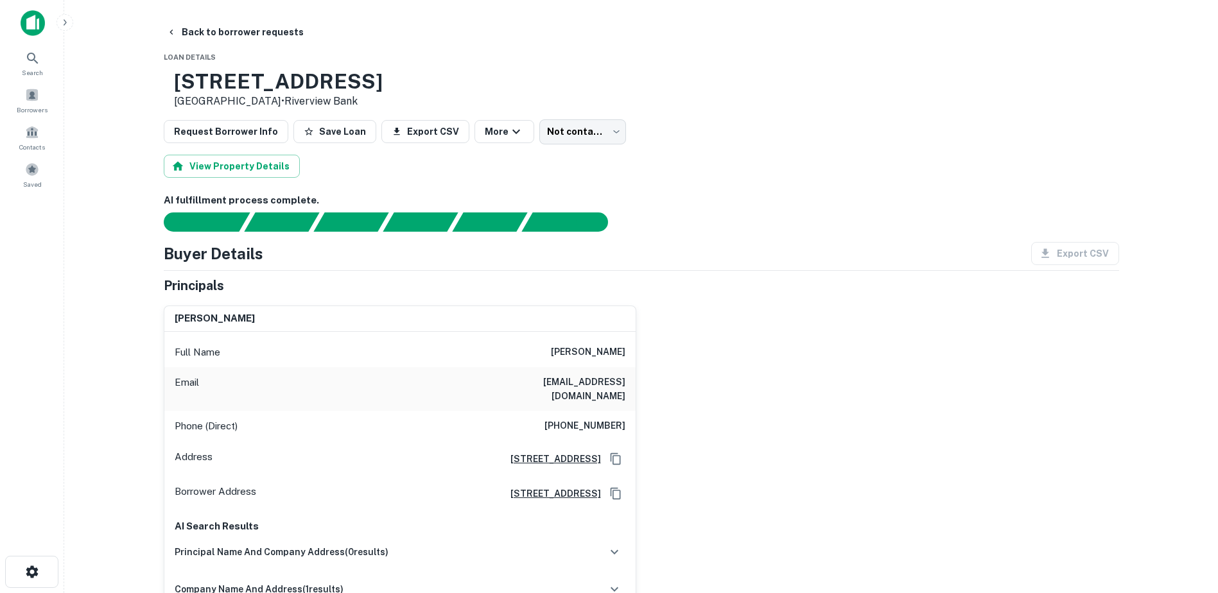
click at [723, 290] on div "Principals" at bounding box center [641, 285] width 955 height 19
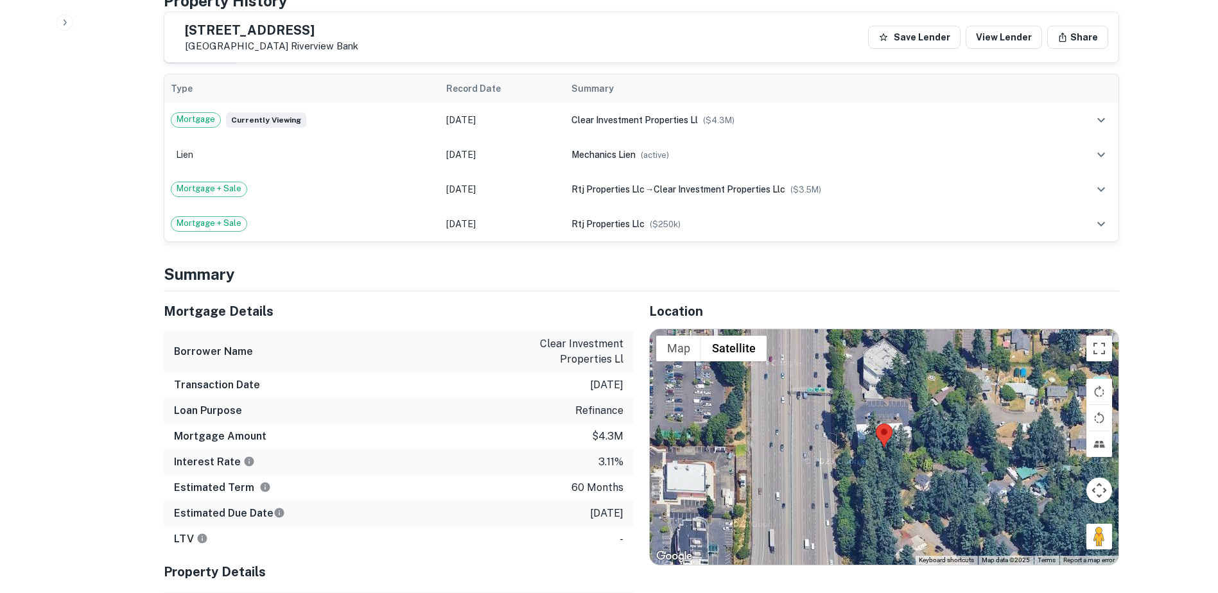
scroll to position [864, 0]
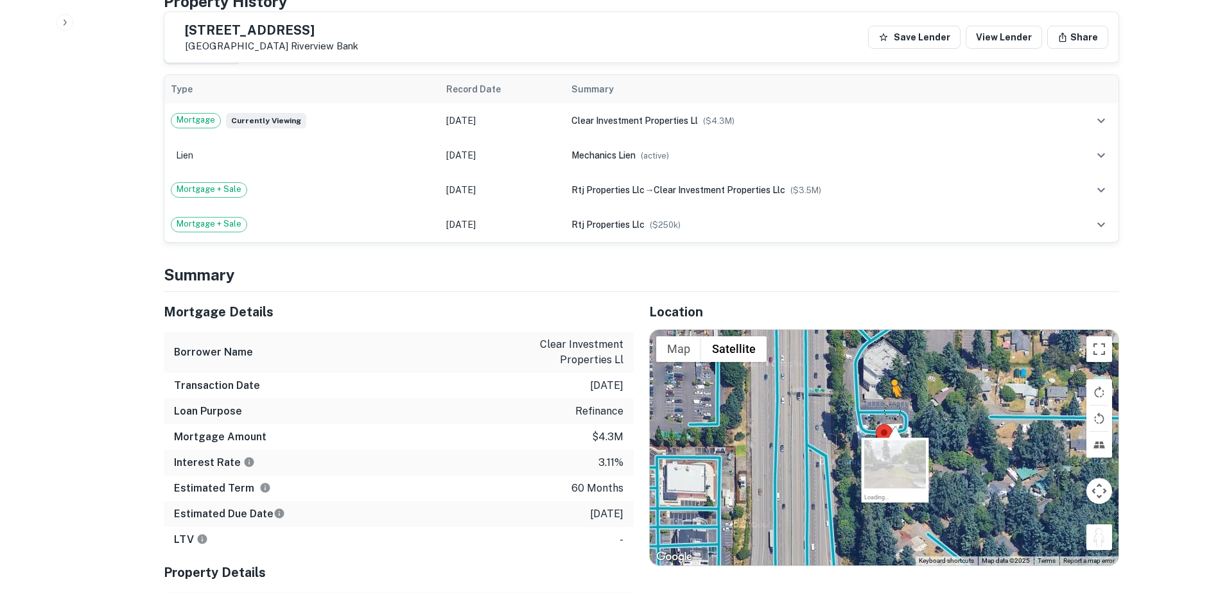
drag, startPoint x: 1091, startPoint y: 519, endPoint x: 889, endPoint y: 398, distance: 235.9
click at [889, 398] on div "To activate drag with keyboard, press Alt + Enter. Once in keyboard drag state,…" at bounding box center [884, 448] width 469 height 236
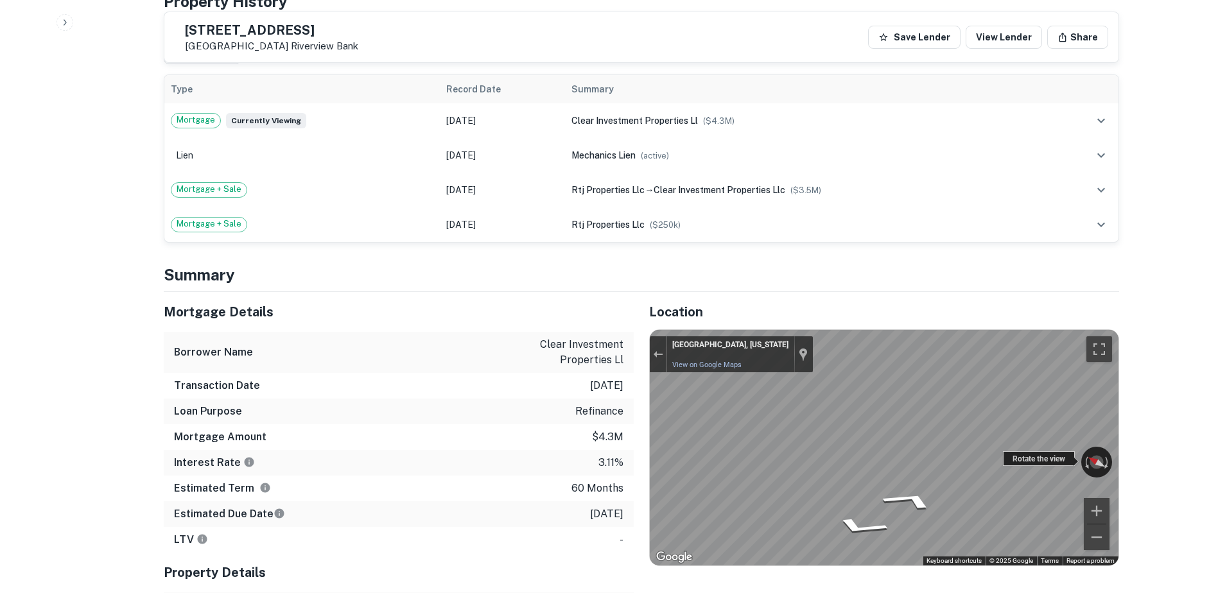
click at [789, 433] on div "← Move left → Move right ↑ Move up ↓ Move down + Zoom in - Zoom out [GEOGRAPHIC…" at bounding box center [884, 448] width 469 height 236
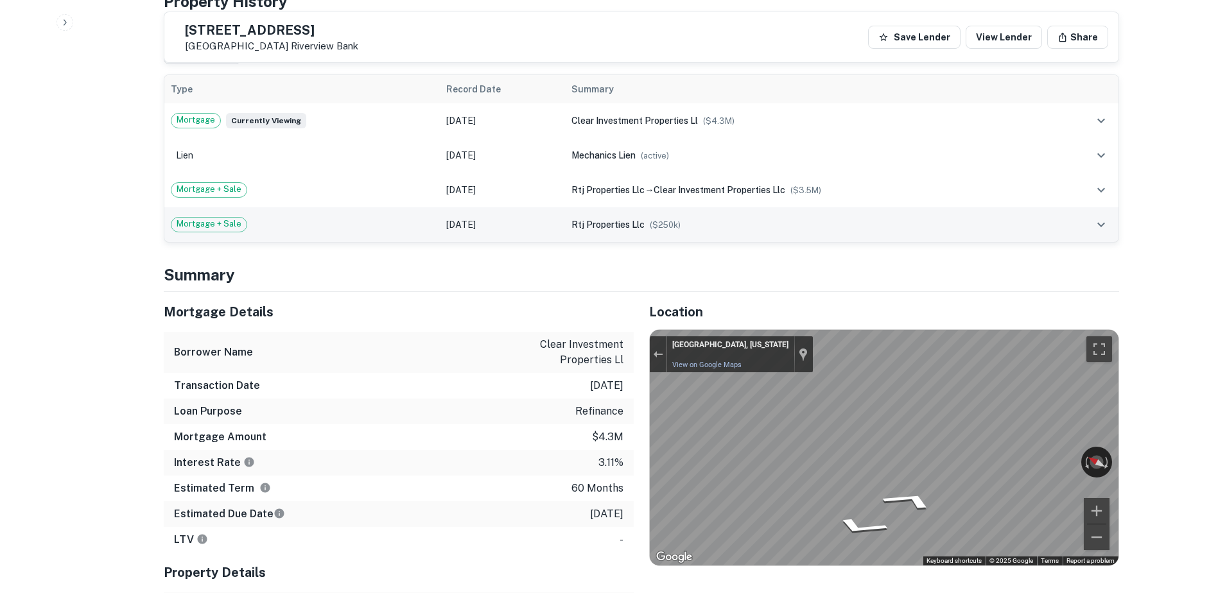
scroll to position [624, 0]
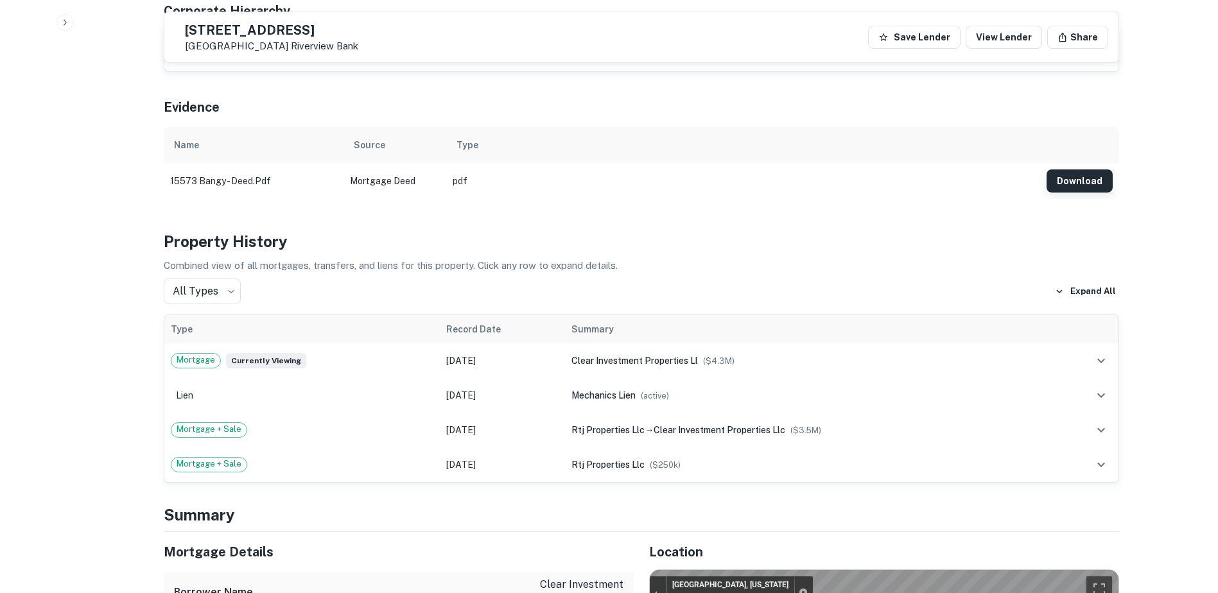
click at [1069, 170] on button "Download" at bounding box center [1080, 181] width 66 height 23
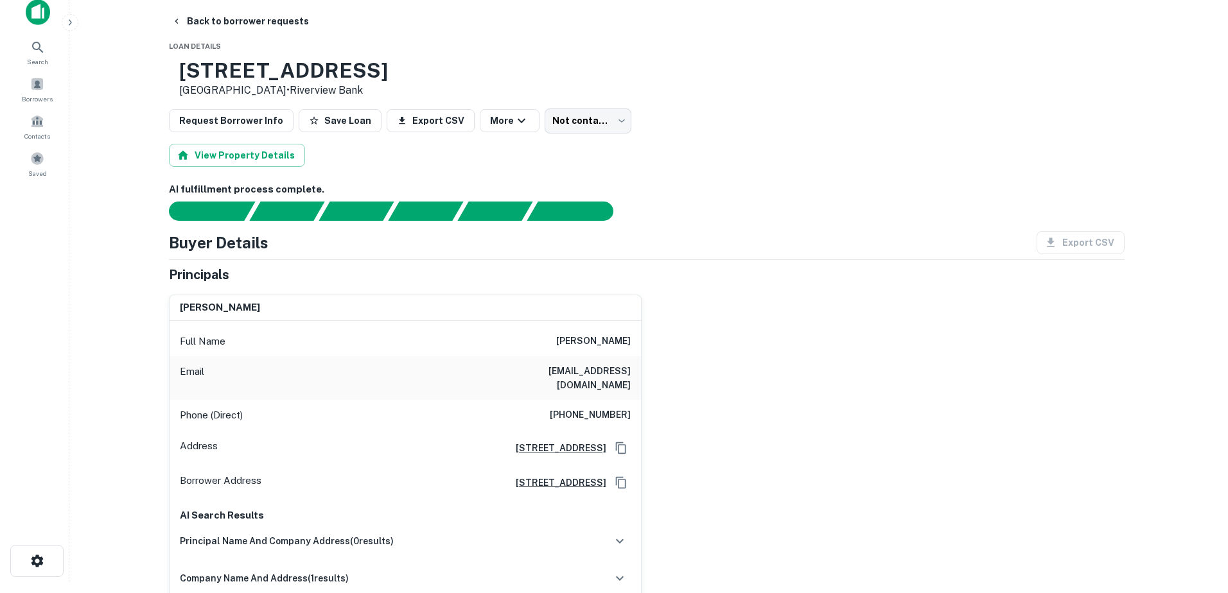
scroll to position [0, 0]
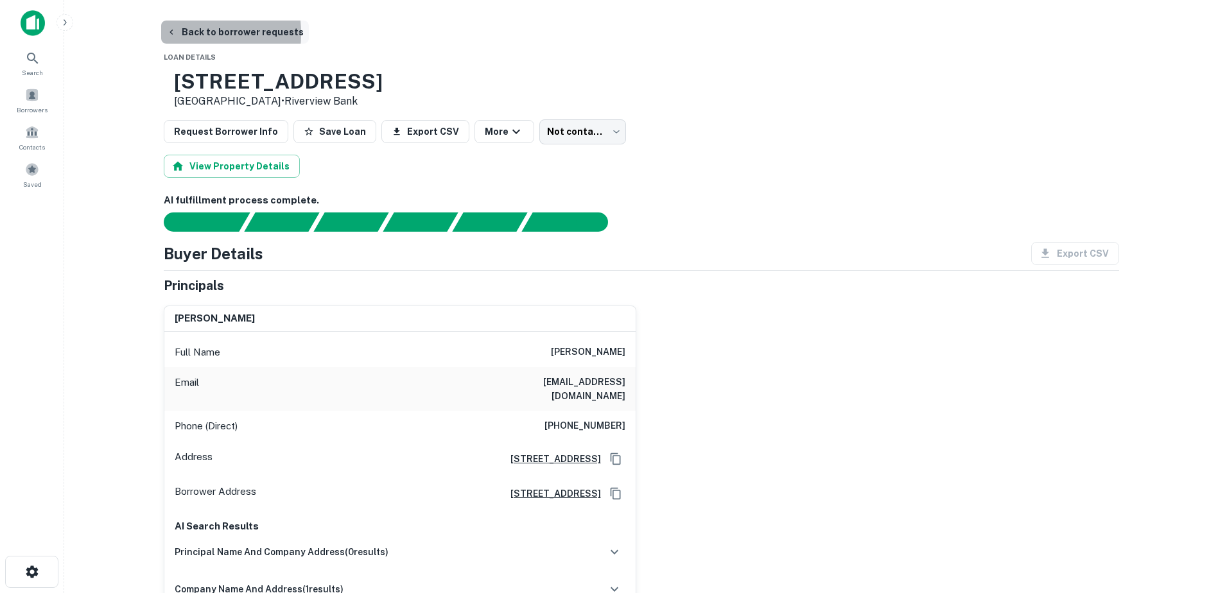
click at [171, 33] on icon "button" at bounding box center [171, 32] width 3 height 5
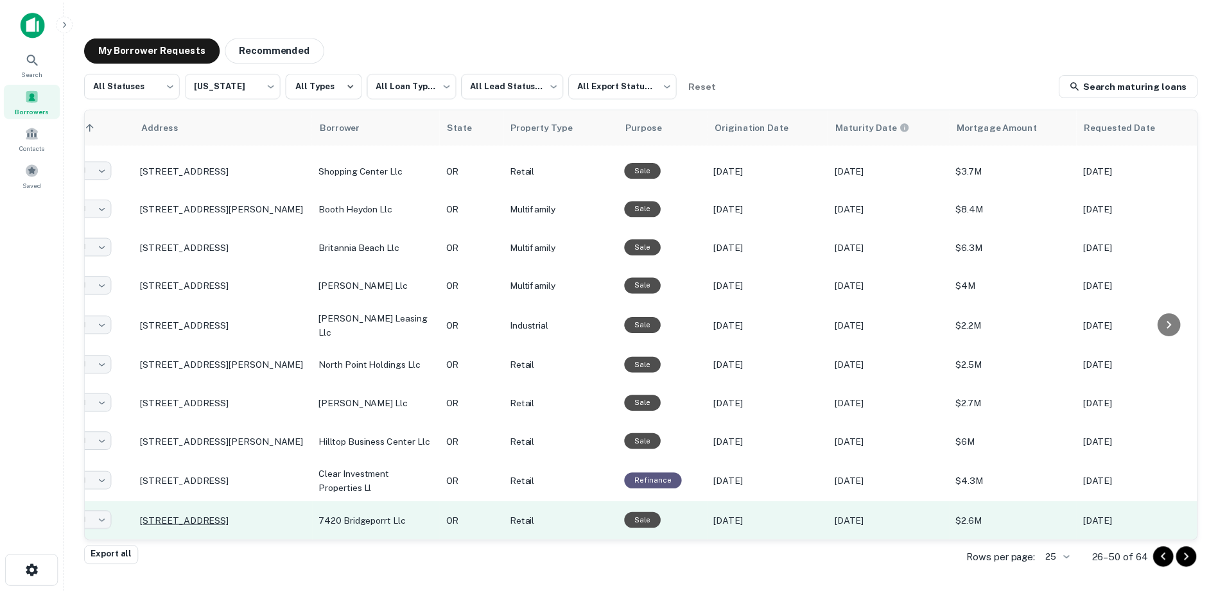
scroll to position [641, 0]
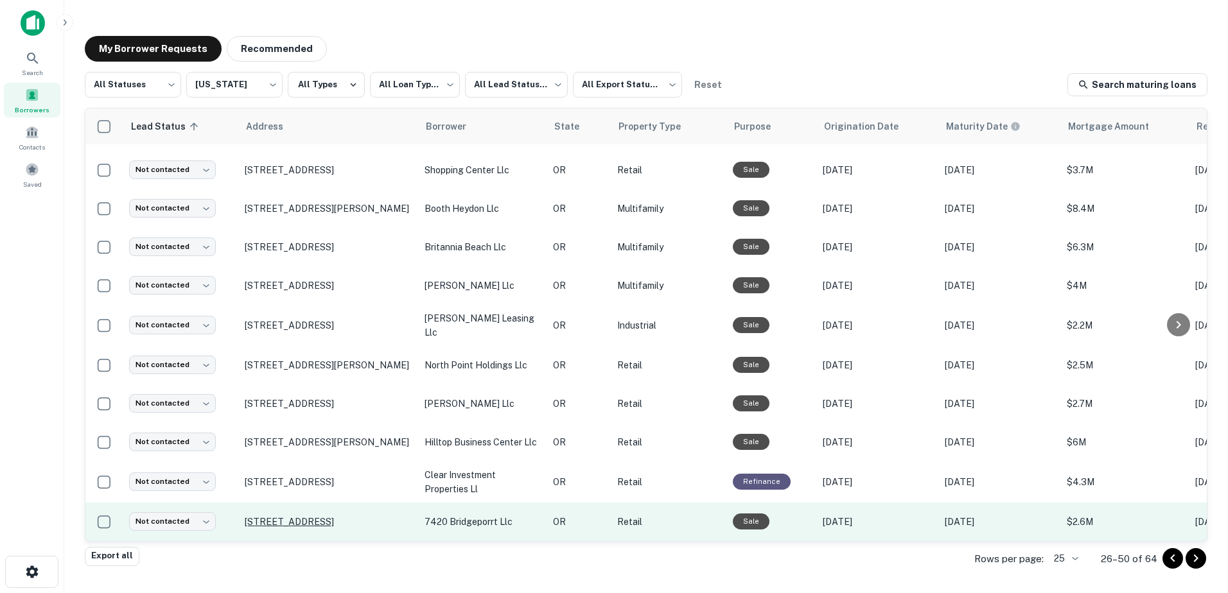
click at [307, 516] on p "[STREET_ADDRESS]" at bounding box center [328, 522] width 167 height 12
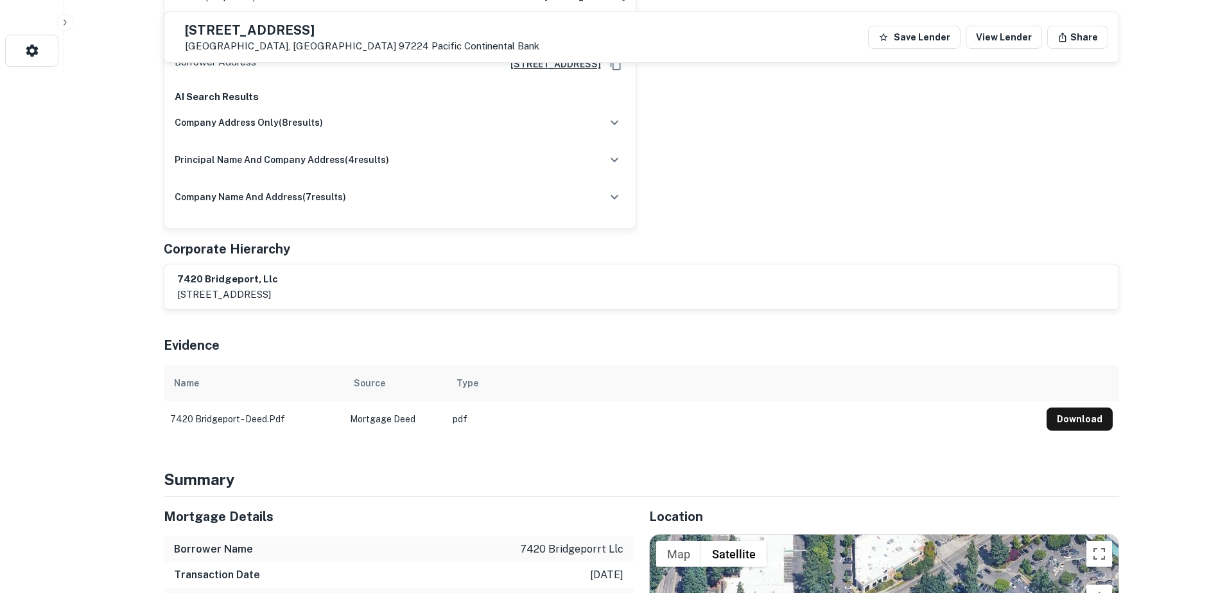
scroll to position [521, 0]
click at [1062, 408] on button "Download" at bounding box center [1080, 419] width 66 height 23
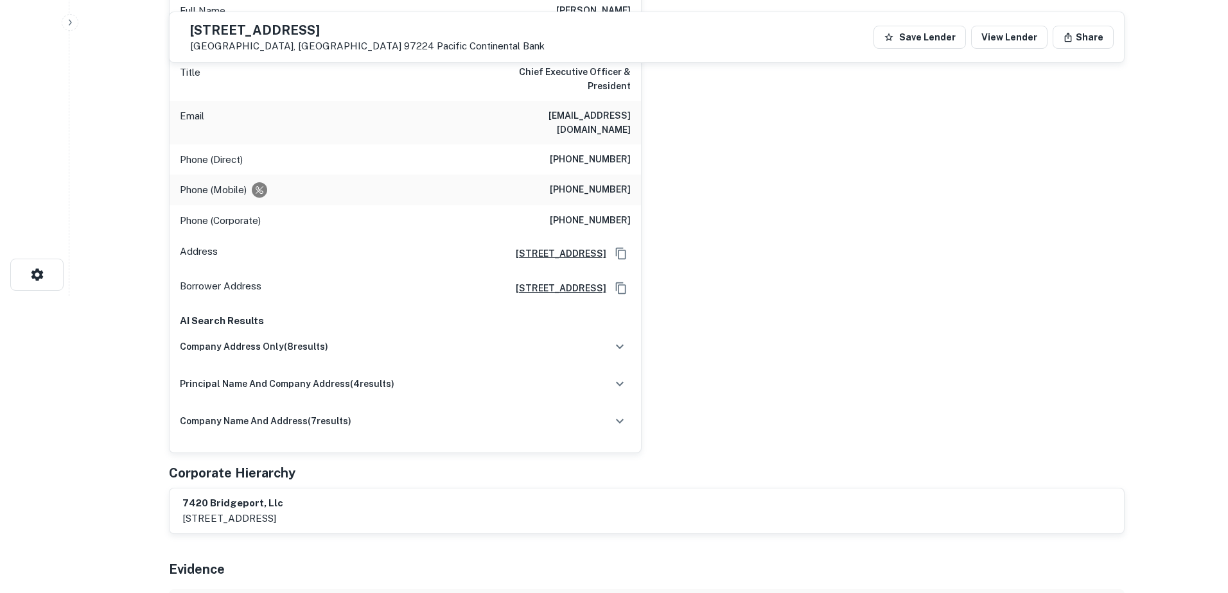
scroll to position [0, 0]
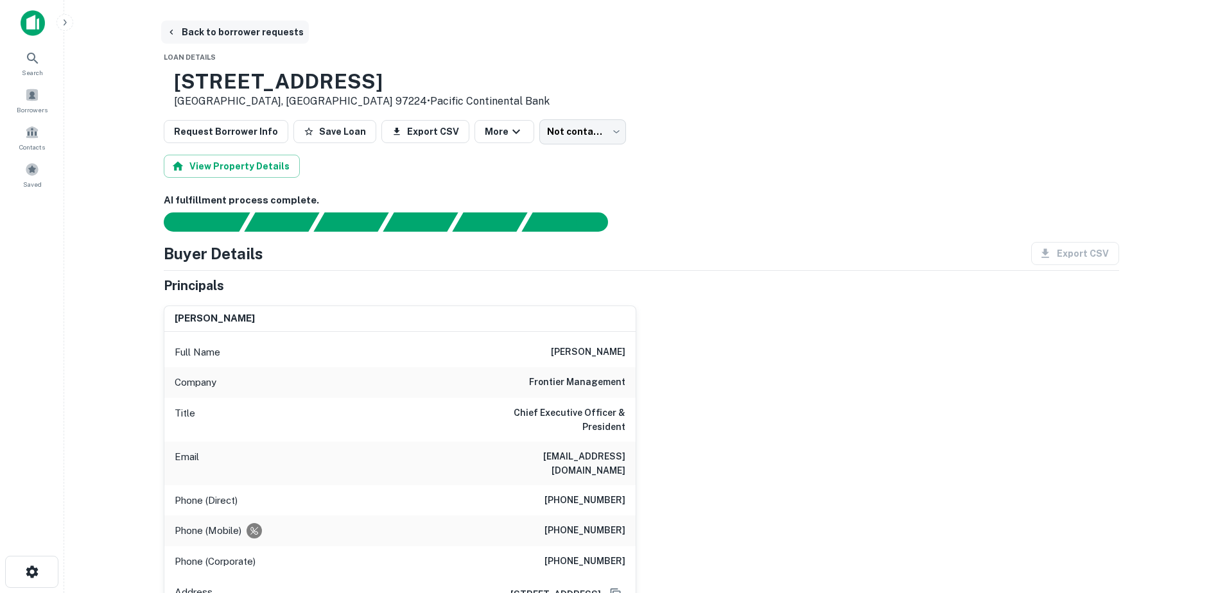
click at [170, 28] on icon "button" at bounding box center [171, 32] width 10 height 10
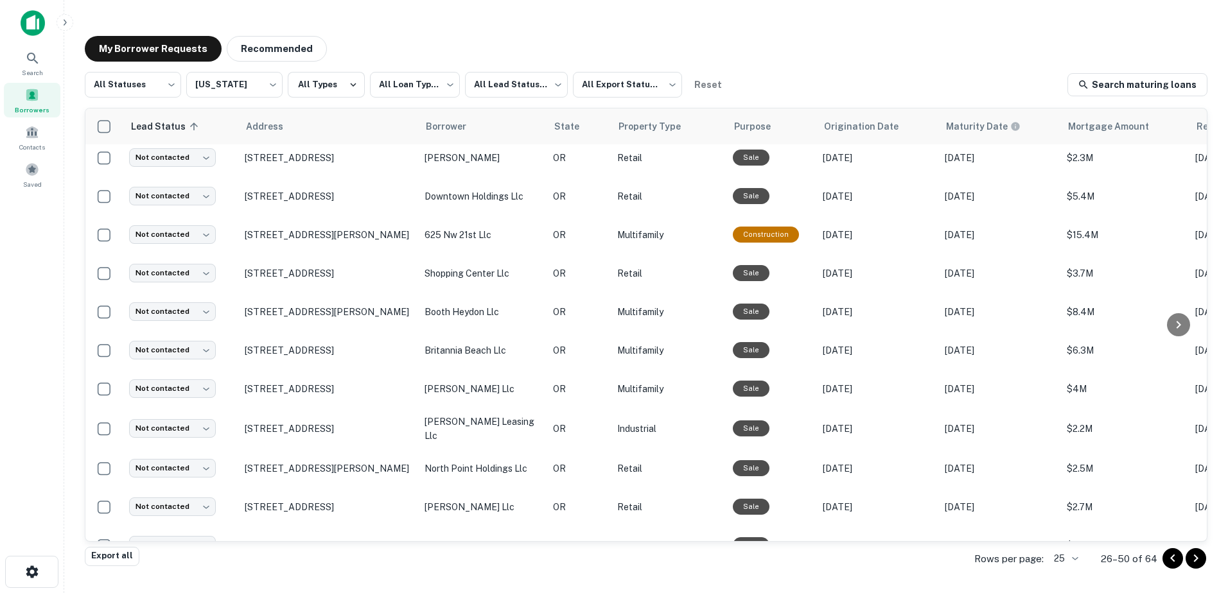
scroll to position [641, 0]
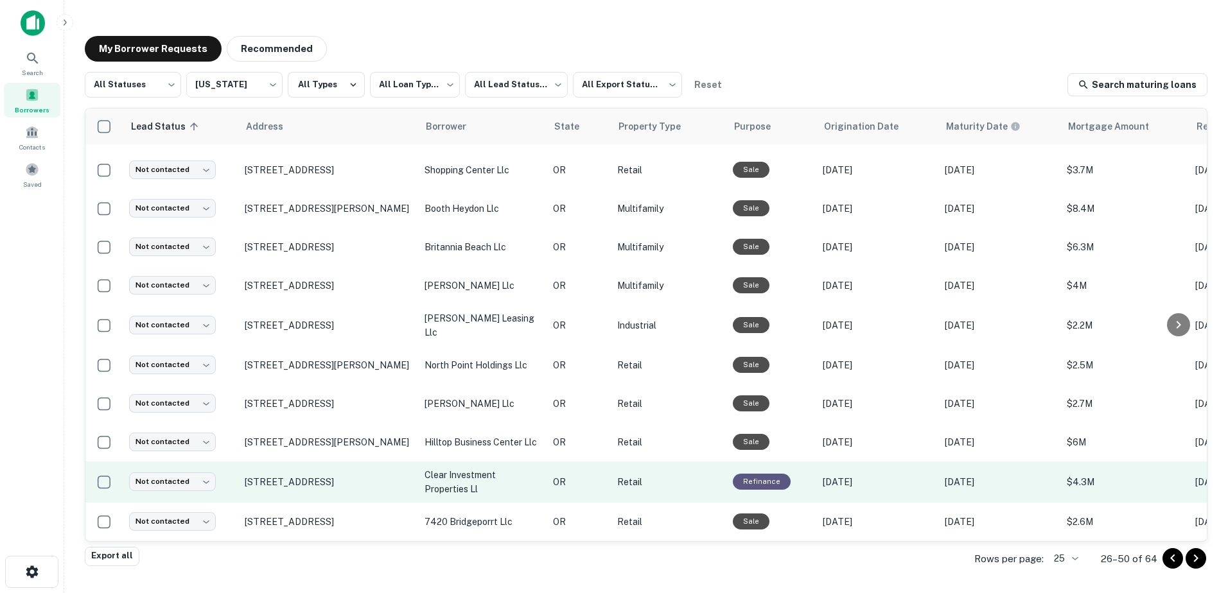
click at [837, 490] on td "[DATE]" at bounding box center [877, 482] width 122 height 41
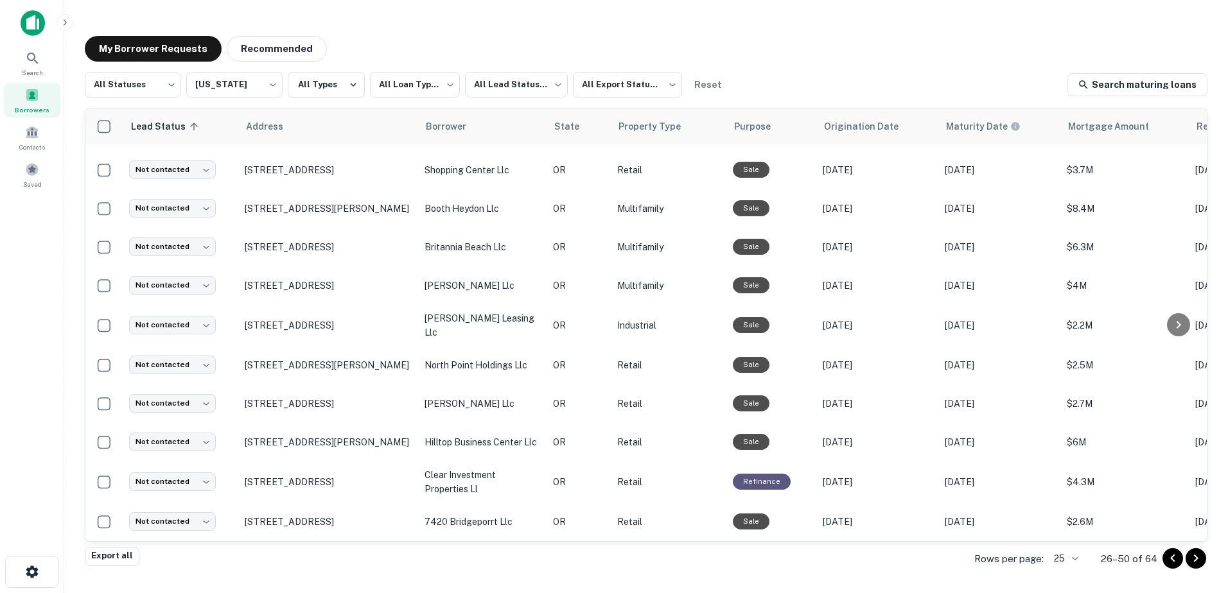
click at [423, 593] on div at bounding box center [614, 604] width 1228 height 0
click at [1193, 563] on icon "Go to next page" at bounding box center [1195, 558] width 15 height 15
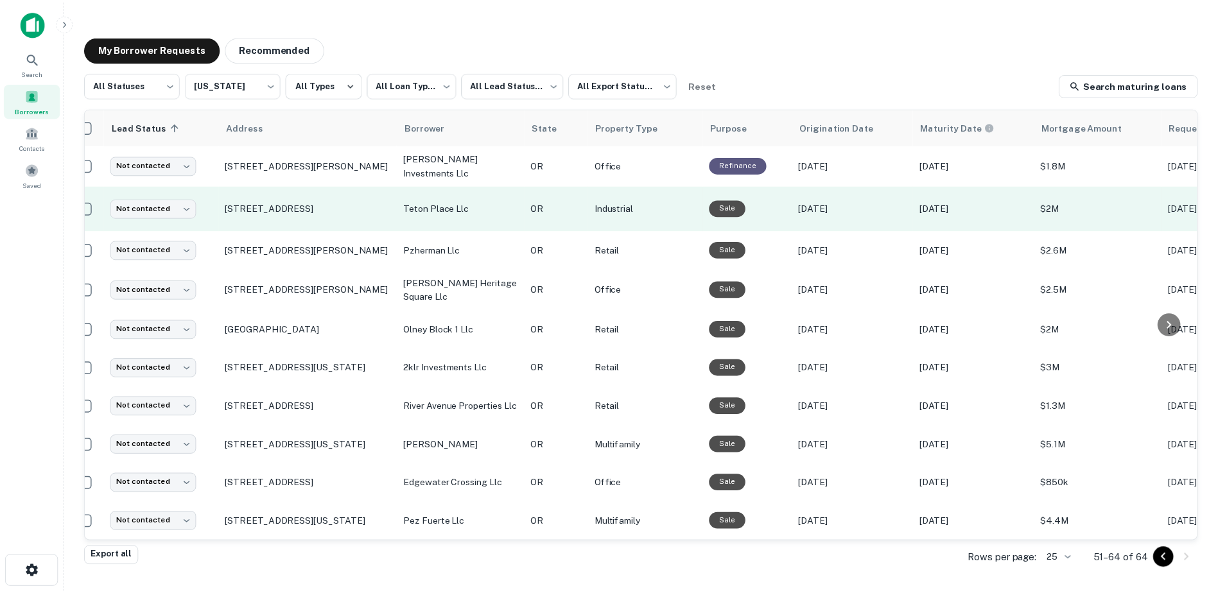
scroll to position [168, 0]
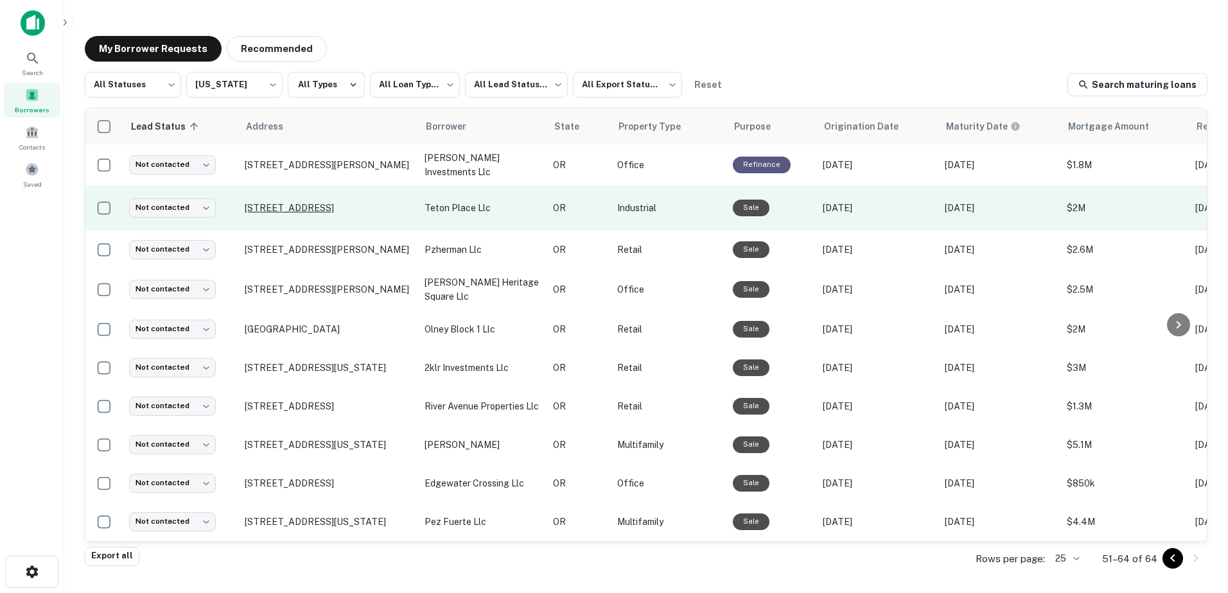
click at [292, 202] on p "[STREET_ADDRESS]" at bounding box center [328, 208] width 167 height 12
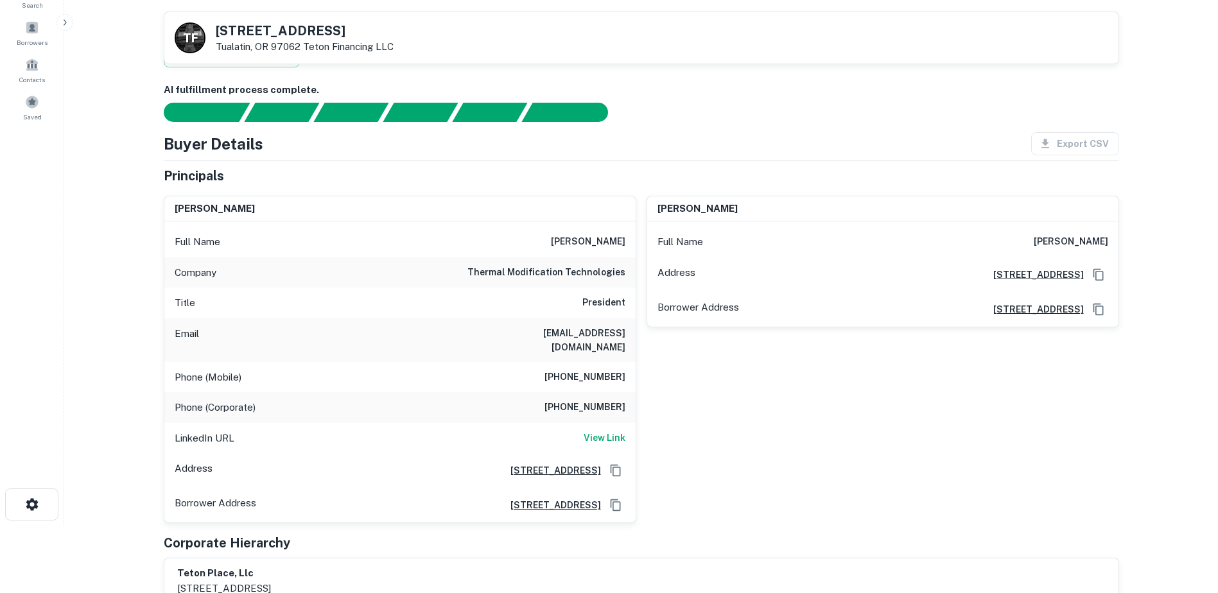
scroll to position [64, 0]
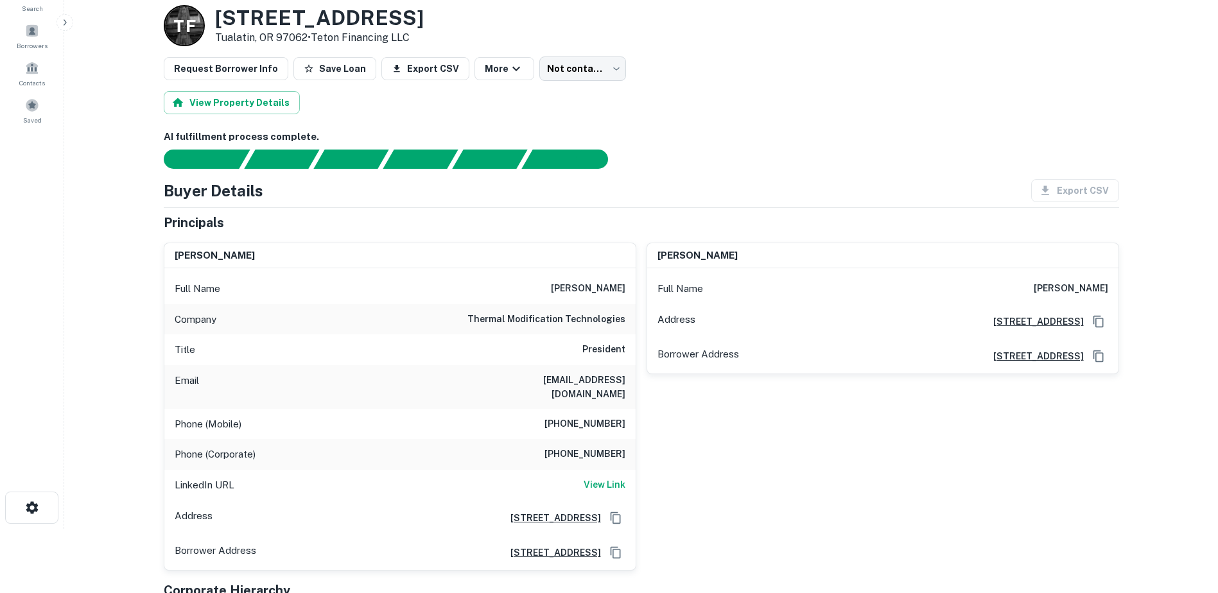
drag, startPoint x: 218, startPoint y: 22, endPoint x: 476, endPoint y: 17, distance: 258.8
click at [478, 18] on div "T F [STREET_ADDRESS] • Teton Financing LLC" at bounding box center [641, 25] width 955 height 41
drag, startPoint x: 476, startPoint y: 17, endPoint x: 396, endPoint y: 14, distance: 81.0
copy h3 "[STREET_ADDRESS]"
click at [702, 92] on div "View Property Details" at bounding box center [641, 102] width 955 height 23
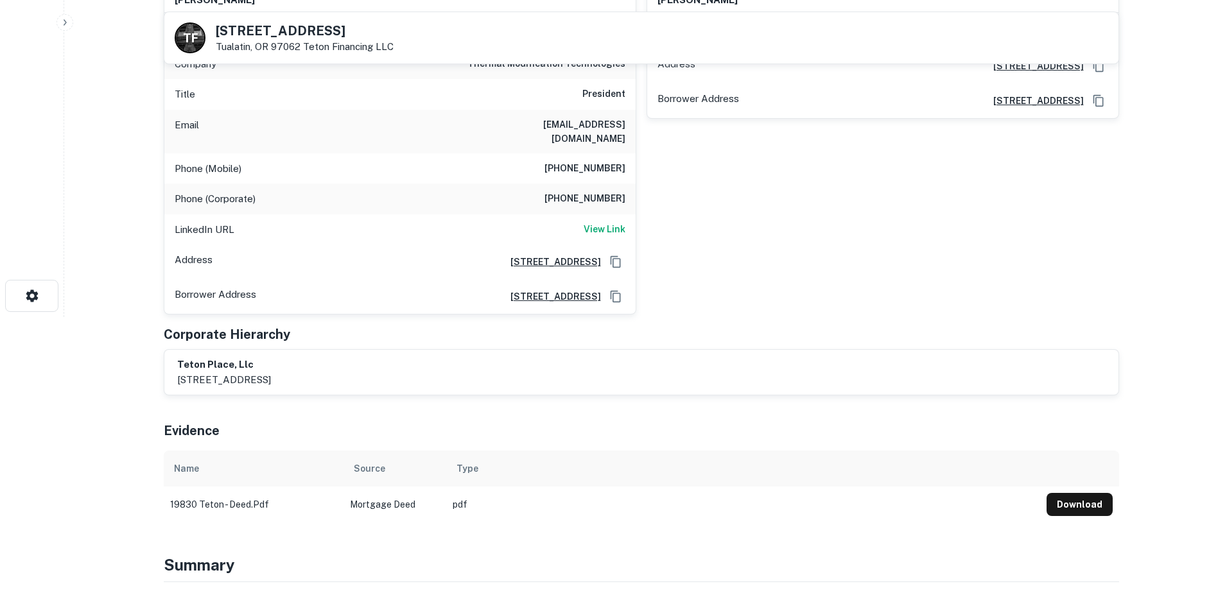
scroll to position [297, 0]
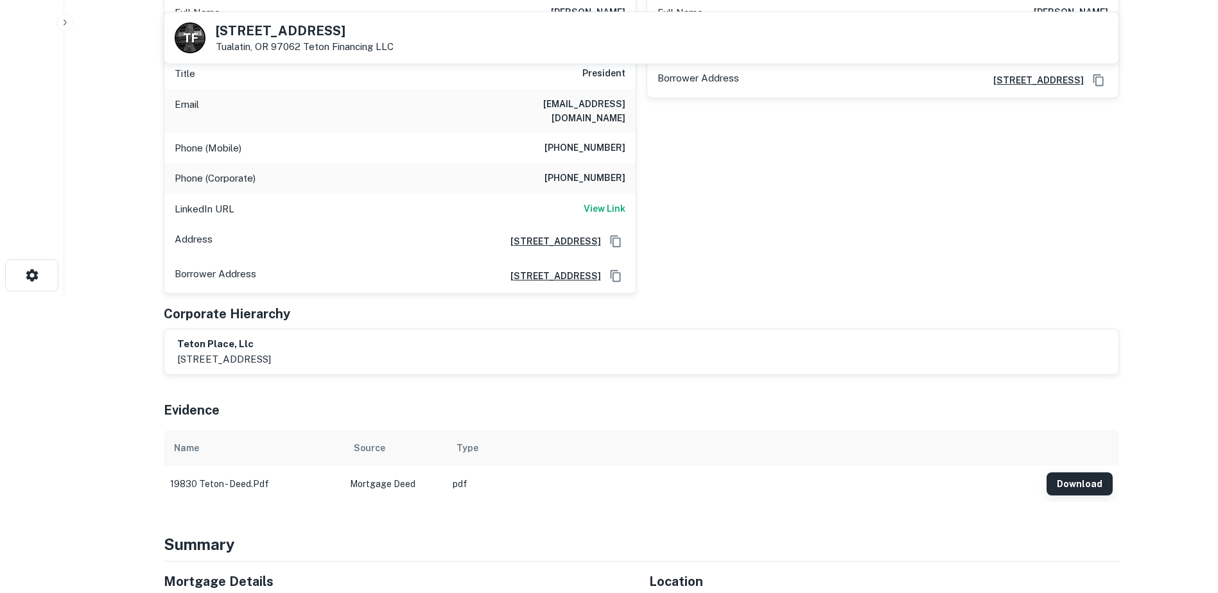
click at [1076, 473] on button "Download" at bounding box center [1080, 484] width 66 height 23
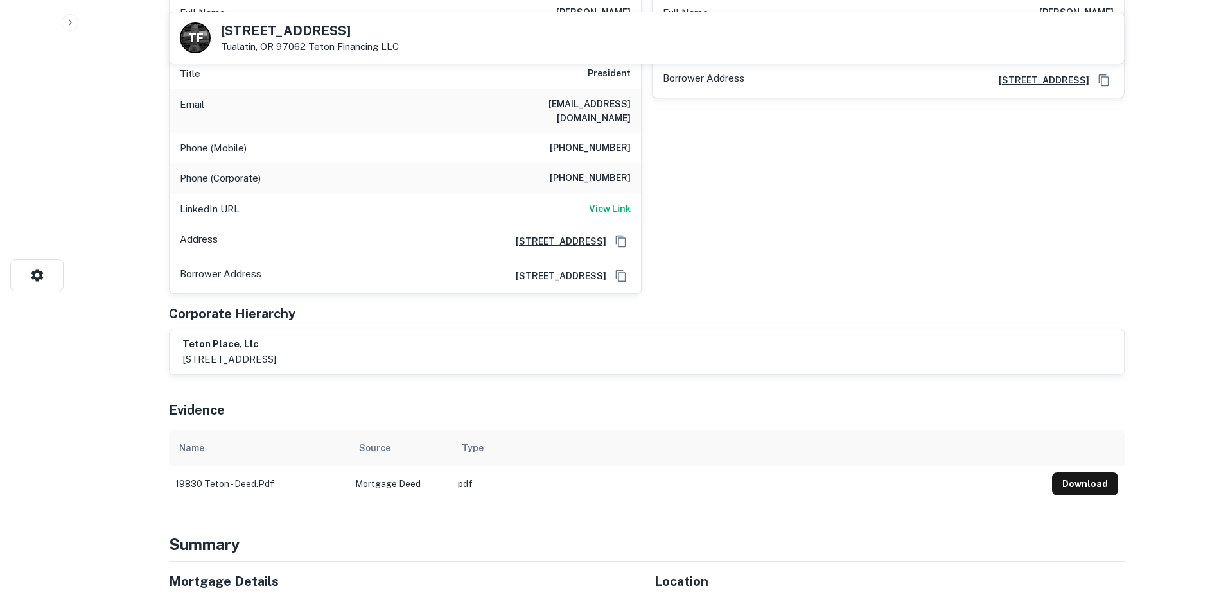
scroll to position [0, 0]
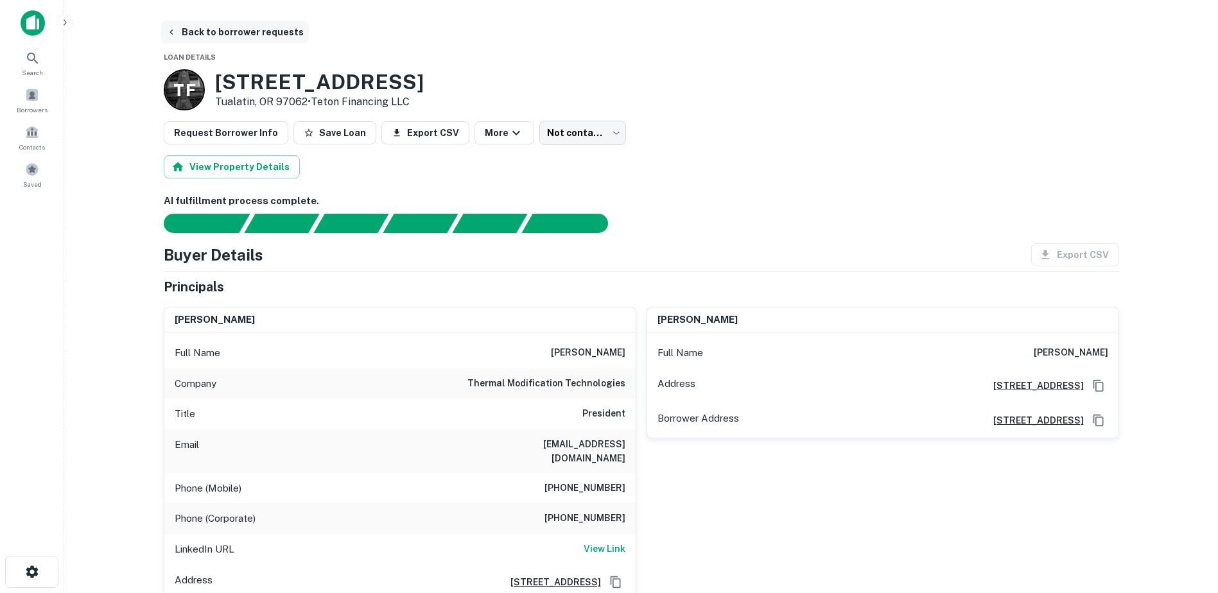
click at [190, 35] on button "Back to borrower requests" at bounding box center [235, 32] width 148 height 23
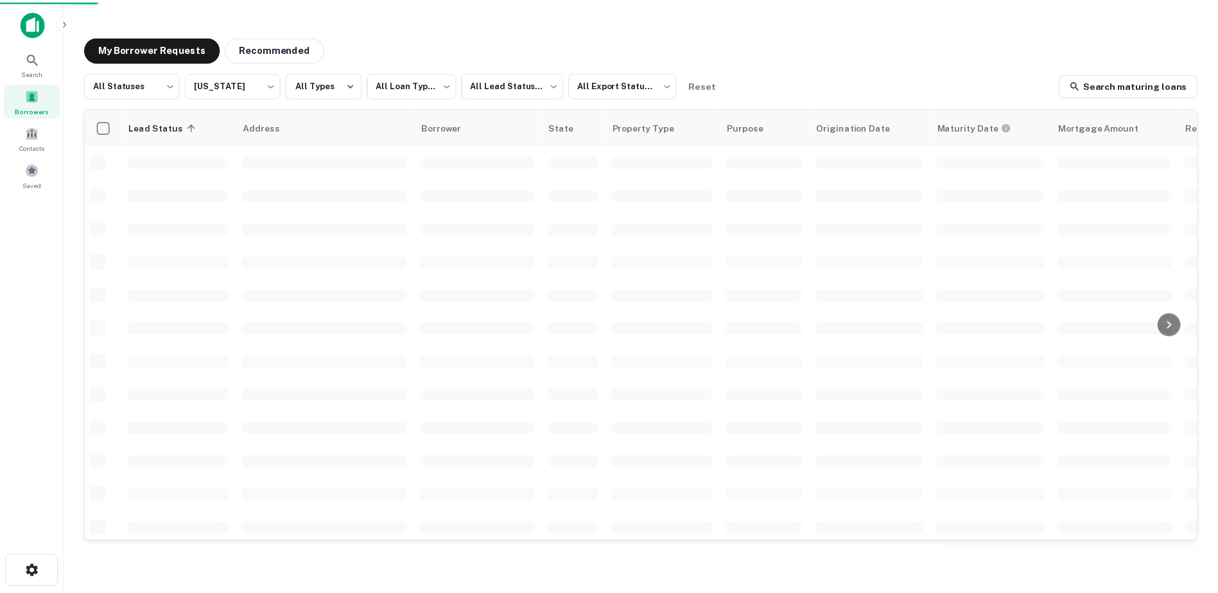
scroll to position [168, 0]
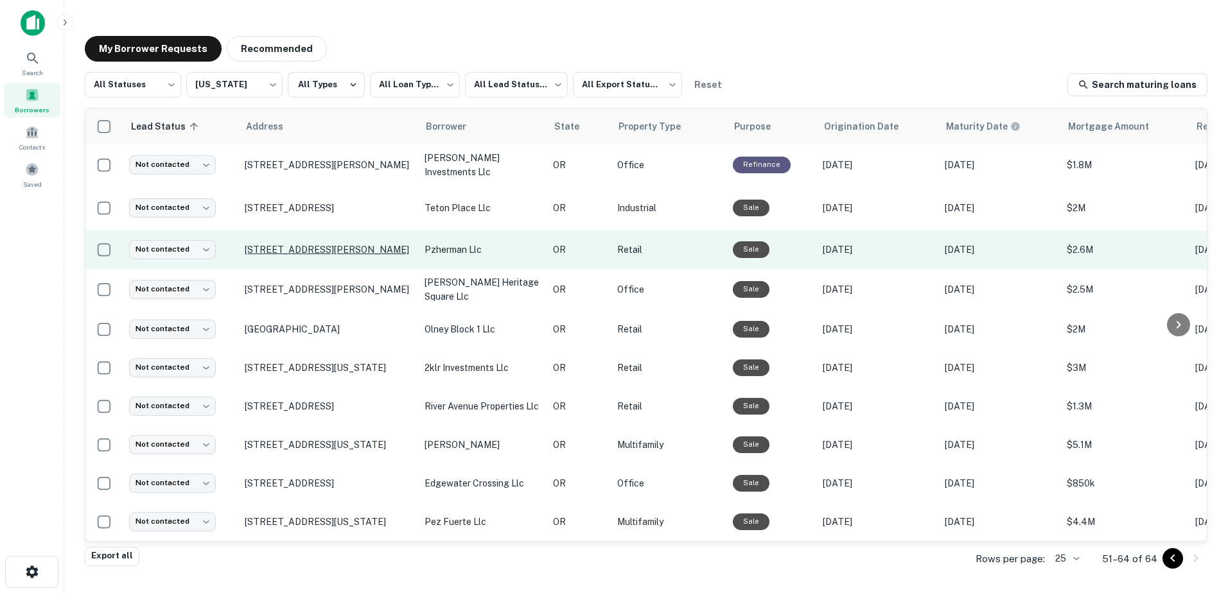
click at [325, 244] on p "[STREET_ADDRESS][PERSON_NAME]" at bounding box center [328, 250] width 167 height 12
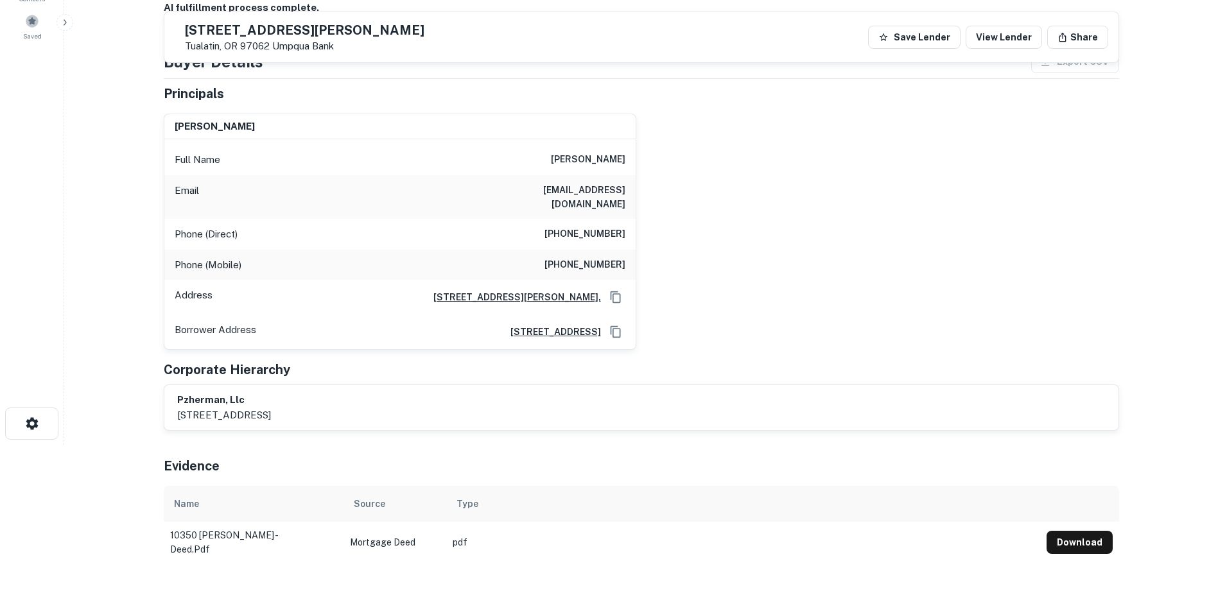
scroll to position [76, 0]
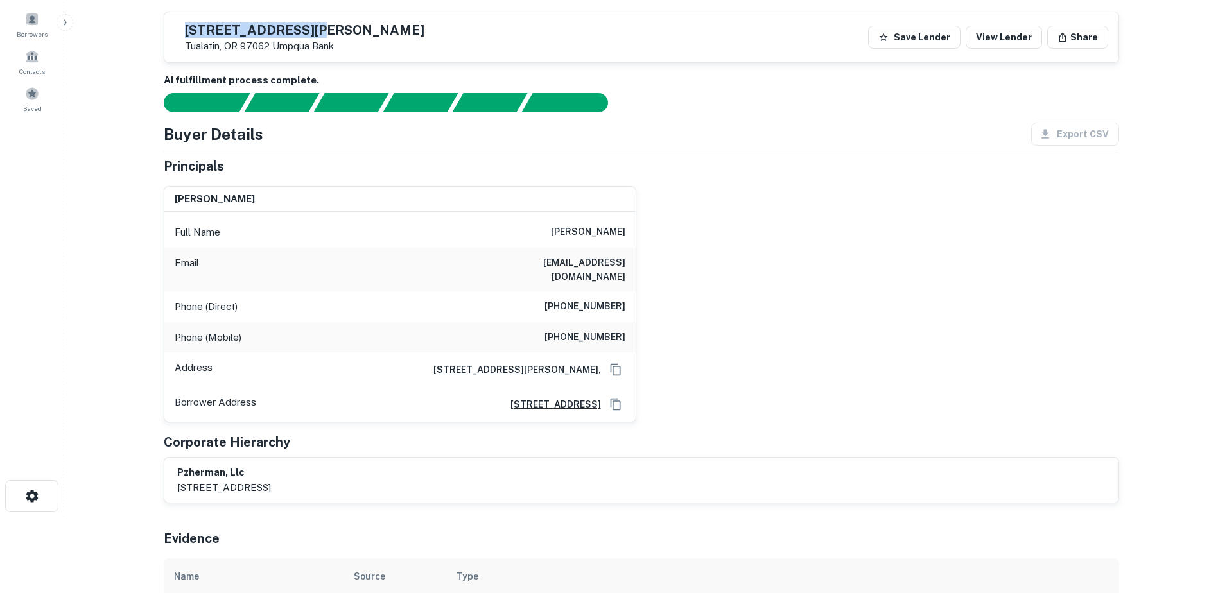
drag, startPoint x: 355, startPoint y: 26, endPoint x: 214, endPoint y: 19, distance: 141.5
click at [214, 19] on div "[STREET_ADDRESS][PERSON_NAME] Umpqua Bank Save Lender View Lender Share" at bounding box center [641, 37] width 954 height 50
drag, startPoint x: 214, startPoint y: 19, endPoint x: 555, endPoint y: 40, distance: 342.3
click at [555, 40] on div "[STREET_ADDRESS][PERSON_NAME] Umpqua Bank Save Lender View Lender Share" at bounding box center [641, 37] width 954 height 50
drag, startPoint x: 368, startPoint y: 36, endPoint x: 212, endPoint y: 35, distance: 156.0
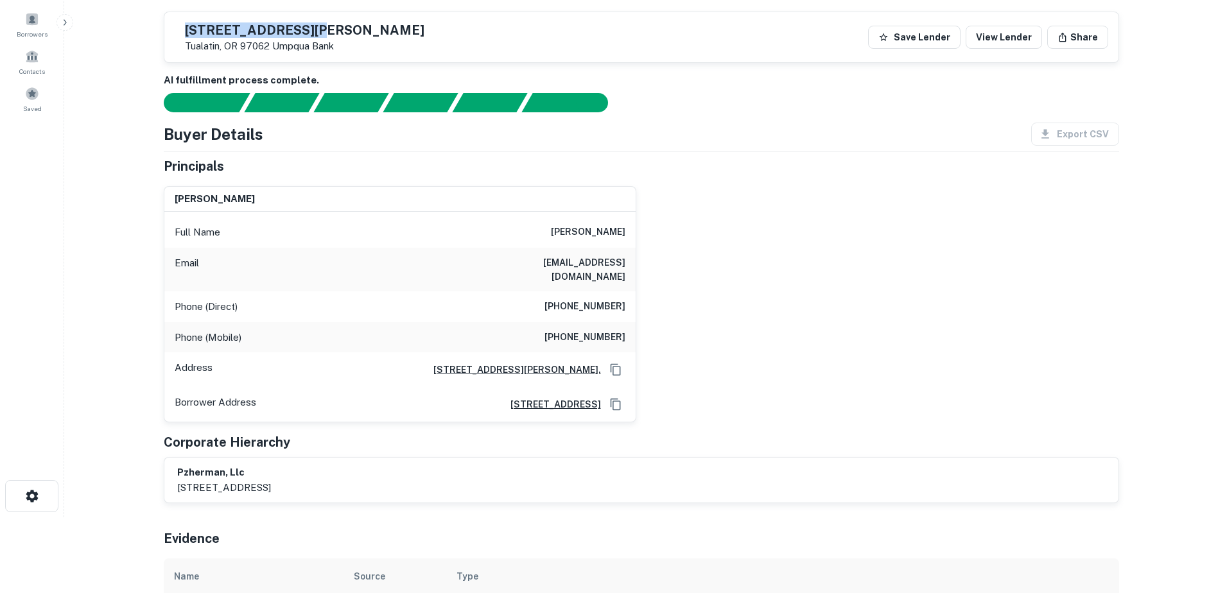
click at [212, 35] on div "[STREET_ADDRESS][PERSON_NAME] Umpqua Bank Save Lender View Lender Share" at bounding box center [641, 37] width 954 height 50
drag, startPoint x: 212, startPoint y: 35, endPoint x: 351, endPoint y: 30, distance: 138.8
copy h5 "[STREET_ADDRESS][PERSON_NAME]"
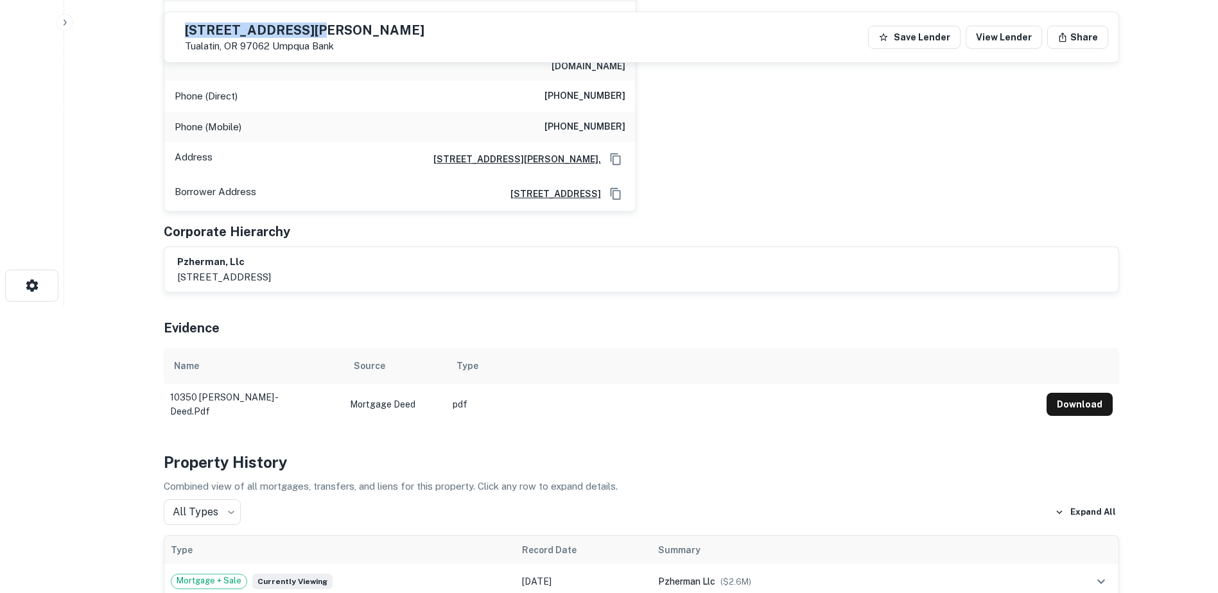
scroll to position [333, 0]
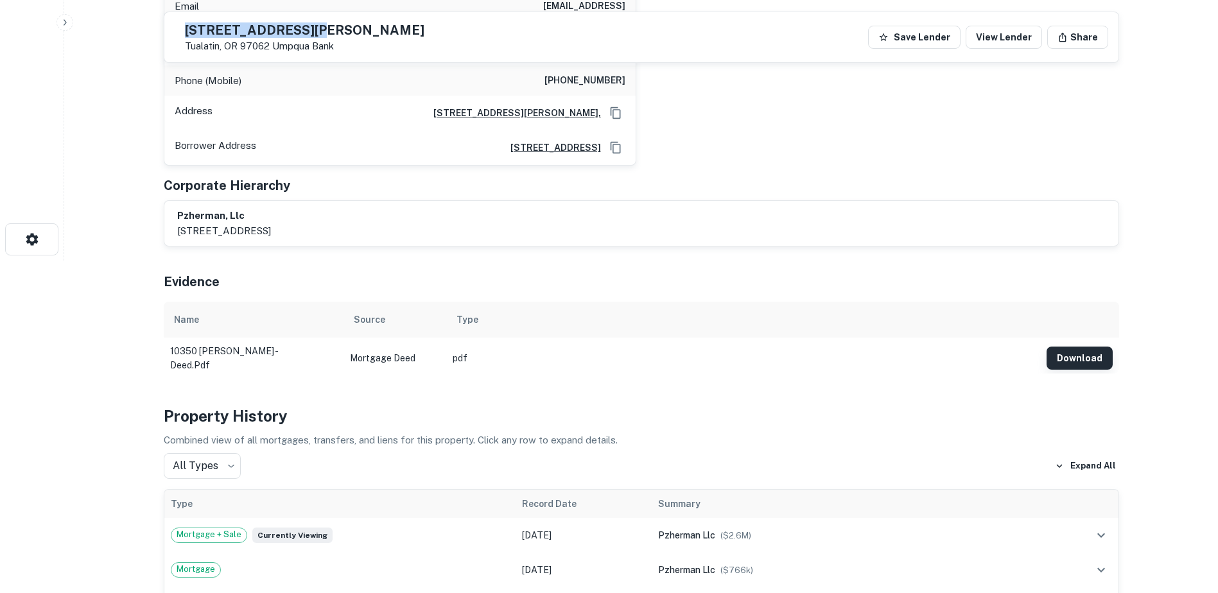
click at [1076, 347] on button "Download" at bounding box center [1080, 358] width 66 height 23
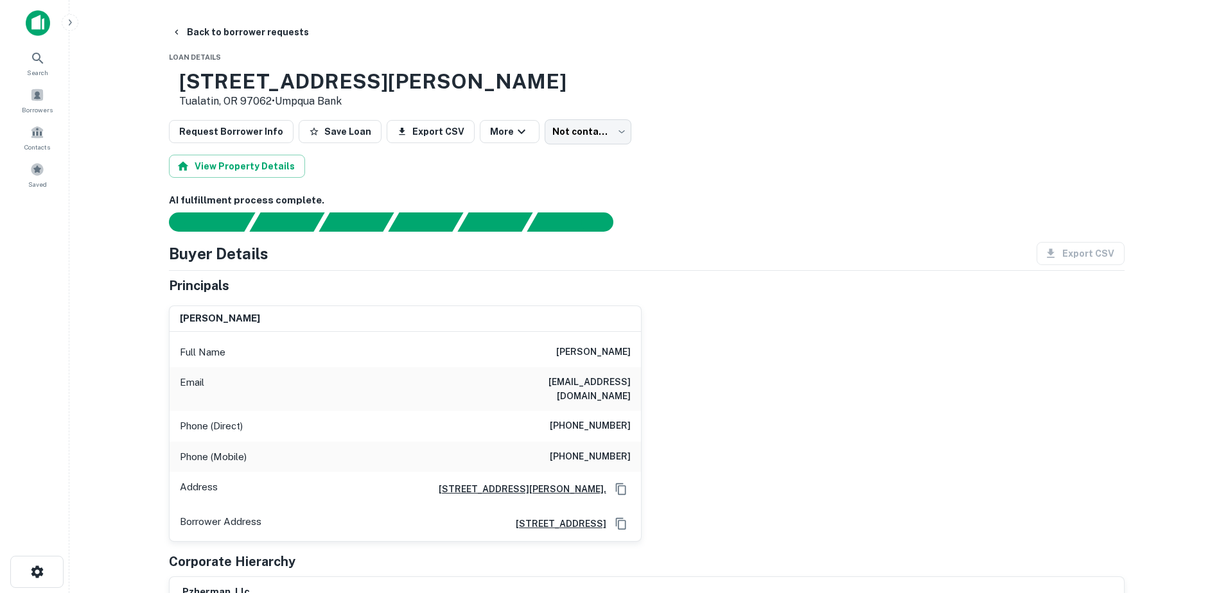
scroll to position [0, 0]
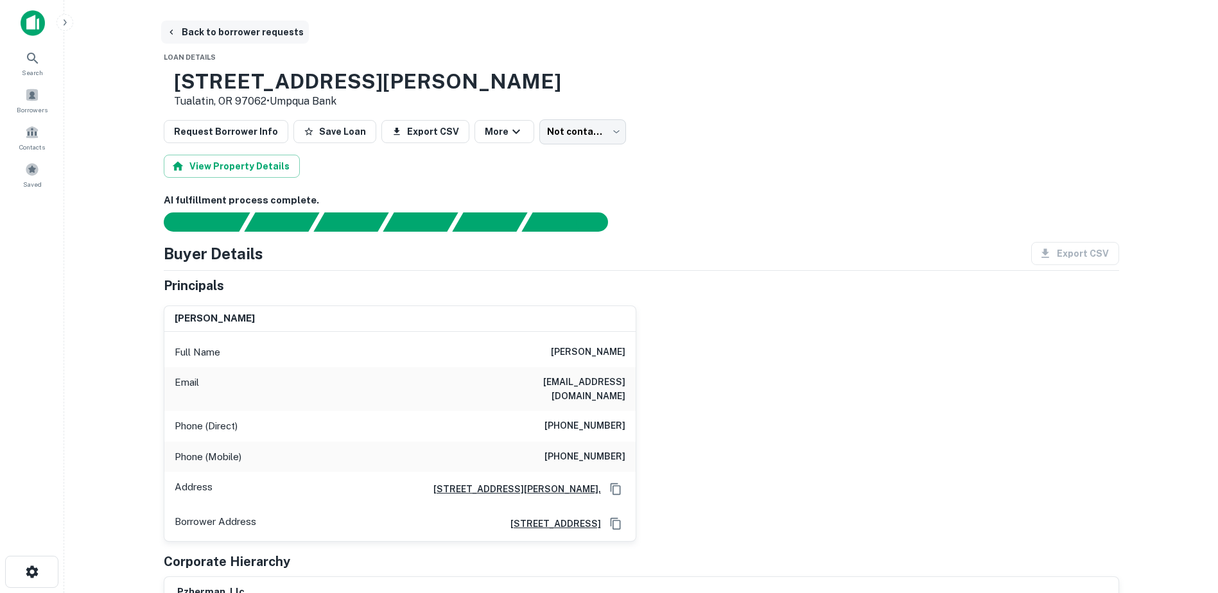
click at [183, 31] on button "Back to borrower requests" at bounding box center [235, 32] width 148 height 23
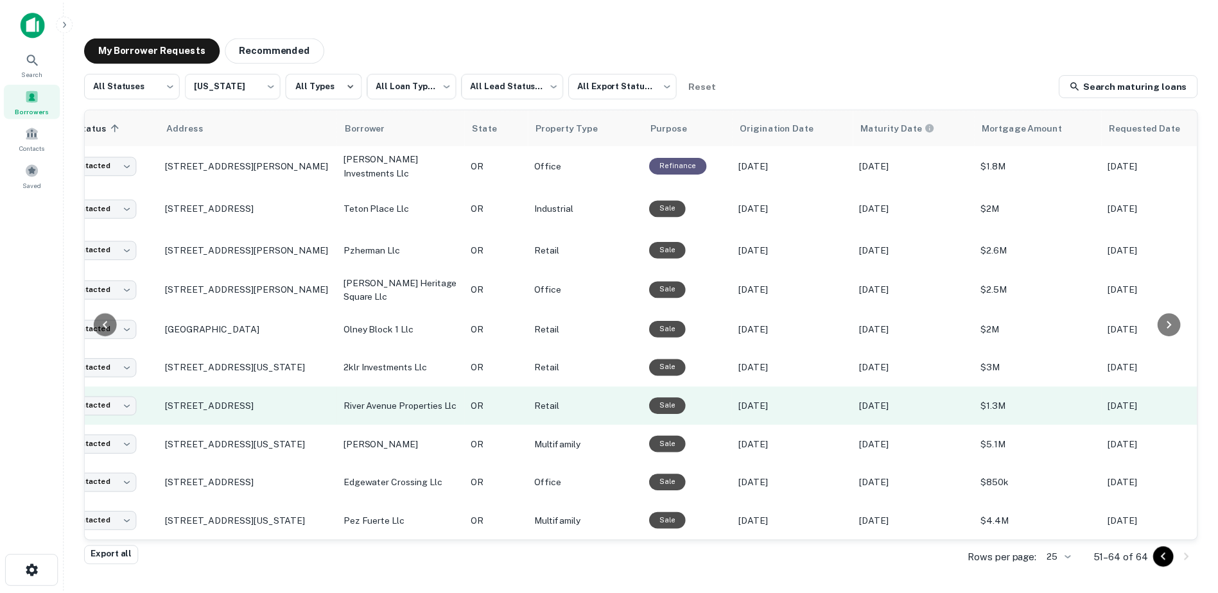
scroll to position [168, 59]
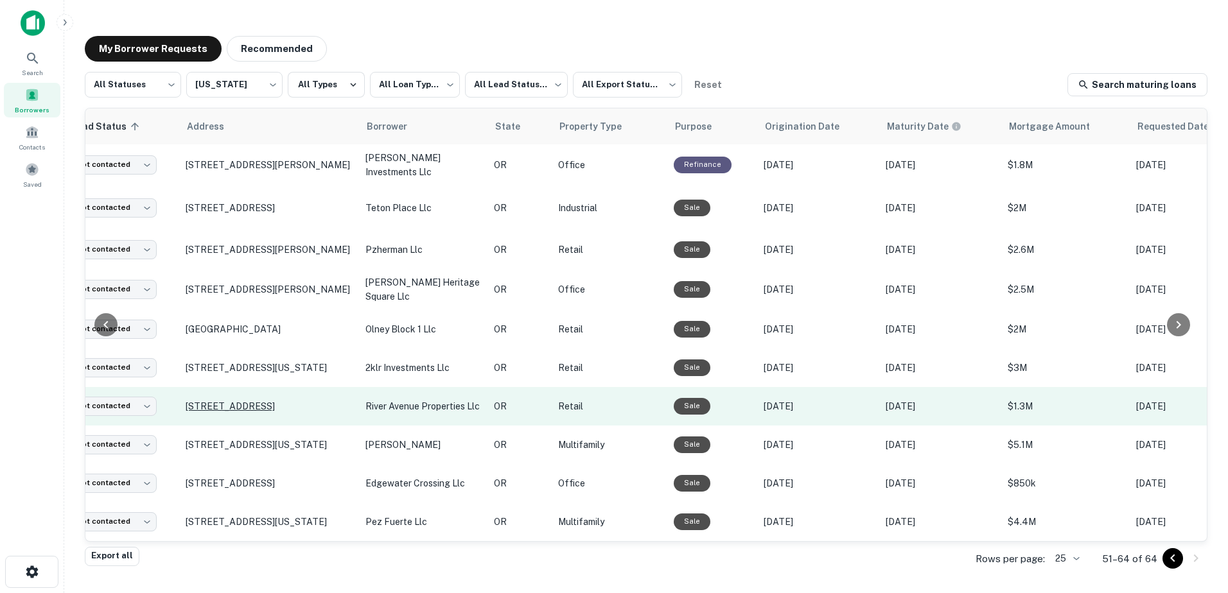
click at [279, 401] on p "[STREET_ADDRESS]" at bounding box center [269, 407] width 167 height 12
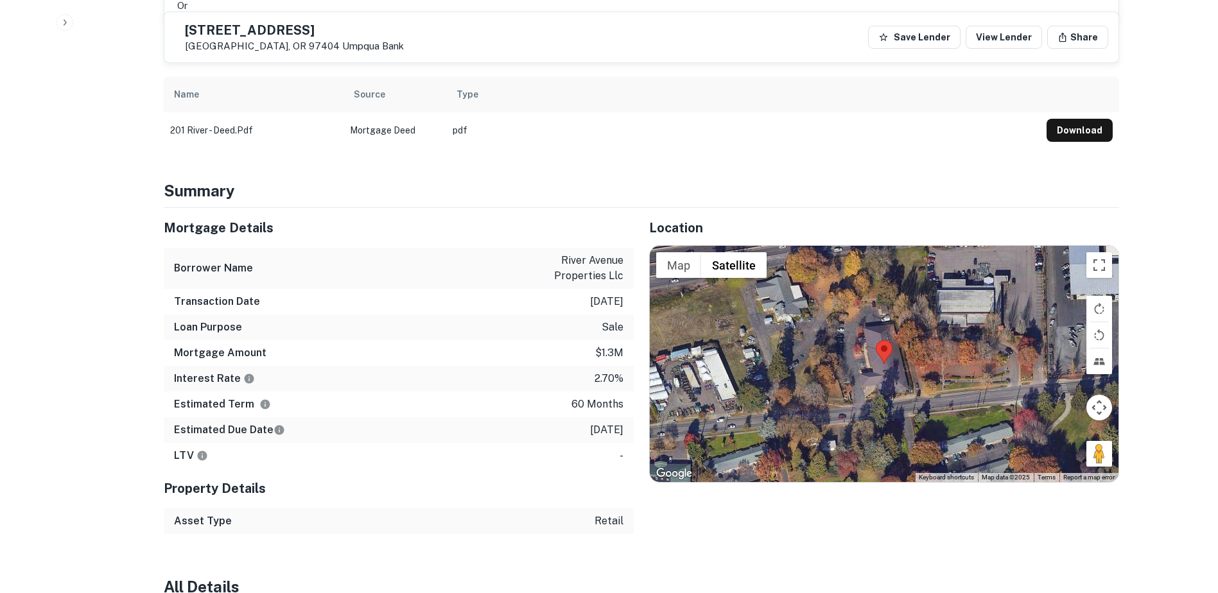
scroll to position [742, 0]
drag, startPoint x: 1099, startPoint y: 439, endPoint x: 851, endPoint y: 342, distance: 266.1
click at [851, 342] on div "Map Terrain Satellite Labels Keyboard shortcuts Map Data Map data ©2025 Map dat…" at bounding box center [884, 365] width 469 height 236
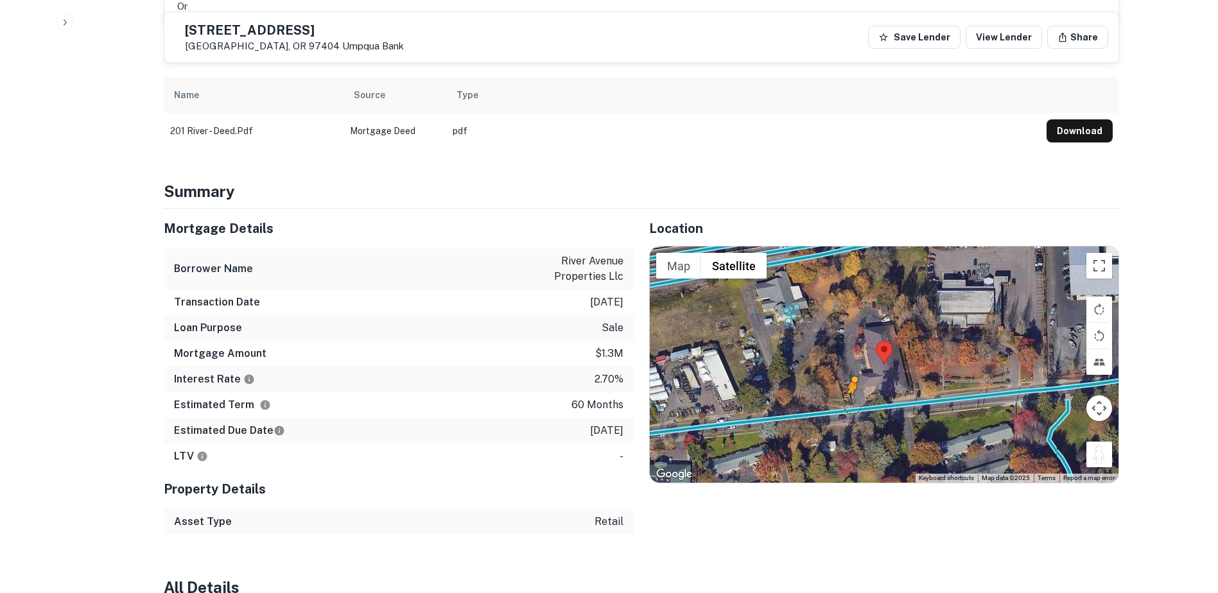
drag, startPoint x: 1099, startPoint y: 441, endPoint x: 850, endPoint y: 394, distance: 254.1
click at [850, 394] on div "To activate drag with keyboard, press Alt + Enter. Once in keyboard drag state,…" at bounding box center [884, 365] width 469 height 236
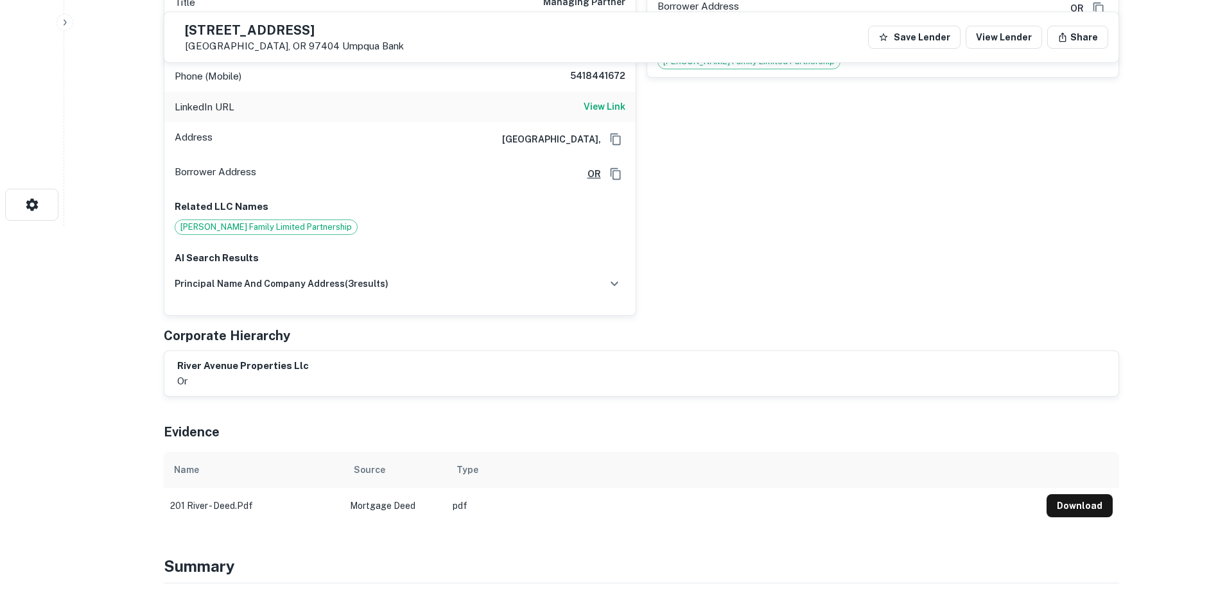
scroll to position [368, 0]
click at [1066, 494] on button "Download" at bounding box center [1080, 505] width 66 height 23
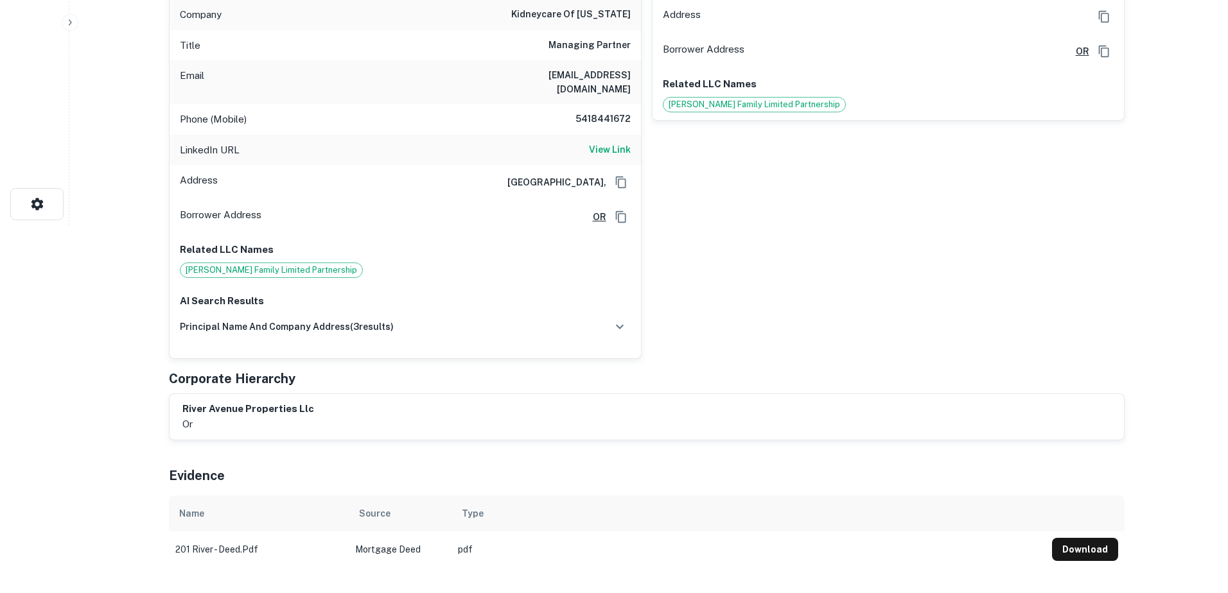
scroll to position [0, 0]
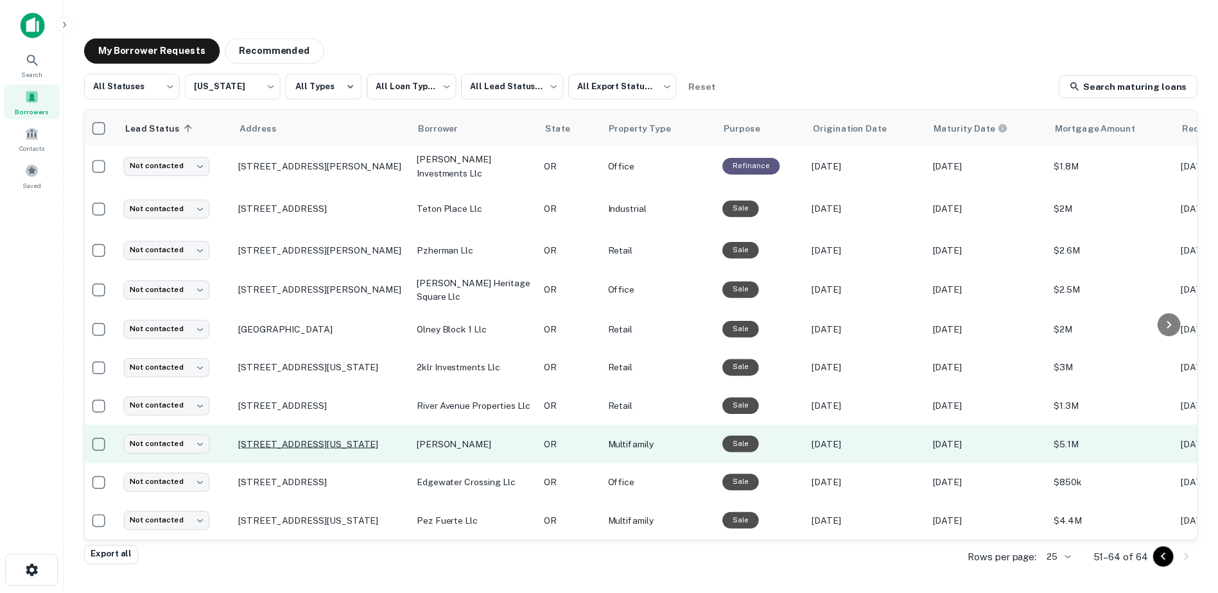
scroll to position [168, 4]
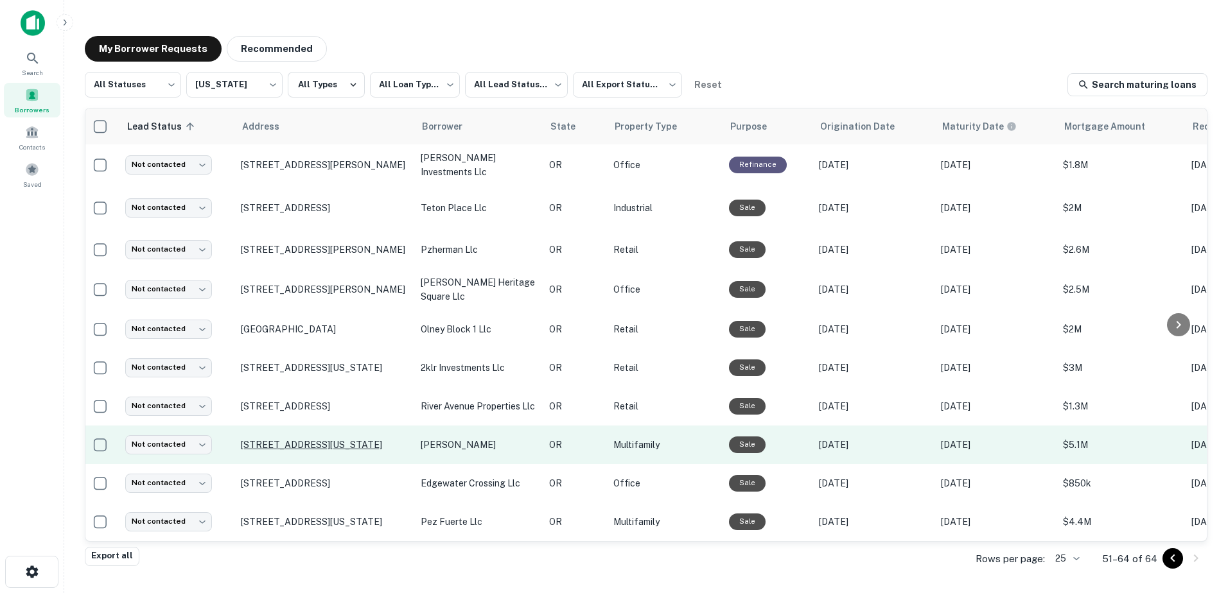
click at [327, 439] on p "[STREET_ADDRESS][US_STATE]" at bounding box center [324, 445] width 167 height 12
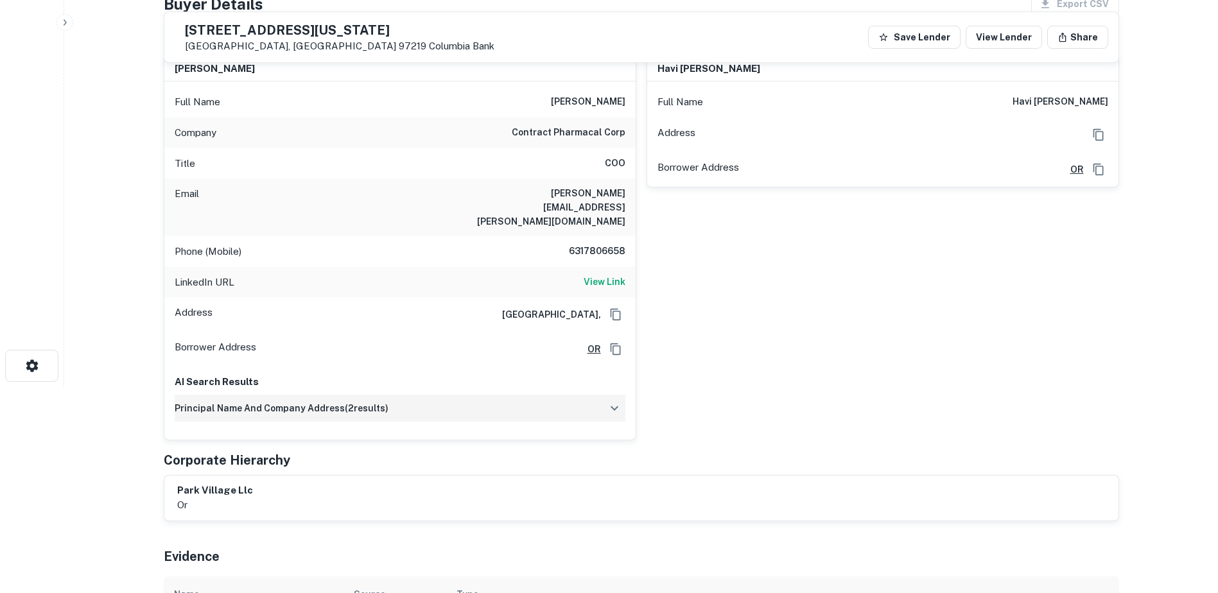
scroll to position [401, 0]
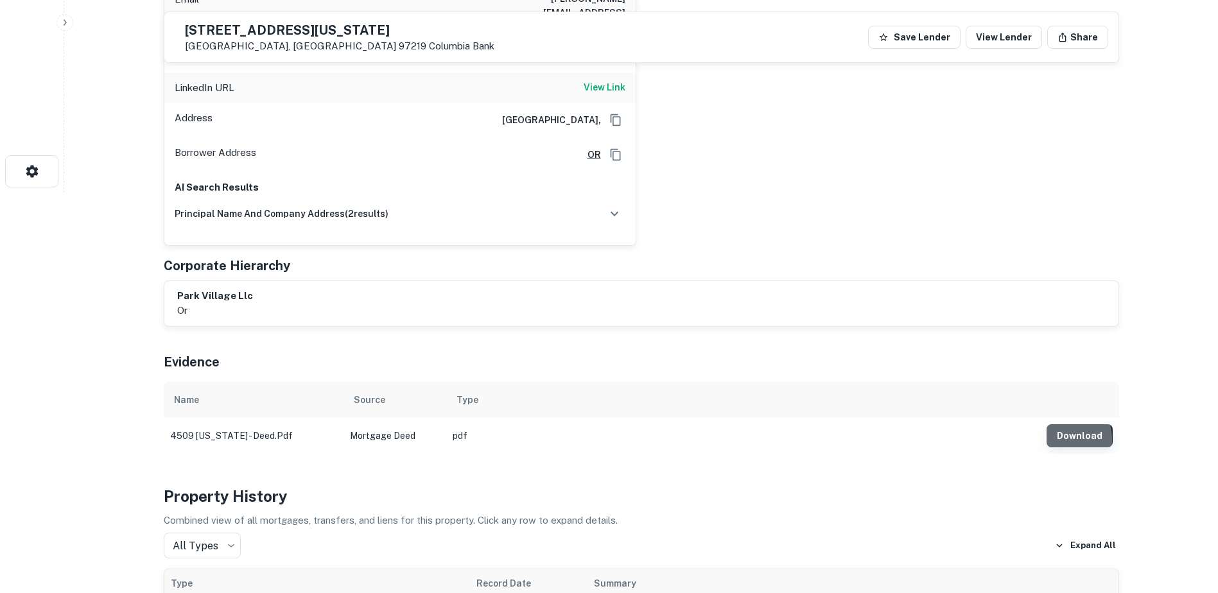
click at [1063, 424] on button "Download" at bounding box center [1080, 435] width 66 height 23
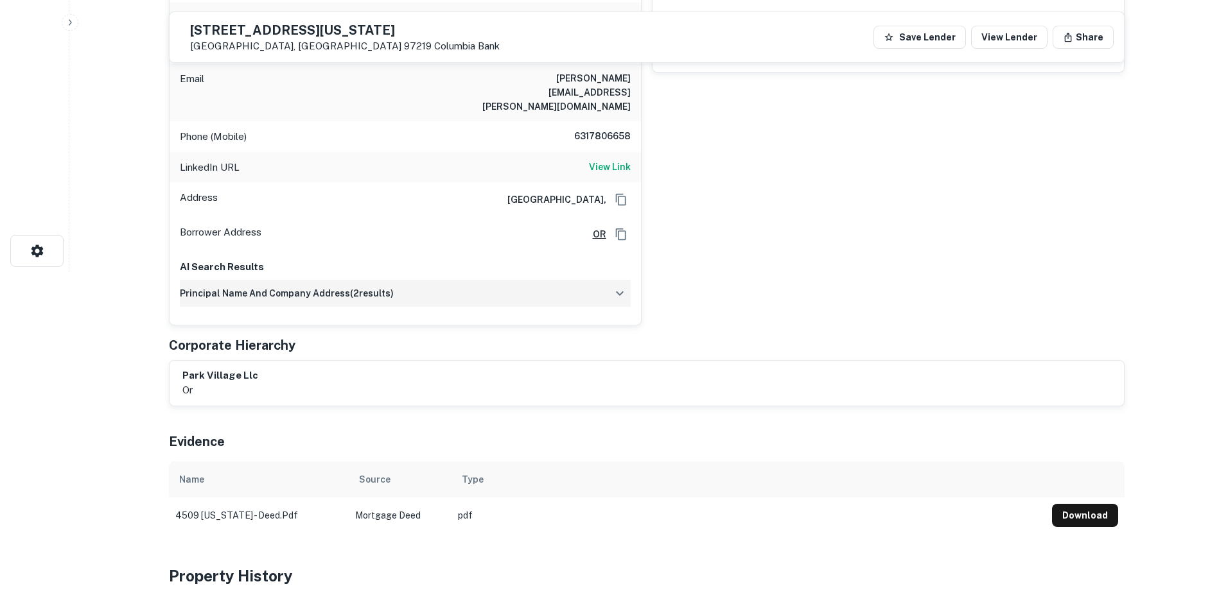
scroll to position [0, 0]
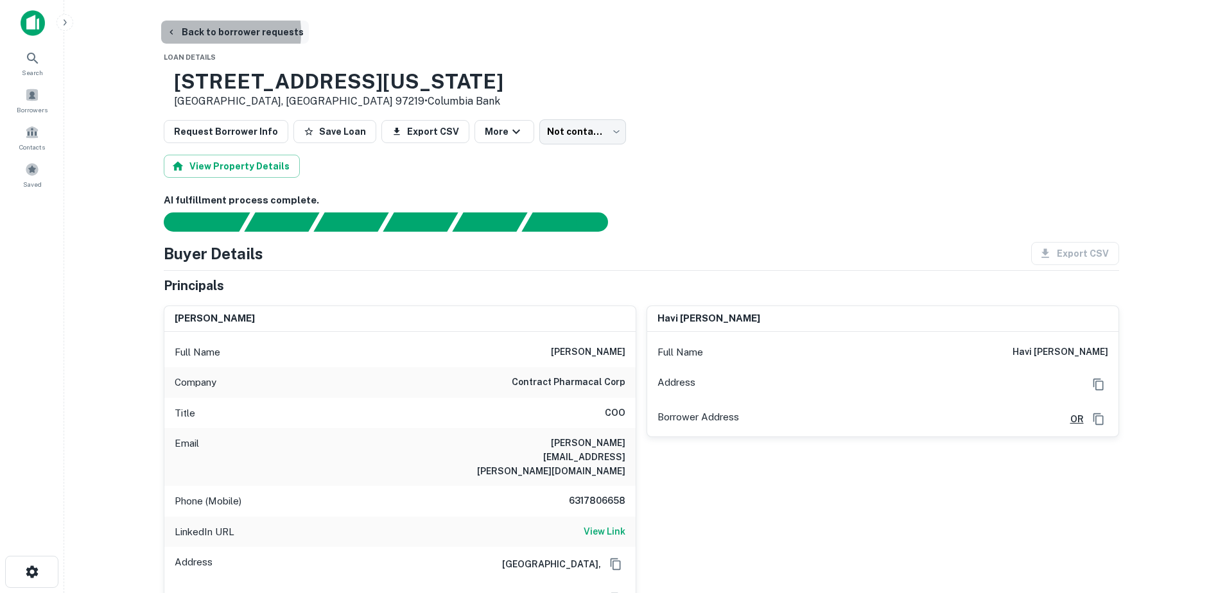
click at [205, 33] on button "Back to borrower requests" at bounding box center [235, 32] width 148 height 23
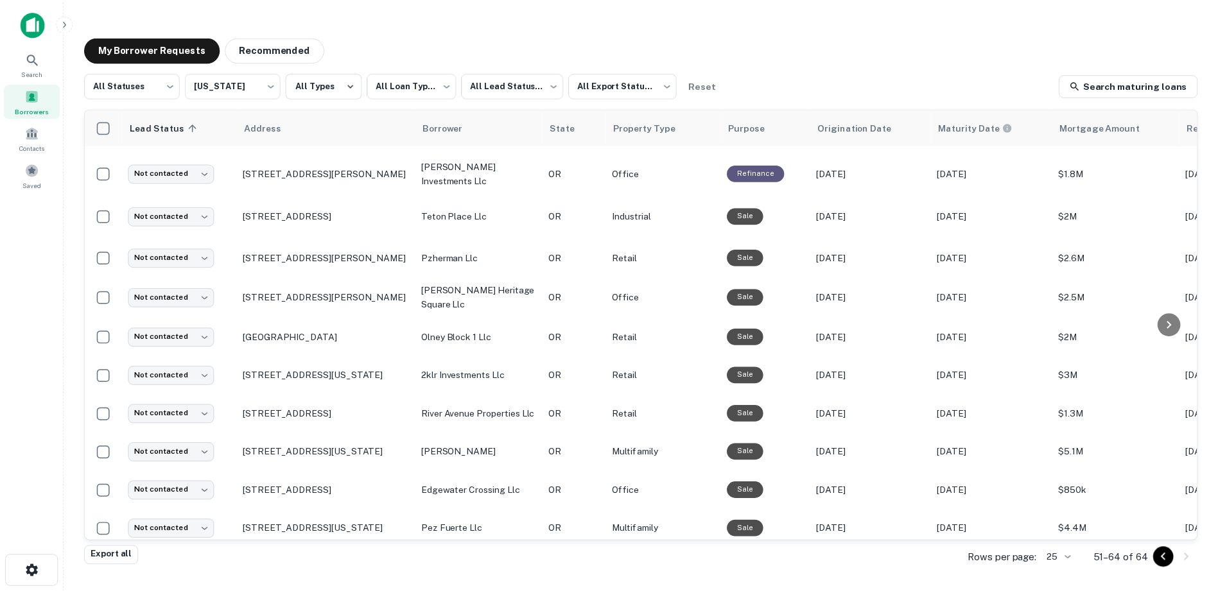
scroll to position [168, 0]
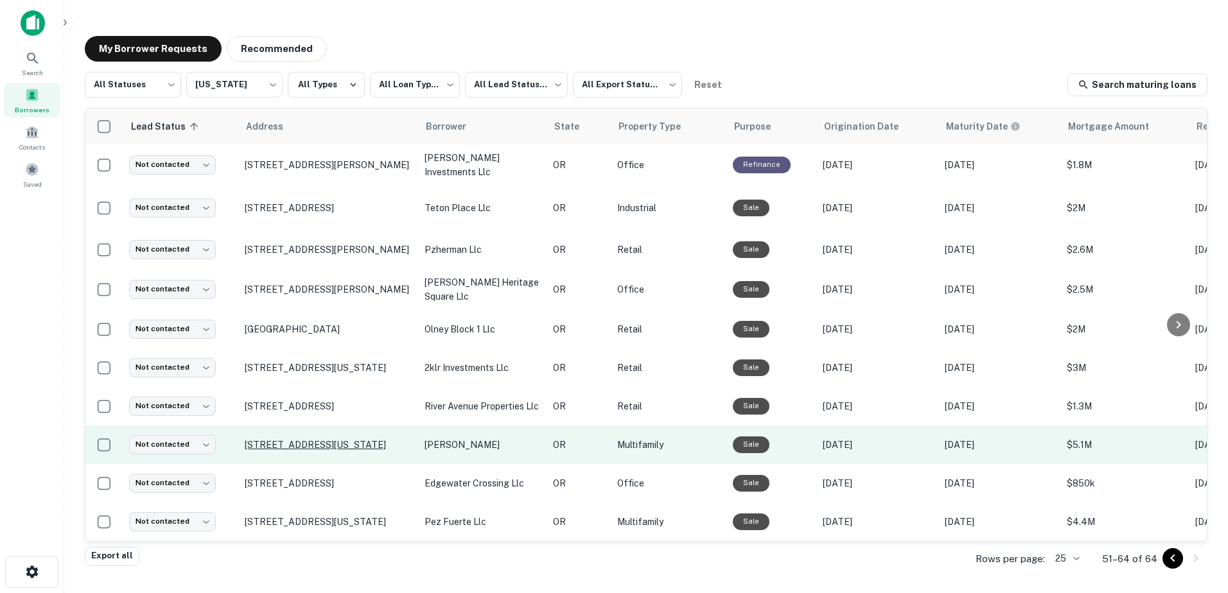
click at [337, 439] on p "[STREET_ADDRESS][US_STATE]" at bounding box center [328, 445] width 167 height 12
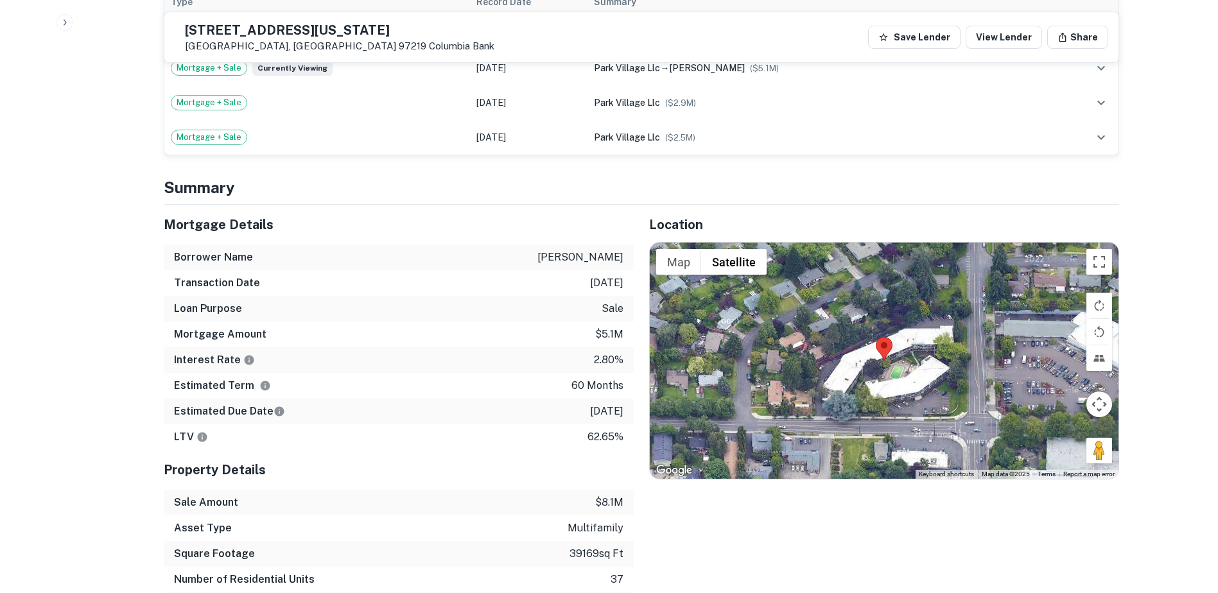
scroll to position [1047, 0]
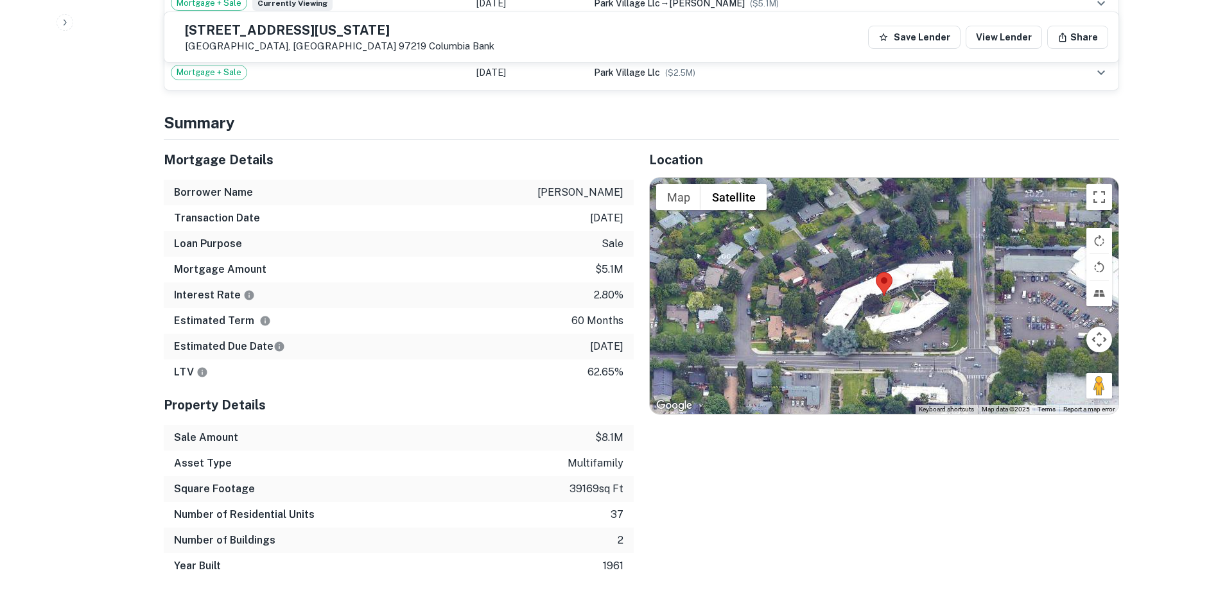
click at [1094, 327] on button "Map camera controls" at bounding box center [1099, 340] width 26 height 26
click at [1061, 359] on button "Zoom out" at bounding box center [1067, 372] width 26 height 26
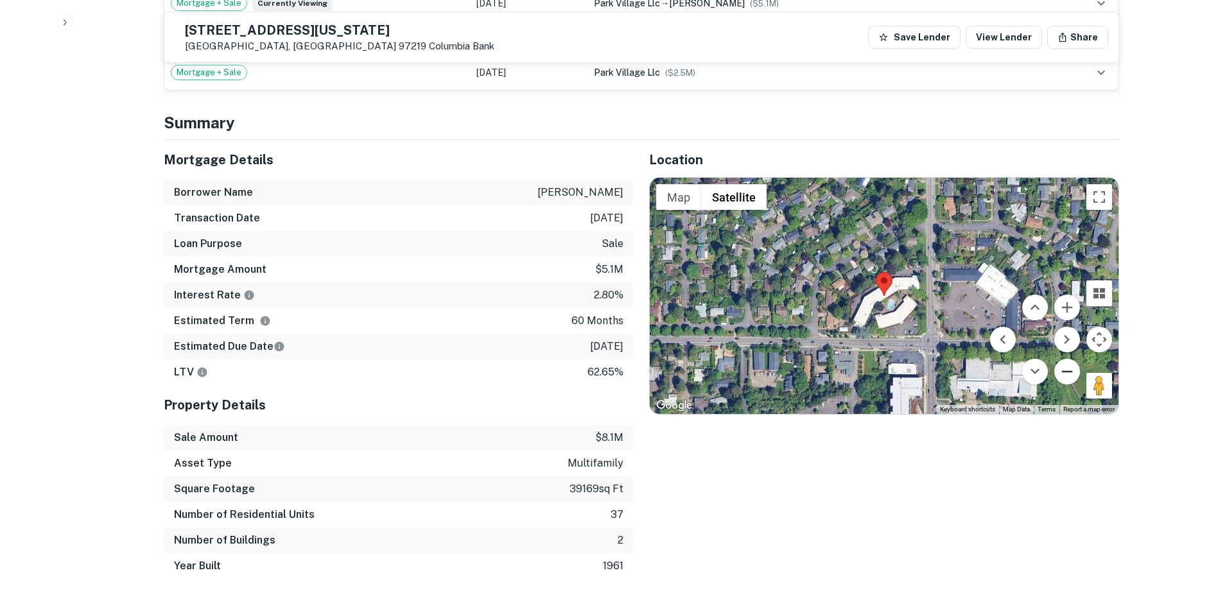
click at [1061, 359] on button "Zoom out" at bounding box center [1067, 372] width 26 height 26
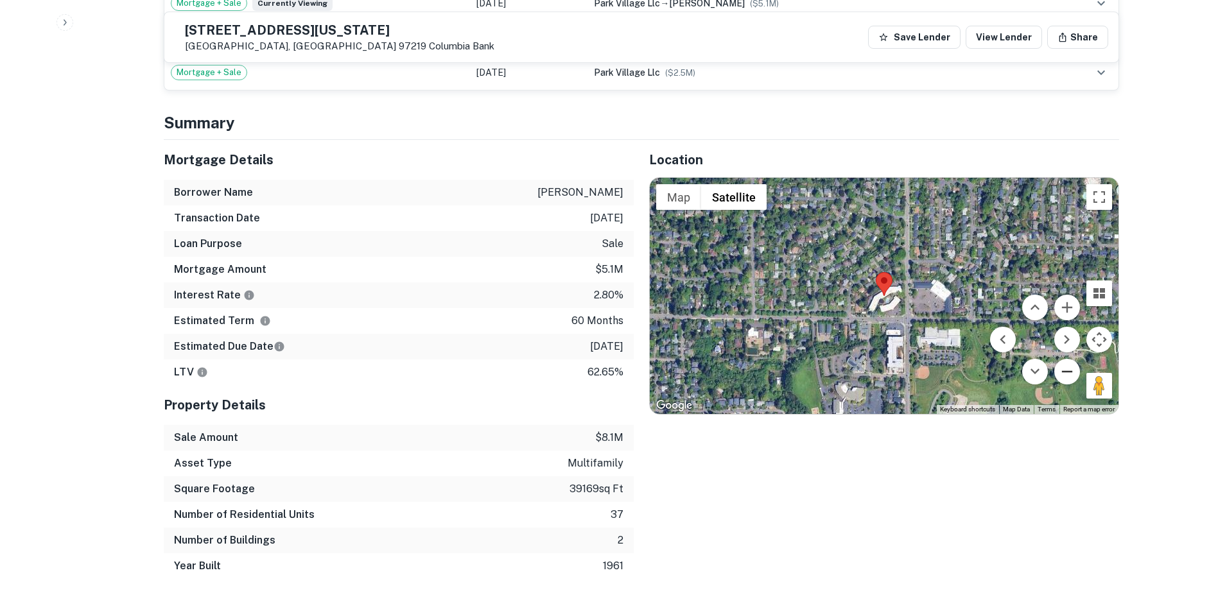
click at [1061, 359] on button "Zoom out" at bounding box center [1067, 372] width 26 height 26
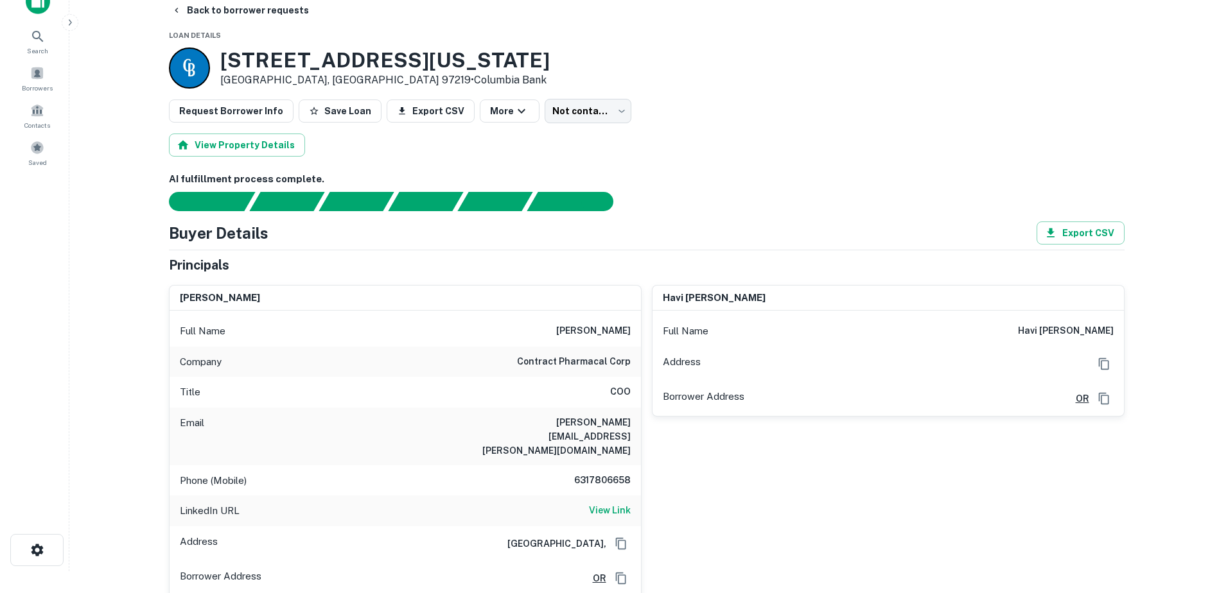
scroll to position [0, 0]
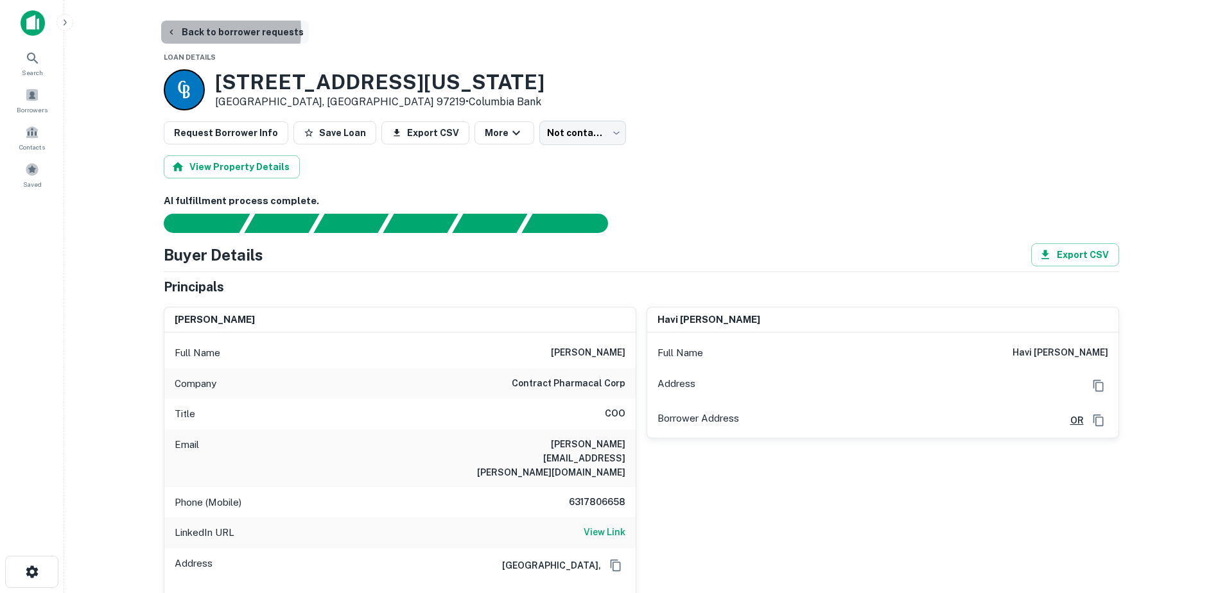
click at [207, 31] on button "Back to borrower requests" at bounding box center [235, 32] width 148 height 23
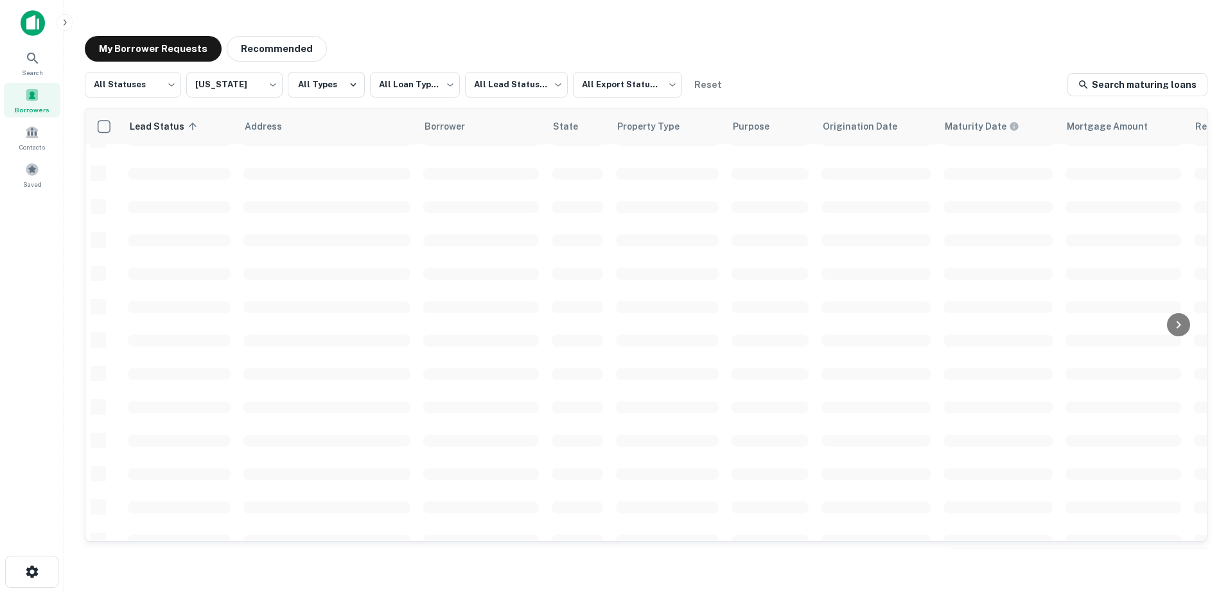
scroll to position [168, 0]
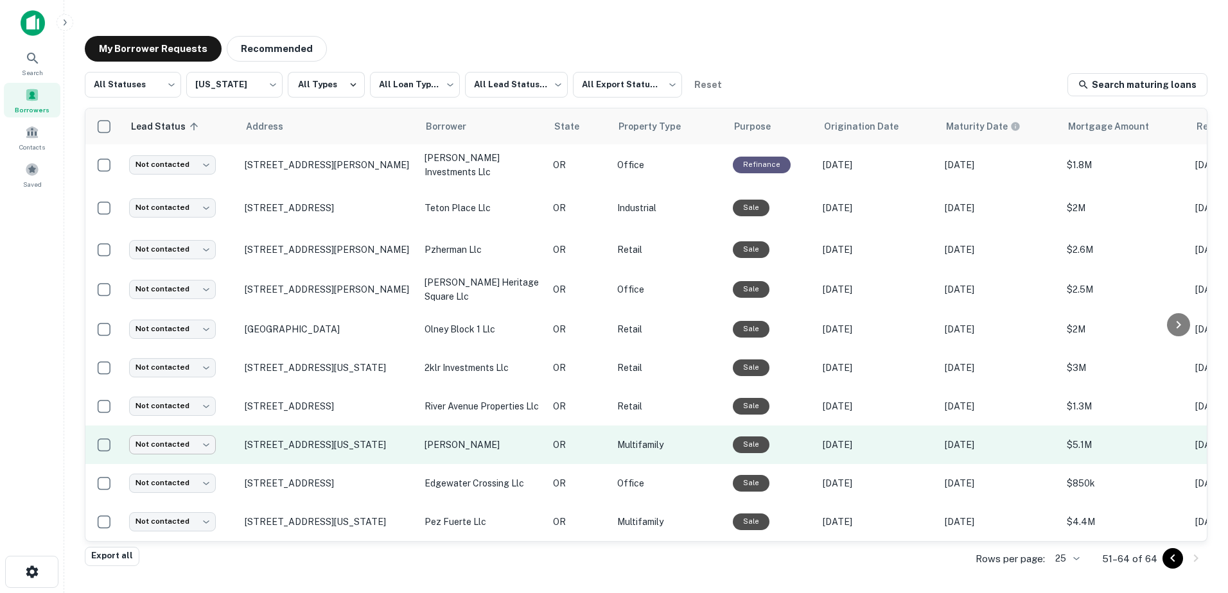
click at [151, 429] on body "**********" at bounding box center [614, 296] width 1228 height 593
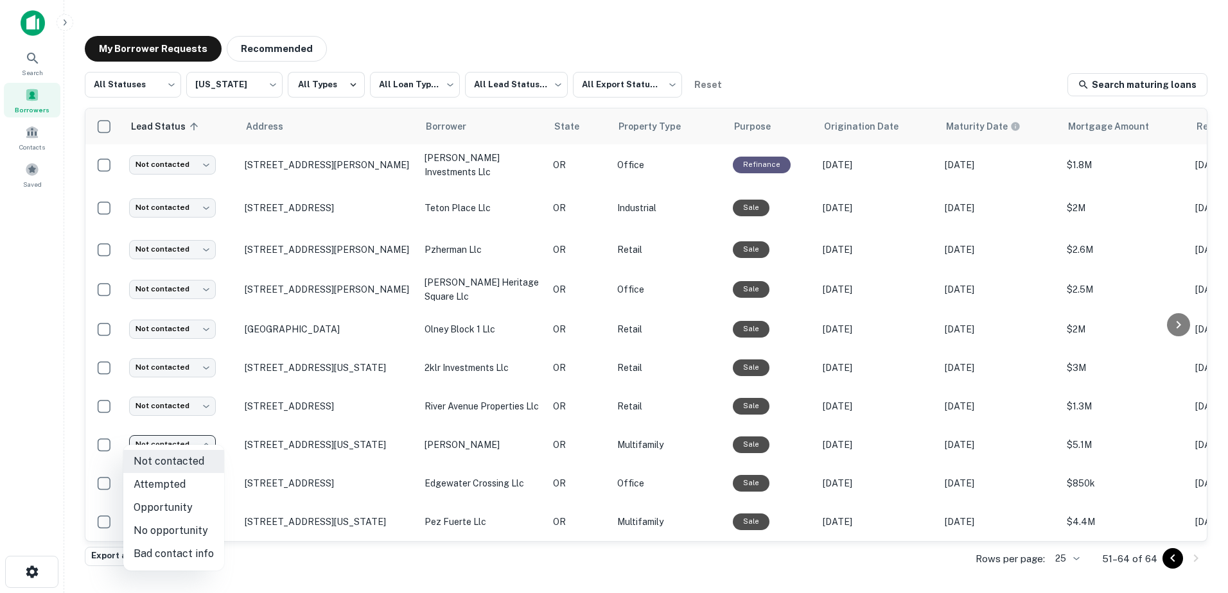
click at [186, 551] on li "Bad contact info" at bounding box center [173, 554] width 101 height 23
type input "**********"
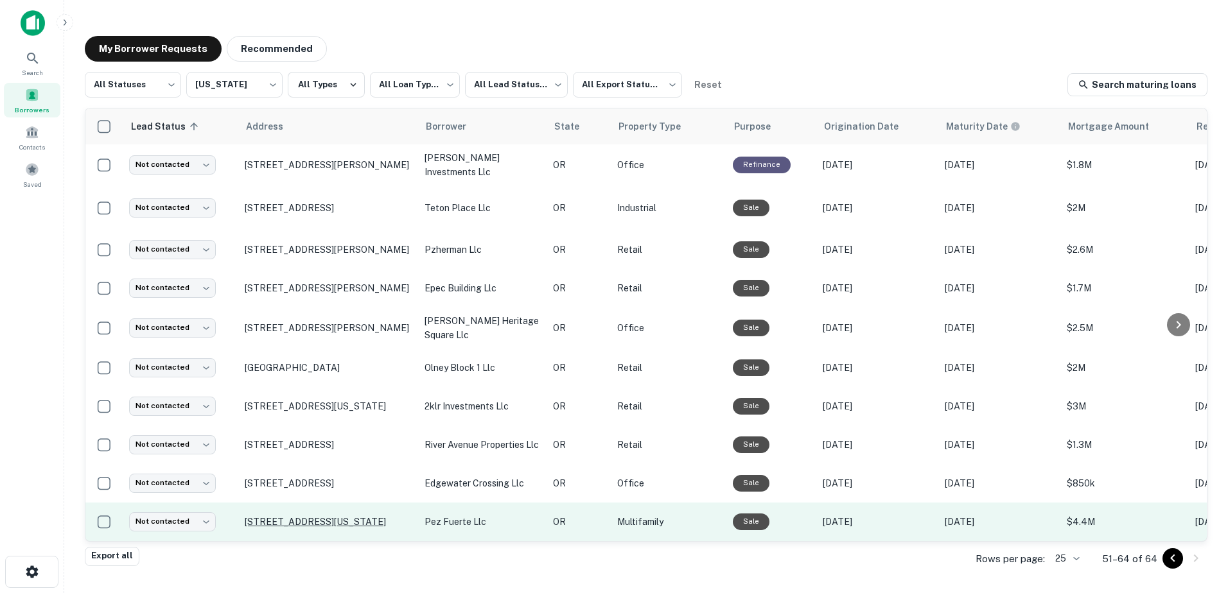
click at [304, 516] on p "[STREET_ADDRESS][US_STATE]" at bounding box center [328, 522] width 167 height 12
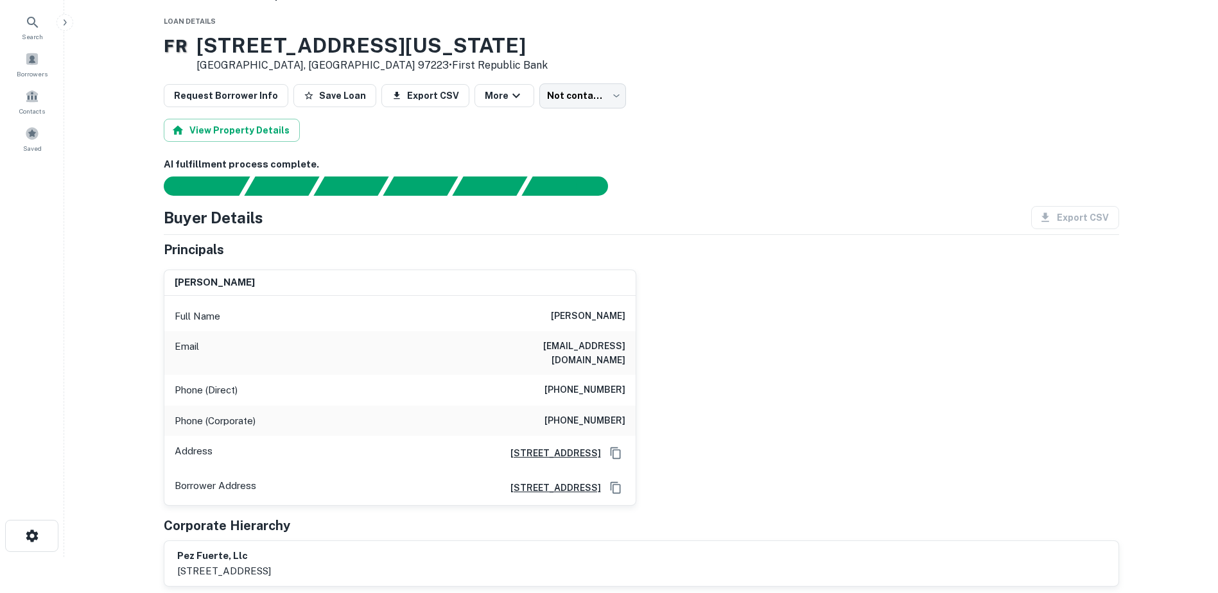
scroll to position [22, 0]
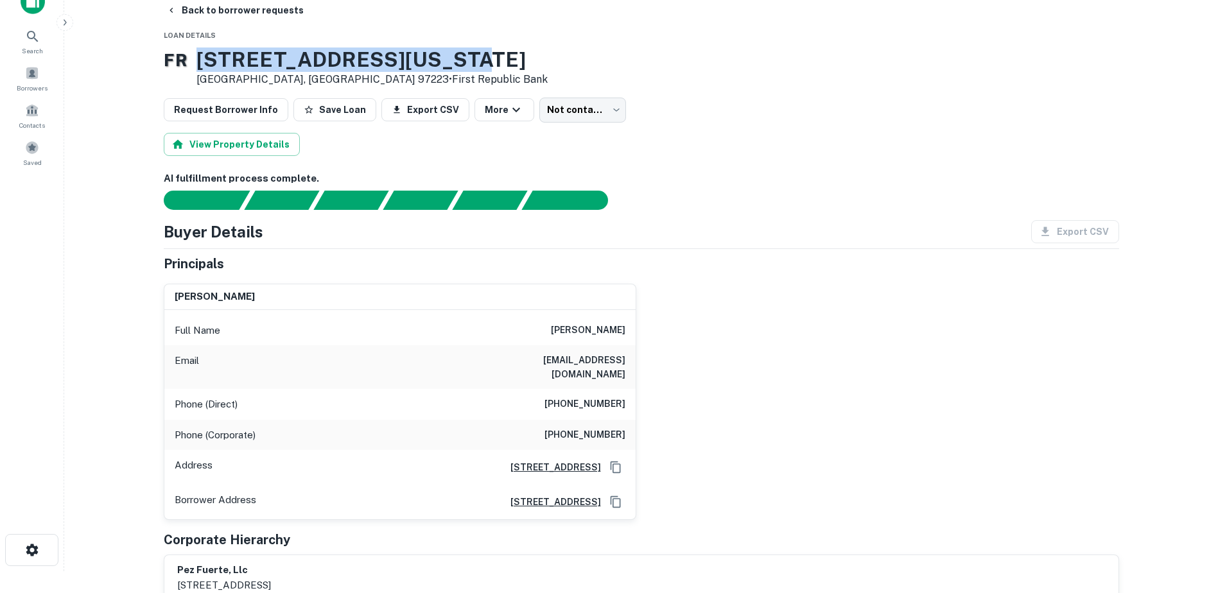
drag, startPoint x: 214, startPoint y: 54, endPoint x: 530, endPoint y: 62, distance: 315.4
click at [530, 62] on div "F R [STREET_ADDRESS][US_STATE] • First Republic Bank" at bounding box center [641, 68] width 955 height 40
drag, startPoint x: 530, startPoint y: 62, endPoint x: 444, endPoint y: 62, distance: 86.0
copy h3 "[STREET_ADDRESS][US_STATE]"
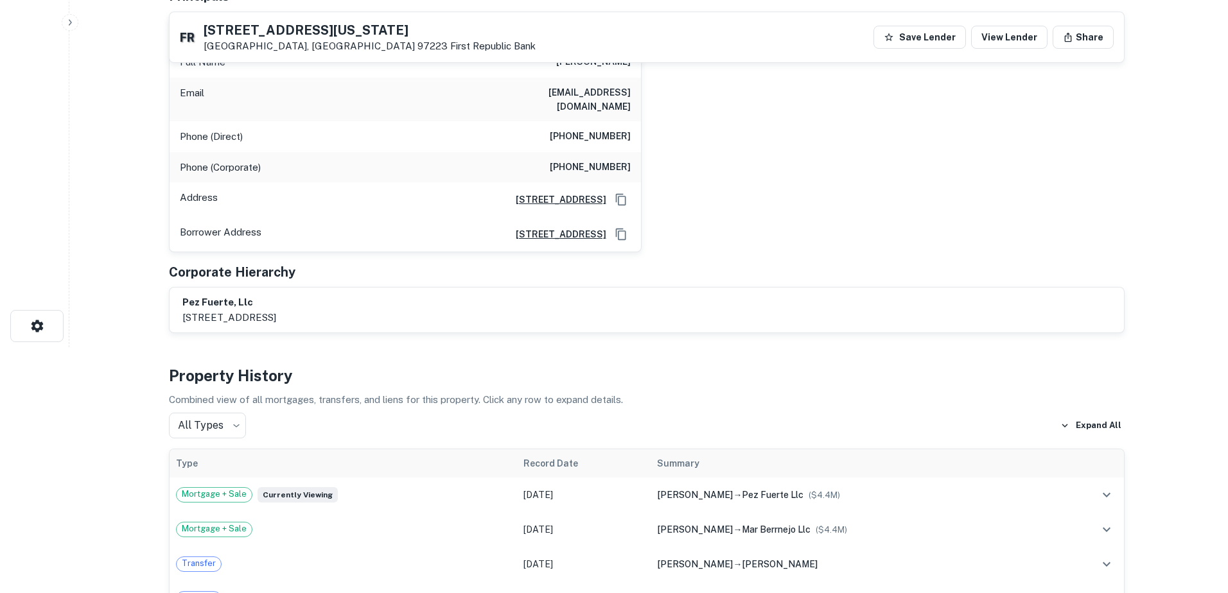
scroll to position [0, 0]
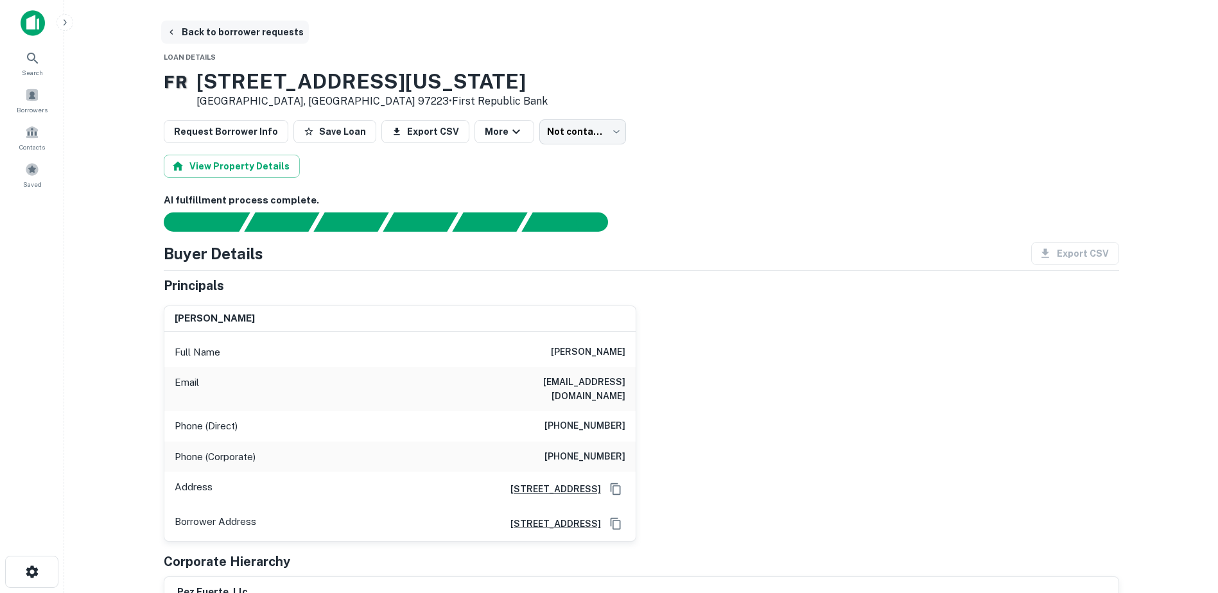
click at [176, 26] on button "Back to borrower requests" at bounding box center [235, 32] width 148 height 23
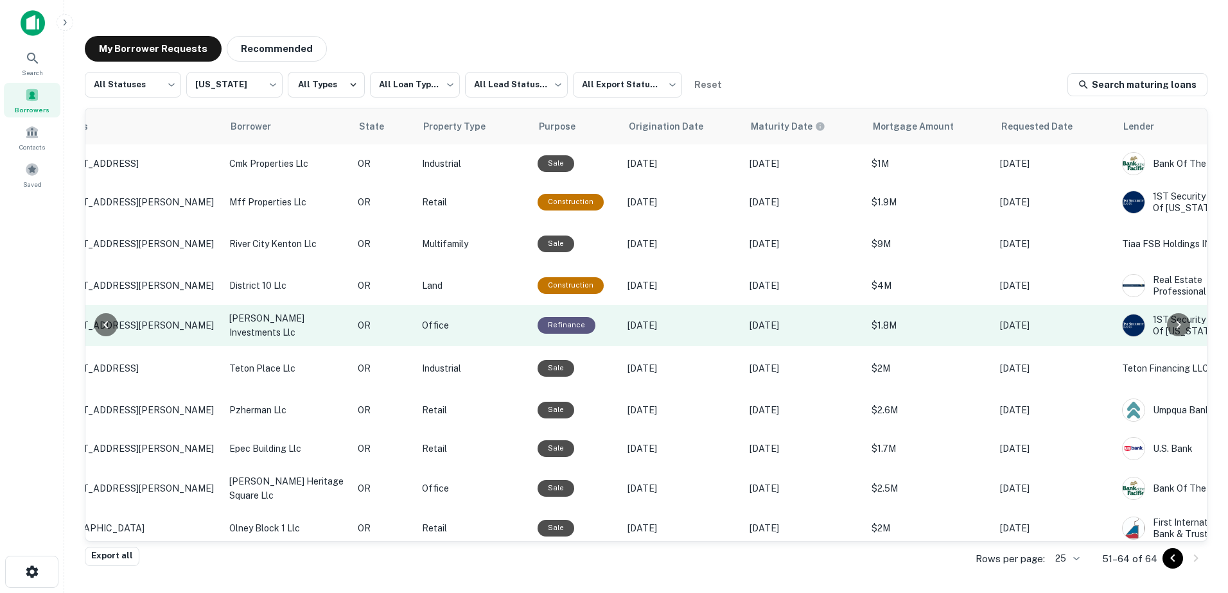
scroll to position [0, 151]
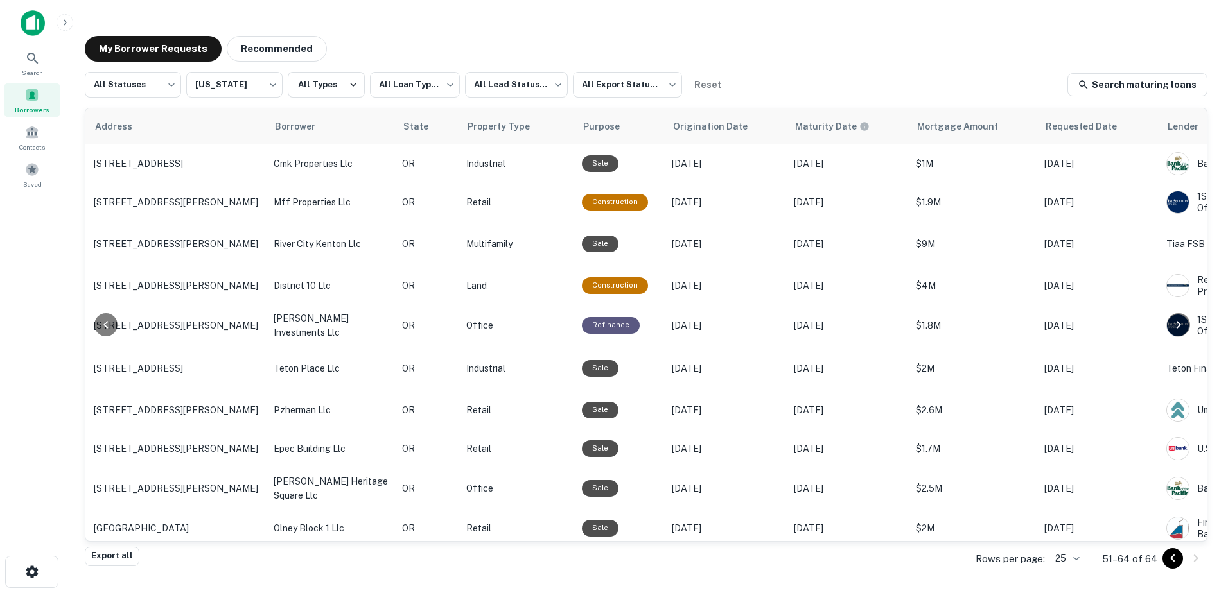
click at [1170, 558] on icon "Go to previous page" at bounding box center [1172, 558] width 15 height 15
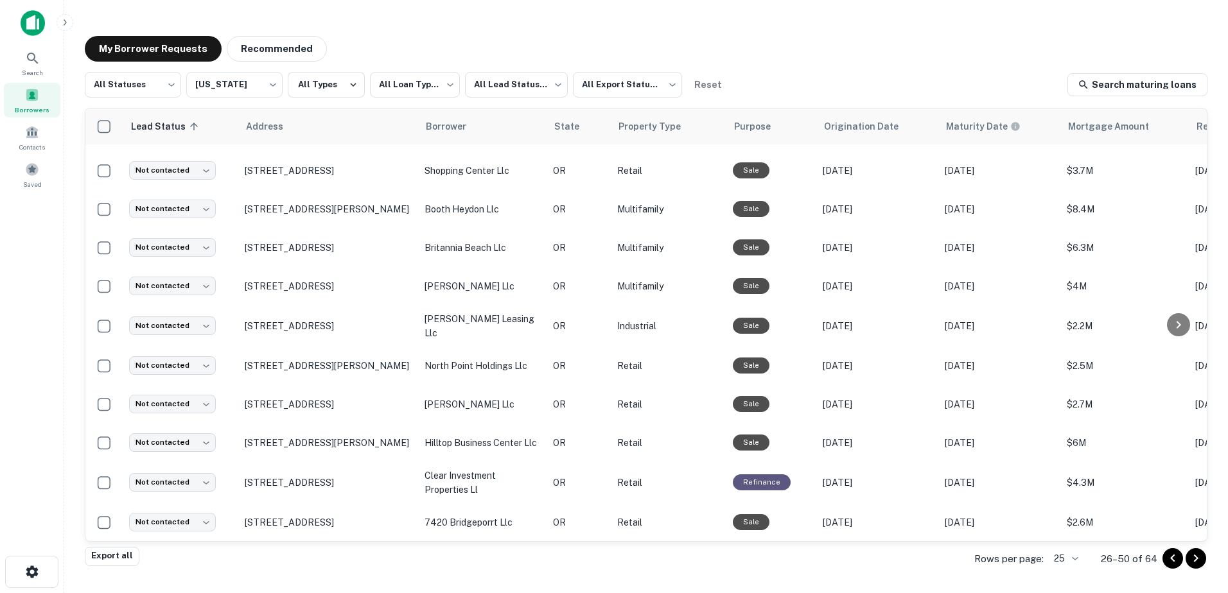
scroll to position [641, 0]
click at [261, 76] on body "**********" at bounding box center [614, 296] width 1228 height 593
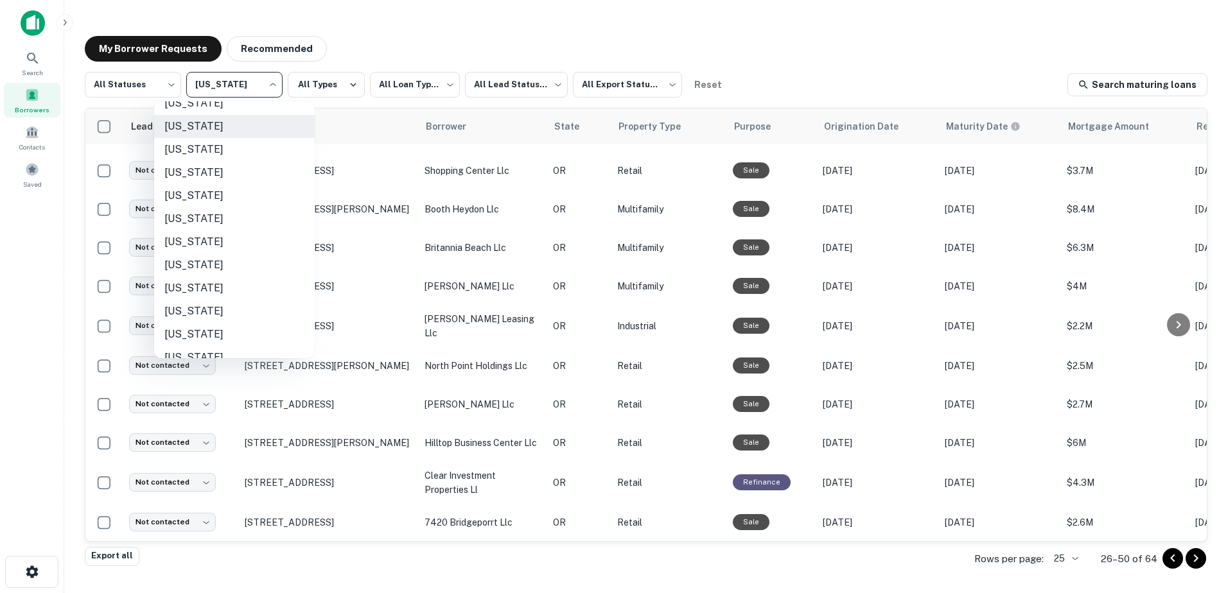
scroll to position [854, 0]
click at [189, 345] on li "[US_STATE]" at bounding box center [234, 350] width 161 height 23
type input "**"
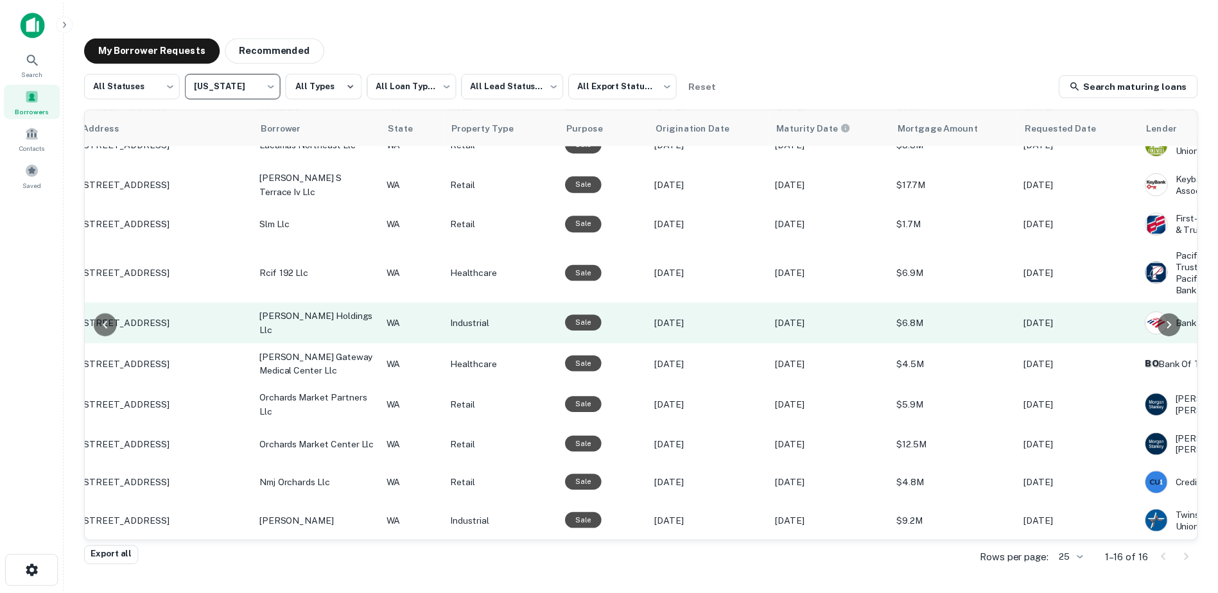
scroll to position [256, 0]
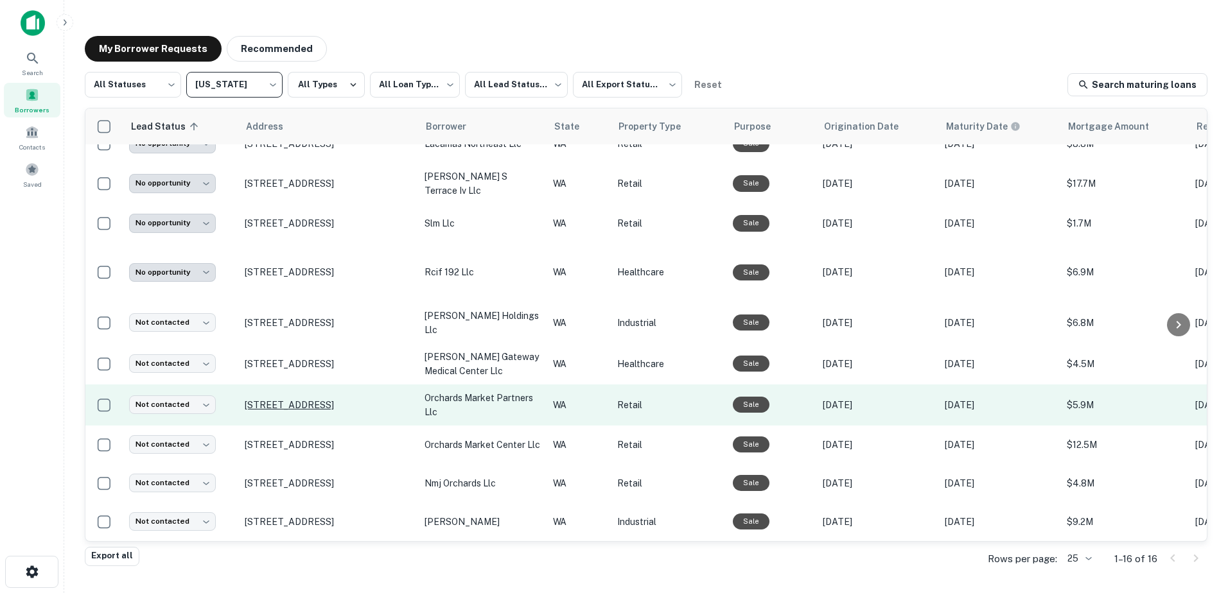
click at [313, 399] on p "[STREET_ADDRESS]" at bounding box center [328, 405] width 167 height 12
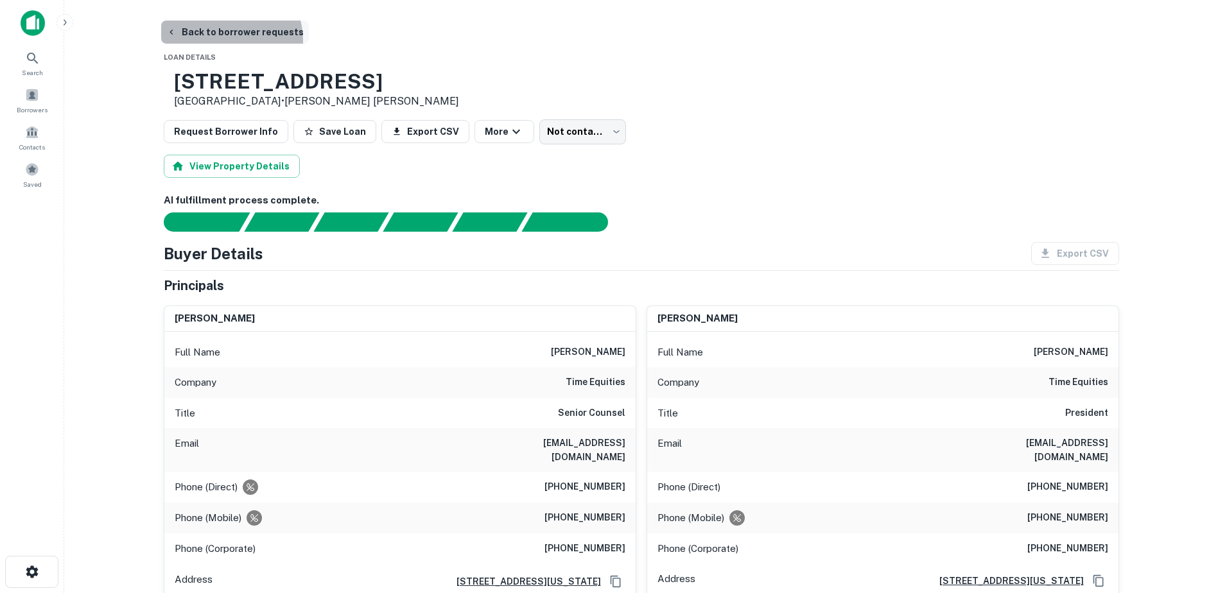
click at [223, 40] on button "Back to borrower requests" at bounding box center [235, 32] width 148 height 23
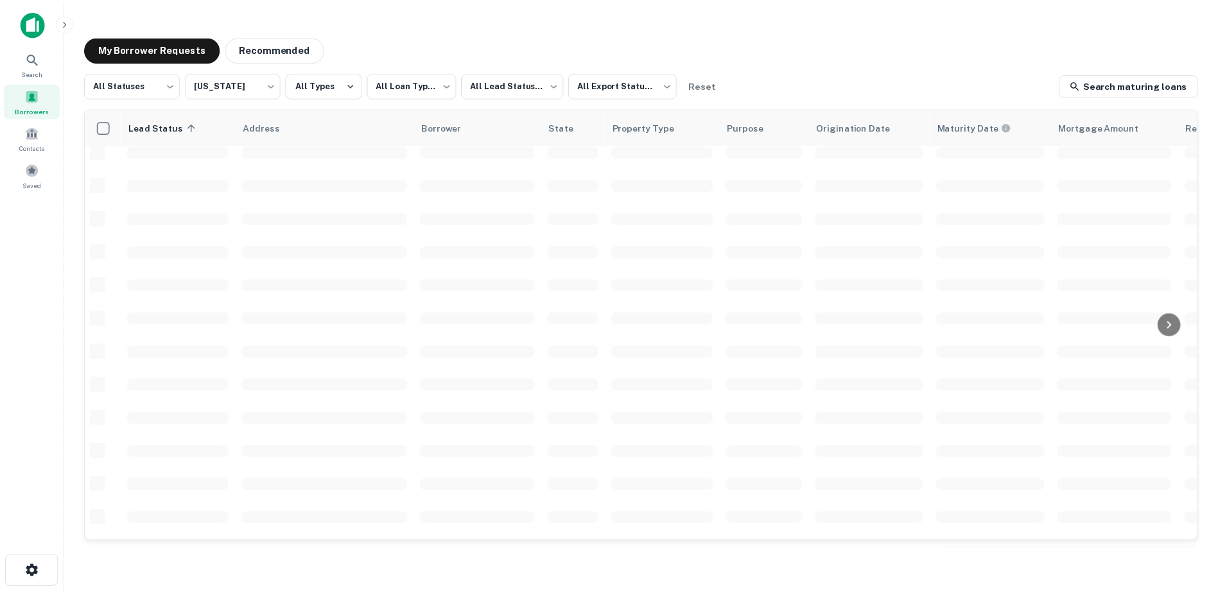
scroll to position [256, 0]
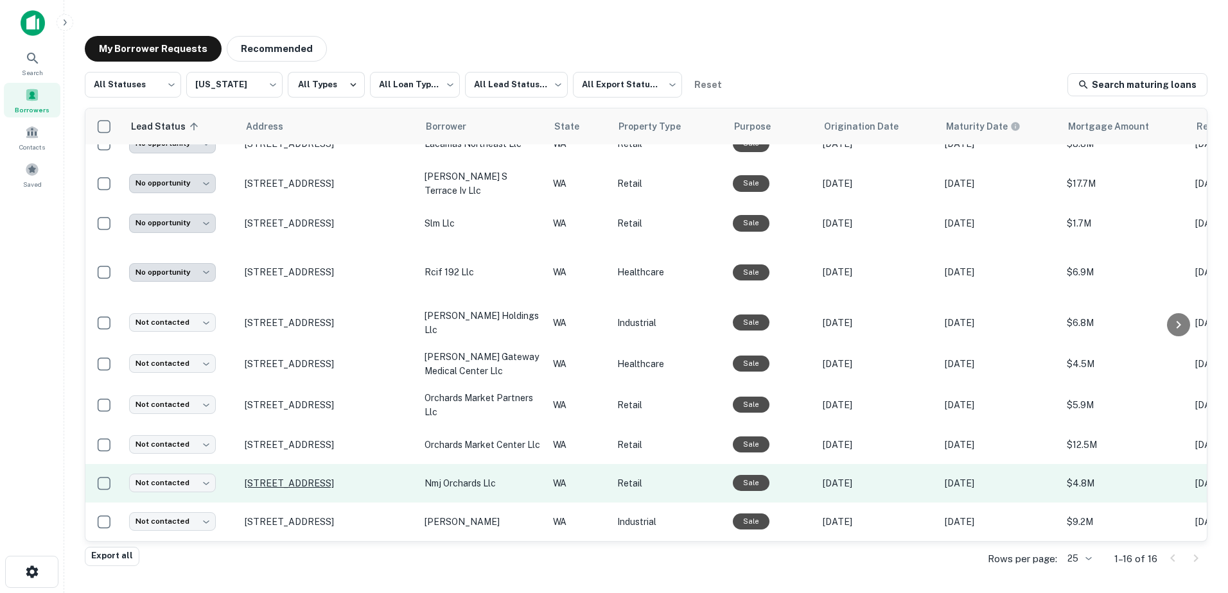
click at [313, 478] on p "[STREET_ADDRESS]" at bounding box center [328, 484] width 167 height 12
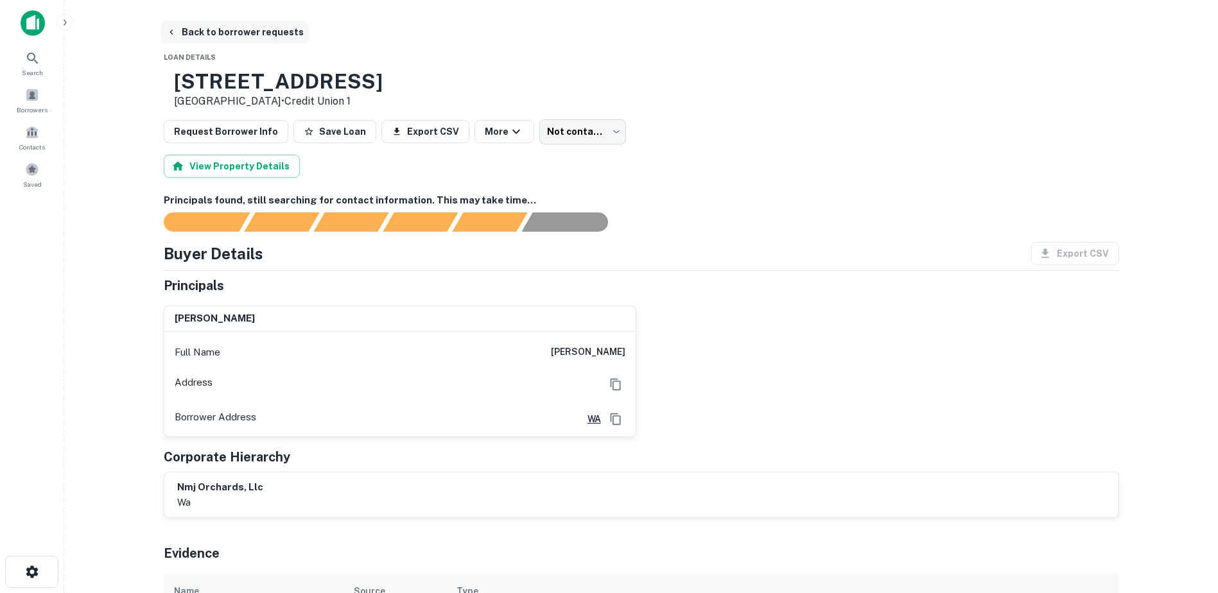
click at [172, 37] on icon "button" at bounding box center [171, 32] width 10 height 10
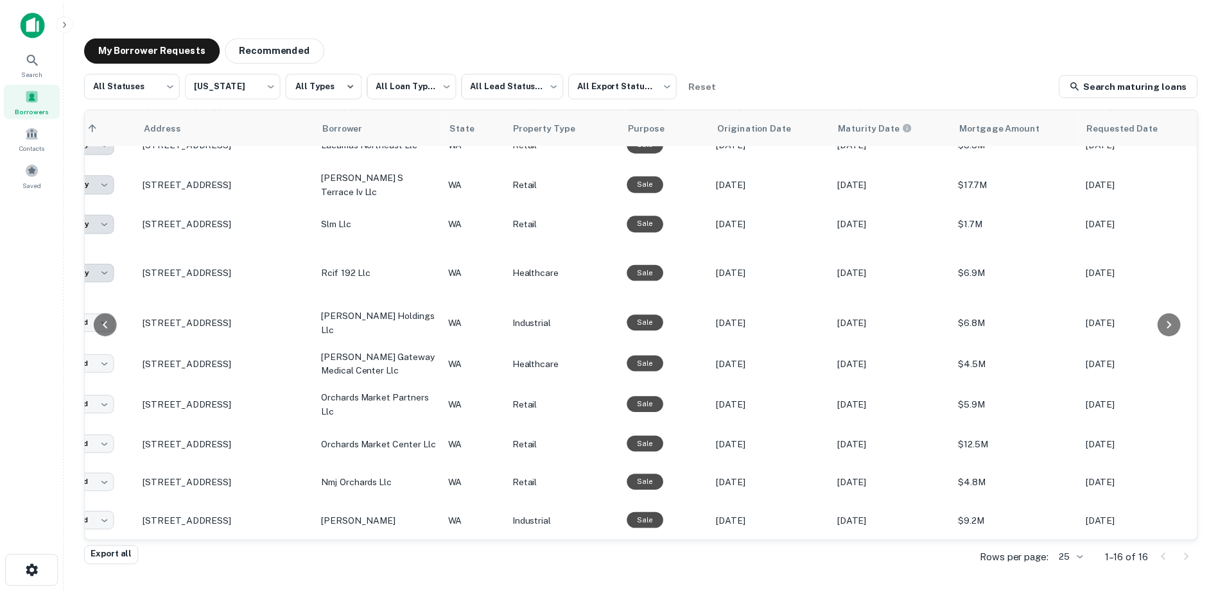
scroll to position [256, 0]
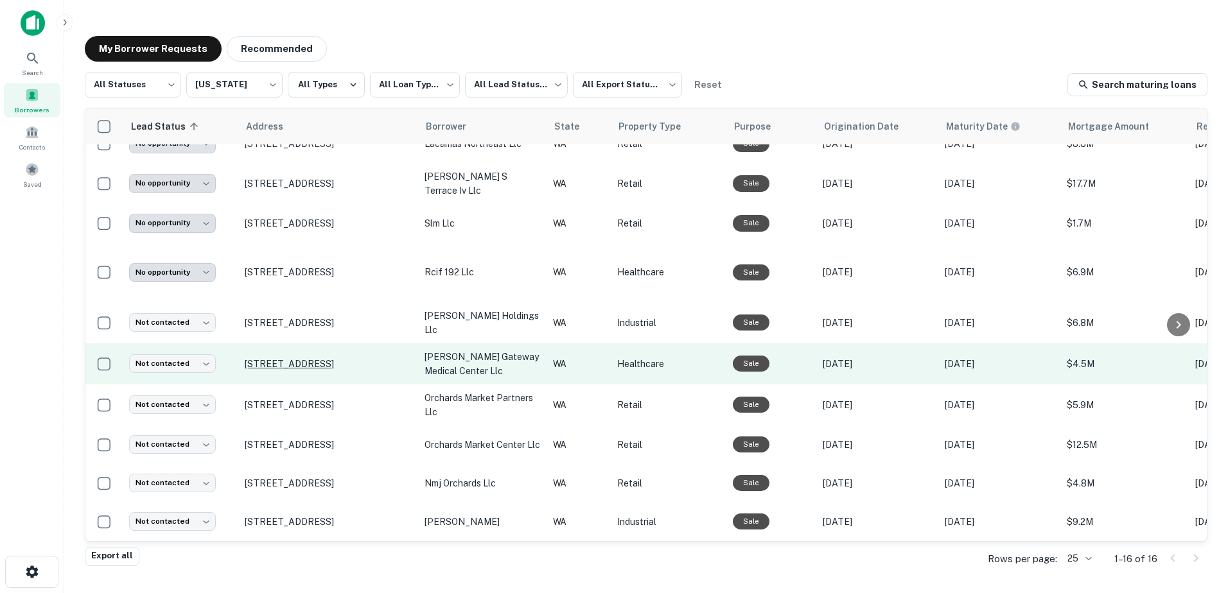
click at [340, 358] on p "[STREET_ADDRESS]" at bounding box center [328, 364] width 167 height 12
